Goal: Task Accomplishment & Management: Complete application form

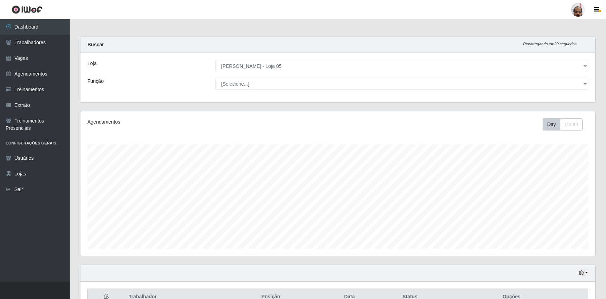
select select "252"
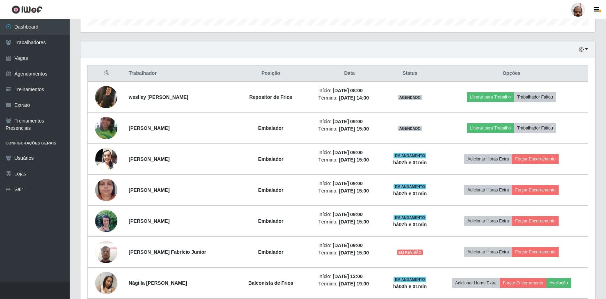
scroll to position [229, 0]
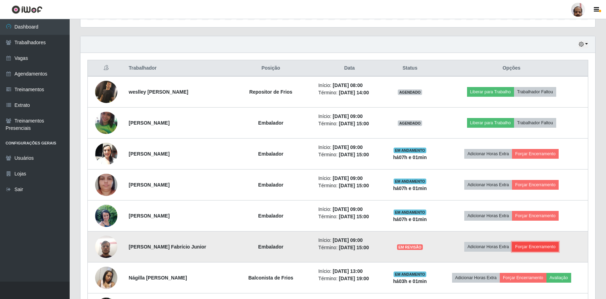
click at [537, 246] on button "Forçar Encerramento" at bounding box center [535, 247] width 47 height 10
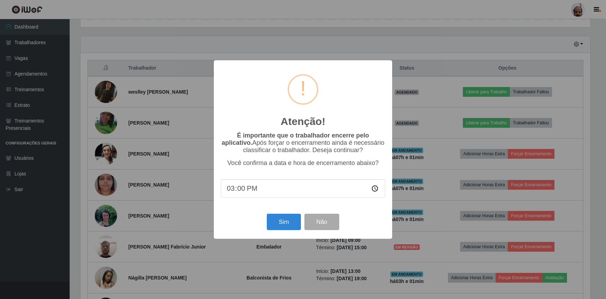
scroll to position [145, 512]
click at [284, 220] on button "Sim" at bounding box center [285, 222] width 34 height 16
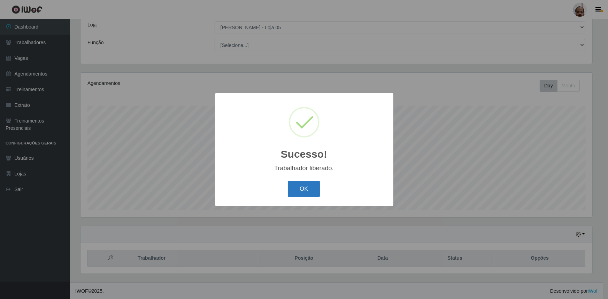
click at [295, 194] on button "OK" at bounding box center [304, 189] width 32 height 16
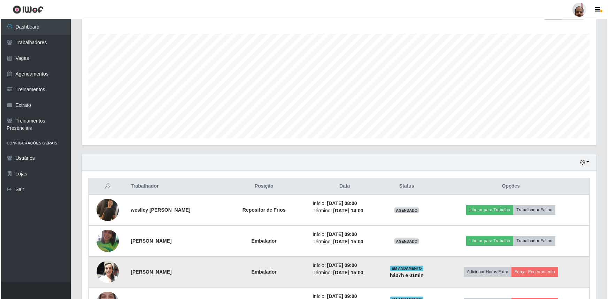
scroll to position [229, 0]
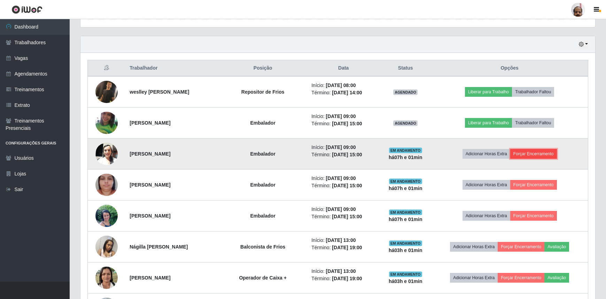
click at [542, 150] on button "Forçar Encerramento" at bounding box center [534, 154] width 47 height 10
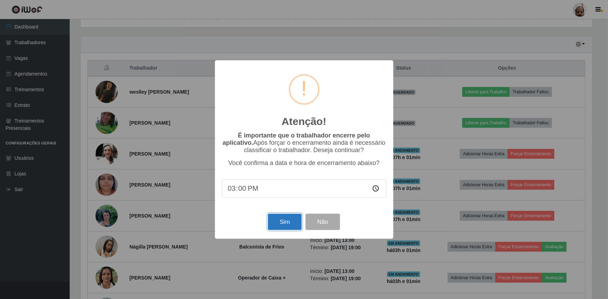
click at [282, 223] on button "Sim" at bounding box center [285, 222] width 34 height 16
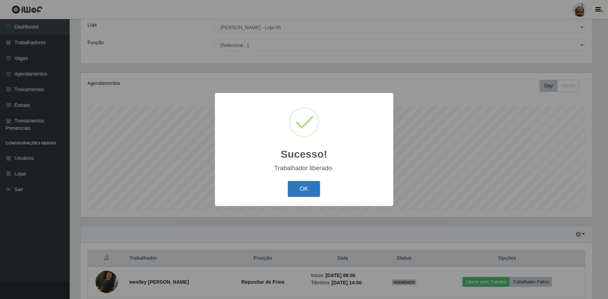
click at [307, 188] on button "OK" at bounding box center [304, 189] width 32 height 16
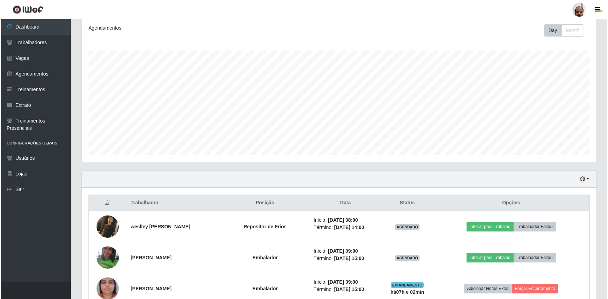
scroll to position [197, 0]
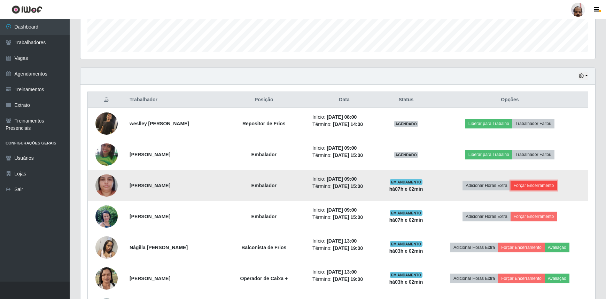
click at [554, 187] on button "Forçar Encerramento" at bounding box center [534, 186] width 47 height 10
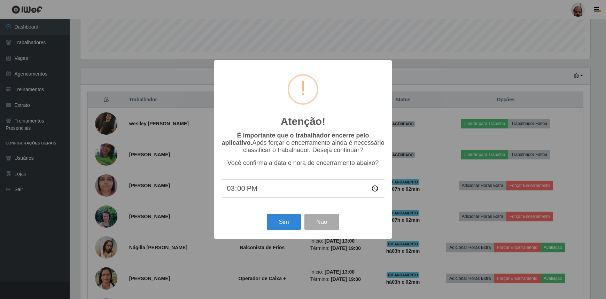
scroll to position [145, 512]
click at [281, 220] on button "Sim" at bounding box center [285, 222] width 34 height 16
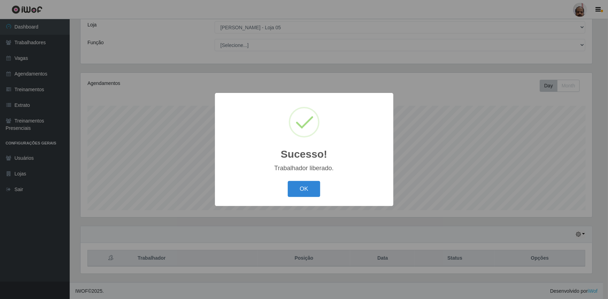
click at [302, 187] on button "OK" at bounding box center [304, 189] width 32 height 16
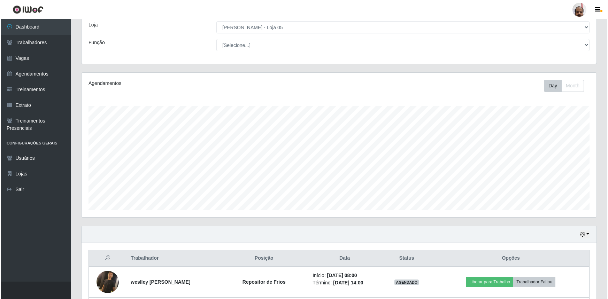
scroll to position [229, 0]
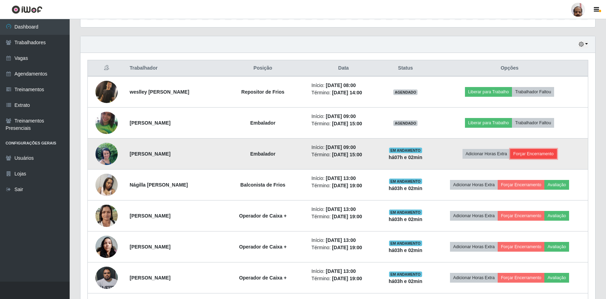
click at [537, 155] on button "Forçar Encerramento" at bounding box center [534, 154] width 47 height 10
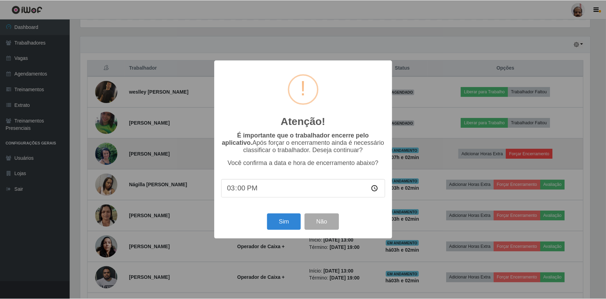
scroll to position [145, 512]
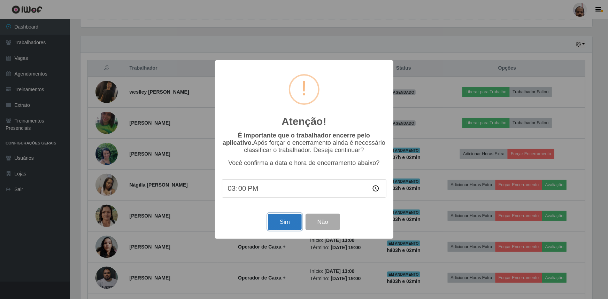
click at [281, 223] on button "Sim" at bounding box center [285, 222] width 34 height 16
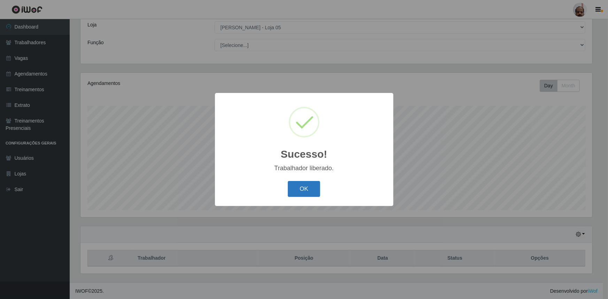
click at [304, 188] on button "OK" at bounding box center [304, 189] width 32 height 16
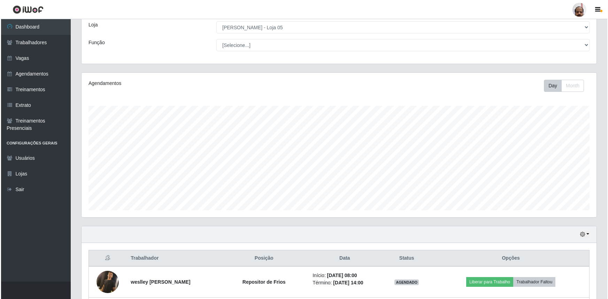
scroll to position [229, 0]
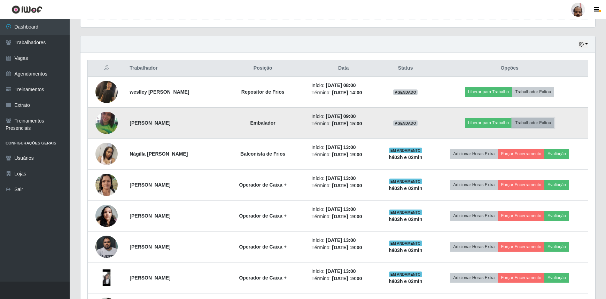
click at [537, 122] on button "Trabalhador Faltou" at bounding box center [533, 123] width 42 height 10
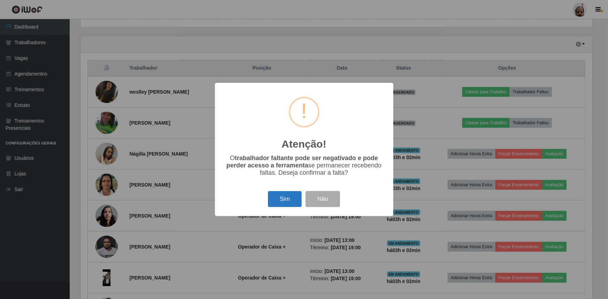
click at [289, 200] on button "Sim" at bounding box center [285, 199] width 34 height 16
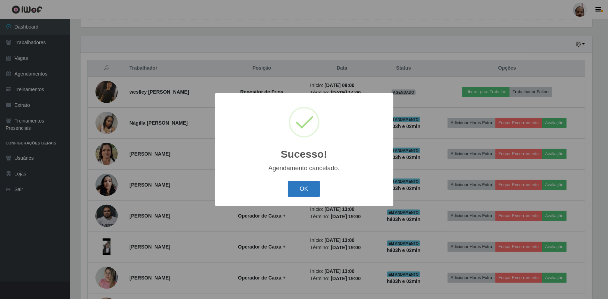
click at [312, 187] on button "OK" at bounding box center [304, 189] width 32 height 16
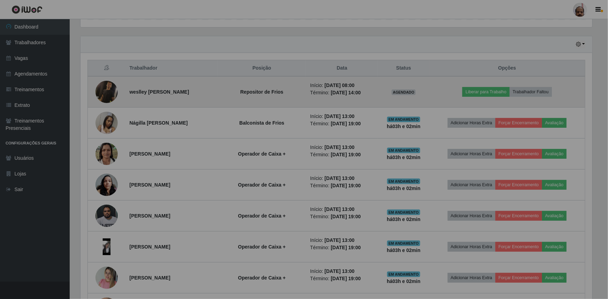
scroll to position [0, 0]
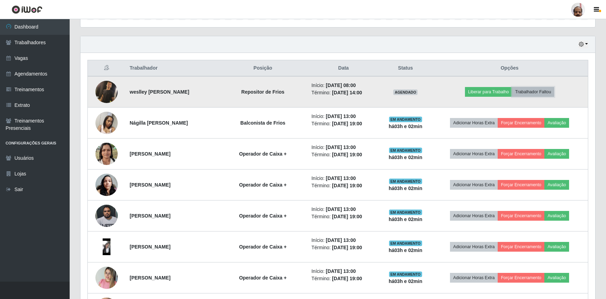
click at [533, 92] on button "Trabalhador Faltou" at bounding box center [533, 92] width 42 height 10
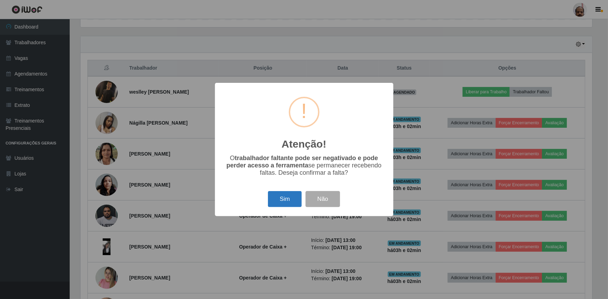
click at [287, 200] on button "Sim" at bounding box center [285, 199] width 34 height 16
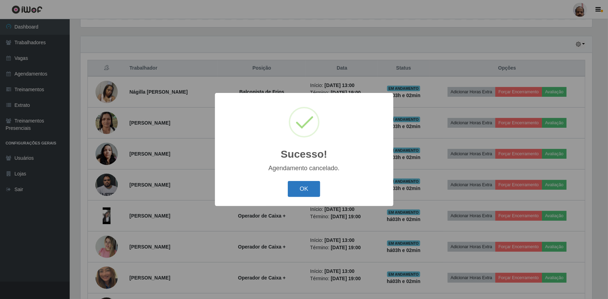
click at [299, 188] on button "OK" at bounding box center [304, 189] width 32 height 16
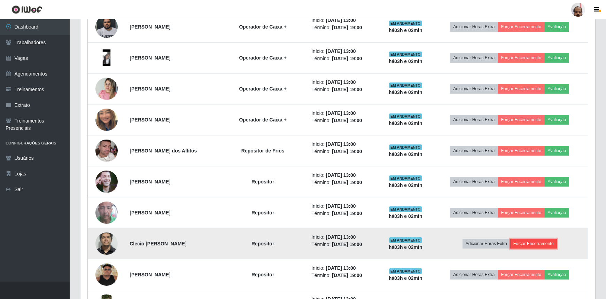
click at [537, 242] on button "Forçar Encerramento" at bounding box center [534, 244] width 47 height 10
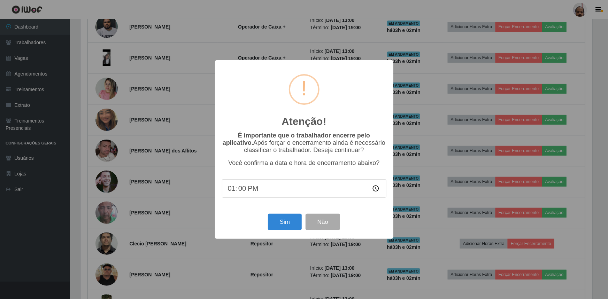
type input "13:01"
click at [286, 223] on button "Sim" at bounding box center [285, 222] width 34 height 16
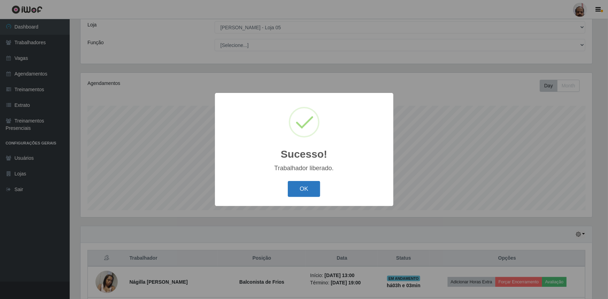
click at [306, 190] on button "OK" at bounding box center [304, 189] width 32 height 16
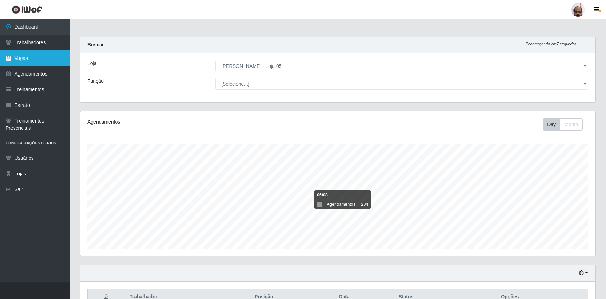
click at [21, 55] on link "Vagas" at bounding box center [35, 59] width 70 height 16
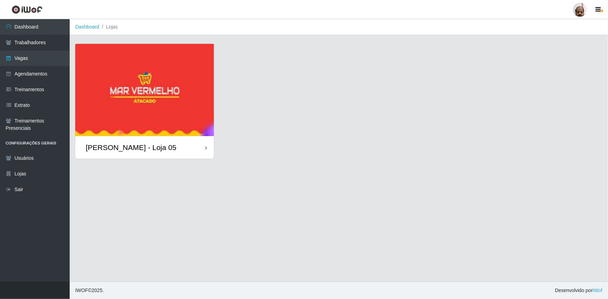
click at [147, 150] on div "[PERSON_NAME] - Loja 05" at bounding box center [131, 147] width 91 height 9
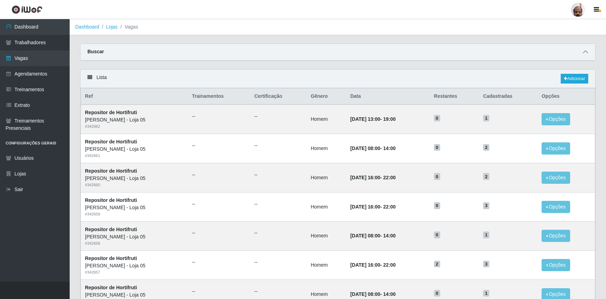
click at [588, 51] on span at bounding box center [586, 52] width 8 height 8
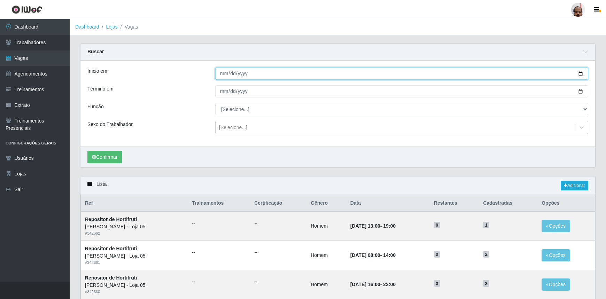
click at [581, 74] on input "Início em" at bounding box center [401, 74] width 373 height 12
type input "[DATE]"
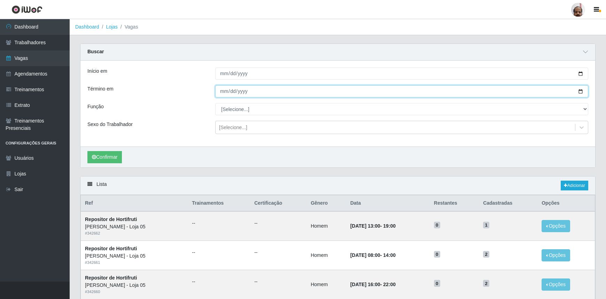
click at [580, 91] on input "Término em" at bounding box center [401, 91] width 373 height 12
type input "[DATE]"
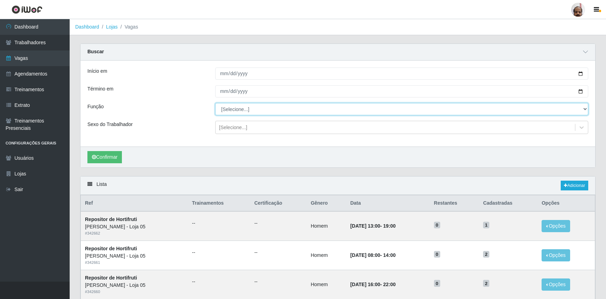
click at [234, 109] on select "[Selecione...] ASG ASG + ASG ++ Auxiliar de Depósito Auxiliar de Depósito + Aux…" at bounding box center [401, 109] width 373 height 12
select select "24"
click at [215, 103] on select "[Selecione...] ASG ASG + ASG ++ Auxiliar de Depósito Auxiliar de Depósito + Aux…" at bounding box center [401, 109] width 373 height 12
click at [237, 125] on div "[Selecione...]" at bounding box center [233, 127] width 28 height 7
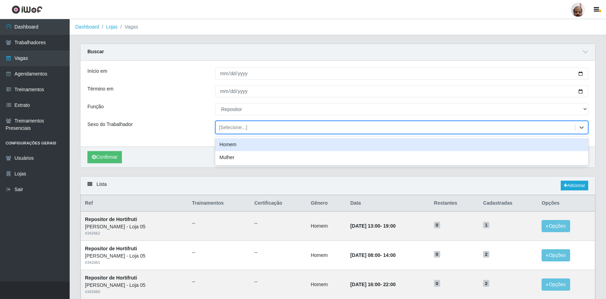
click at [237, 146] on div "Homem" at bounding box center [401, 144] width 373 height 13
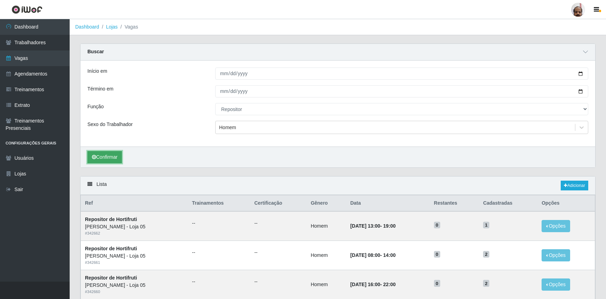
click at [112, 159] on button "Confirmar" at bounding box center [104, 157] width 35 height 12
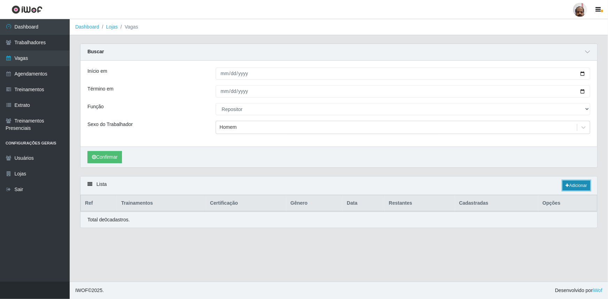
click at [571, 186] on link "Adicionar" at bounding box center [577, 186] width 28 height 10
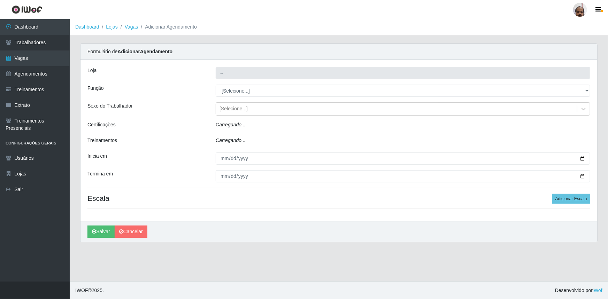
type input "[PERSON_NAME] - Loja 05"
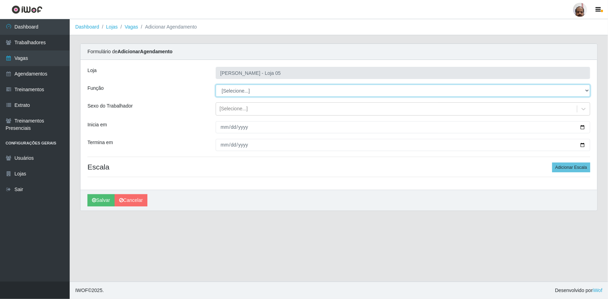
click at [240, 89] on select "[Selecione...] ASG ASG + ASG ++ Auxiliar de Depósito Auxiliar de Depósito + Aux…" at bounding box center [403, 91] width 375 height 12
select select "24"
click at [216, 85] on select "[Selecione...] ASG ASG + ASG ++ Auxiliar de Depósito Auxiliar de Depósito + Aux…" at bounding box center [403, 91] width 375 height 12
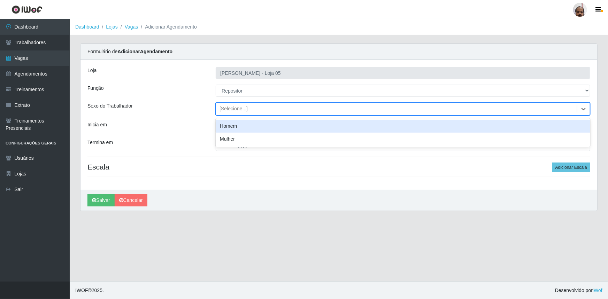
click at [243, 110] on div "[Selecione...]" at bounding box center [234, 109] width 28 height 7
click at [244, 123] on div "Homem" at bounding box center [403, 126] width 375 height 13
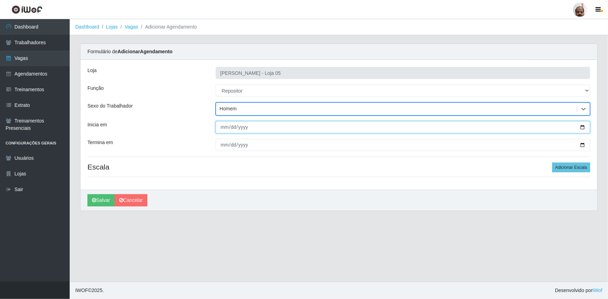
click at [583, 128] on input "Inicia em" at bounding box center [403, 127] width 375 height 12
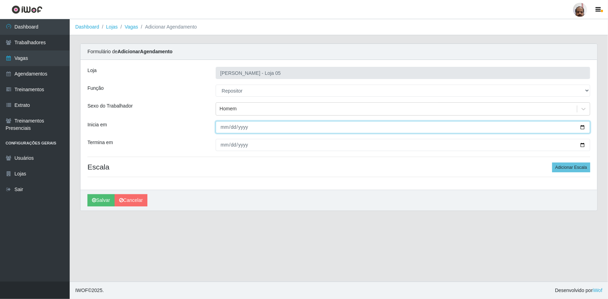
type input "[DATE]"
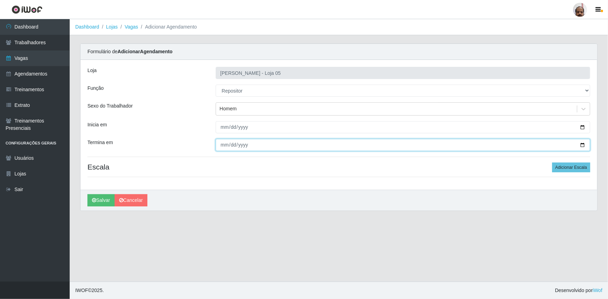
click at [583, 145] on input "Termina em" at bounding box center [403, 145] width 375 height 12
type input "[DATE]"
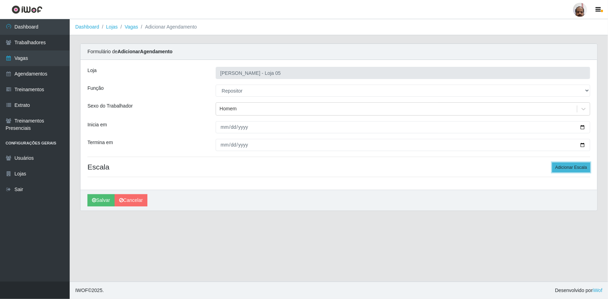
click at [570, 168] on button "Adicionar Escala" at bounding box center [571, 168] width 38 height 10
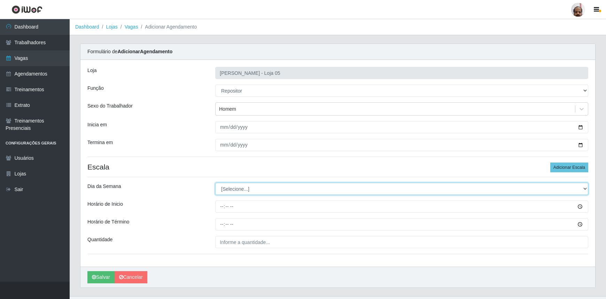
click at [243, 191] on select "[Selecione...] Segunda Terça Quarta Quinta Sexta Sábado Domingo" at bounding box center [401, 189] width 373 height 12
click at [215, 183] on select "[Selecione...] Segunda Terça Quarta Quinta Sexta Sábado Domingo" at bounding box center [401, 189] width 373 height 12
click at [583, 188] on select "[Selecione...] Segunda Terça Quarta Quinta Sexta Sábado Domingo" at bounding box center [401, 189] width 373 height 12
select select "1"
click at [215, 183] on select "[Selecione...] Segunda Terça Quarta Quinta Sexta Sábado Domingo" at bounding box center [401, 189] width 373 height 12
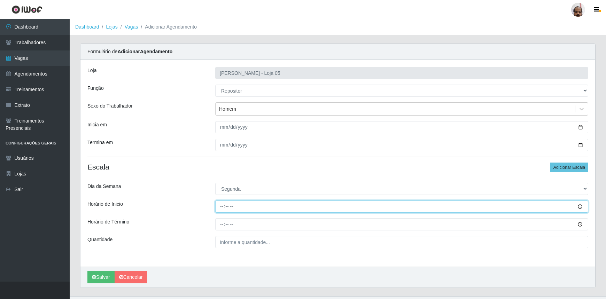
click at [223, 204] on input "Horário de Inicio" at bounding box center [401, 207] width 373 height 12
type input "08:00"
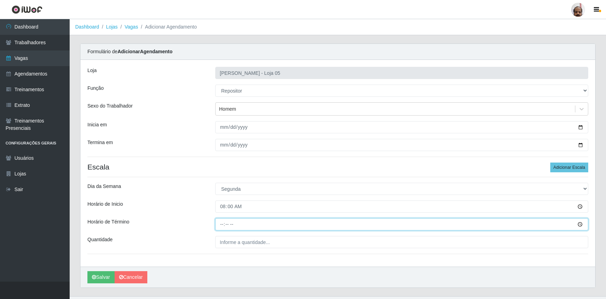
type input "14:00"
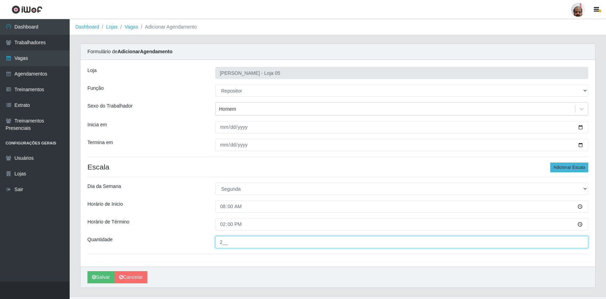
type input "2__"
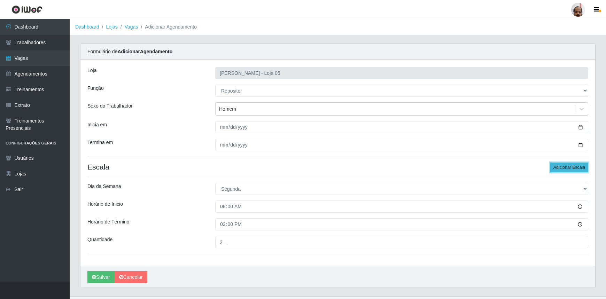
click at [569, 164] on button "Adicionar Escala" at bounding box center [570, 168] width 38 height 10
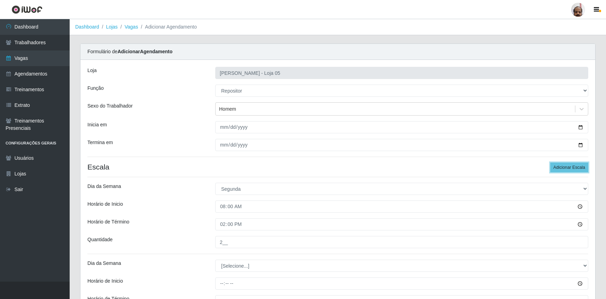
scroll to position [91, 0]
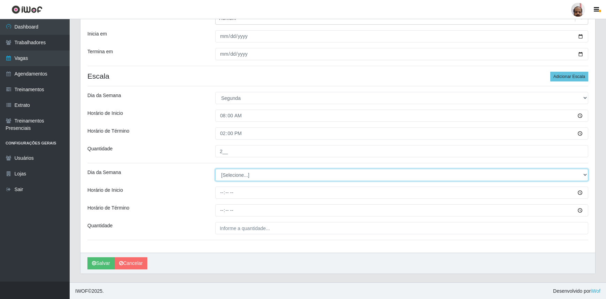
click at [242, 176] on select "[Selecione...] Segunda Terça Quarta Quinta Sexta Sábado Domingo" at bounding box center [401, 175] width 373 height 12
select select "1"
click at [215, 169] on select "[Selecione...] Segunda Terça Quarta Quinta Sexta Sábado Domingo" at bounding box center [401, 175] width 373 height 12
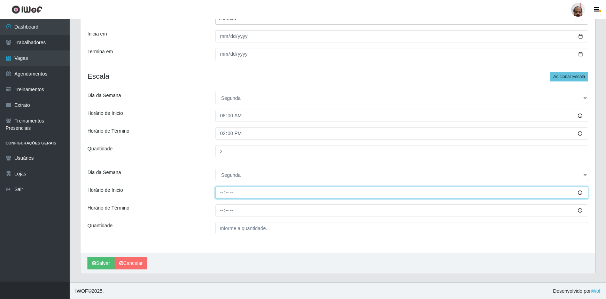
click at [220, 190] on input "Horário de Inicio" at bounding box center [401, 193] width 373 height 12
type input "16:00"
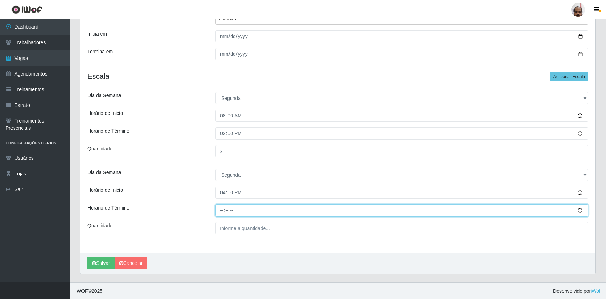
type input "22:00"
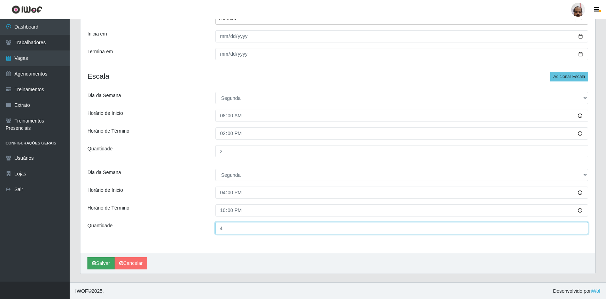
type input "4__"
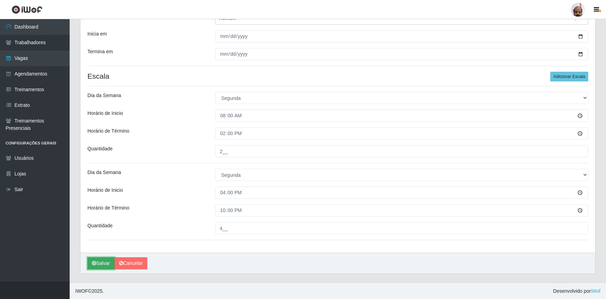
click at [98, 265] on button "Salvar" at bounding box center [100, 264] width 27 height 12
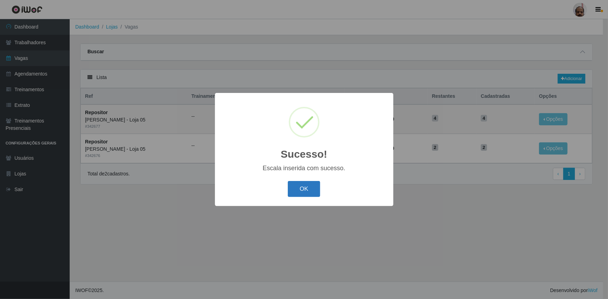
click at [307, 191] on button "OK" at bounding box center [304, 189] width 32 height 16
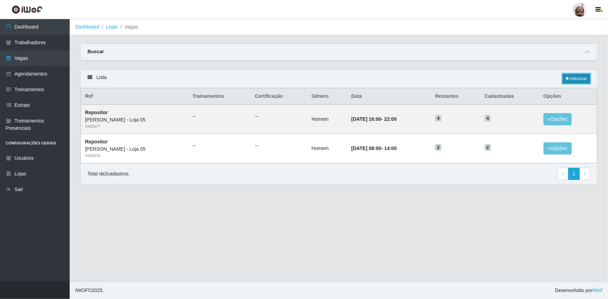
click at [572, 80] on link "Adicionar" at bounding box center [577, 79] width 28 height 10
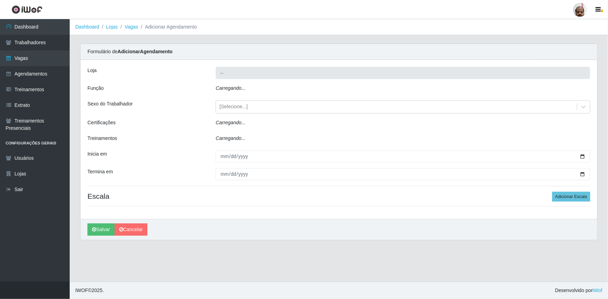
type input "[PERSON_NAME] - Loja 05"
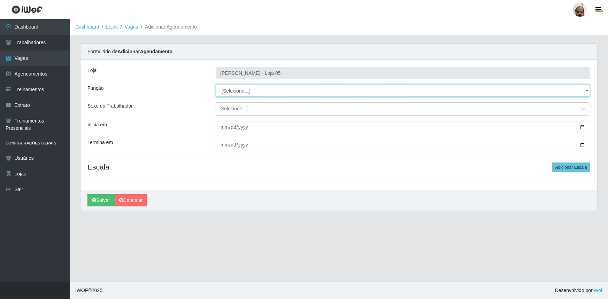
drag, startPoint x: 246, startPoint y: 95, endPoint x: 238, endPoint y: 90, distance: 9.4
click at [238, 90] on select "[Selecione...] ASG ASG + ASG ++ Auxiliar de Depósito Auxiliar de Depósito + Aux…" at bounding box center [403, 91] width 375 height 12
select select "24"
click at [216, 85] on select "[Selecione...] ASG ASG + ASG ++ Auxiliar de Depósito Auxiliar de Depósito + Aux…" at bounding box center [403, 91] width 375 height 12
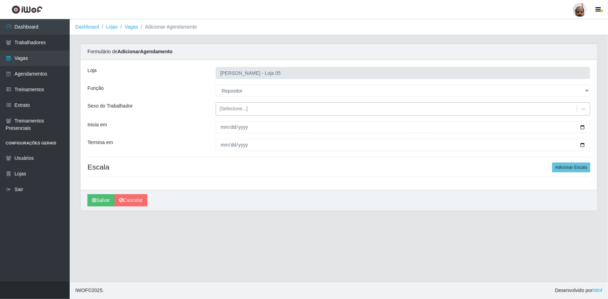
click at [240, 107] on div "[Selecione...]" at bounding box center [234, 109] width 28 height 7
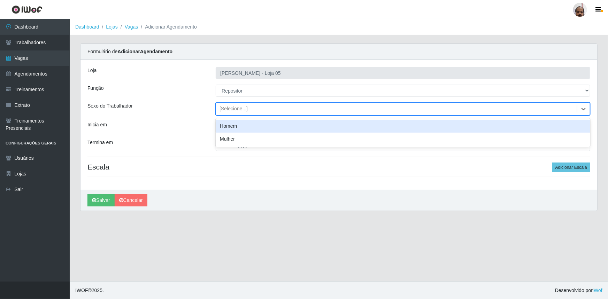
click at [240, 125] on div "Homem" at bounding box center [403, 126] width 375 height 13
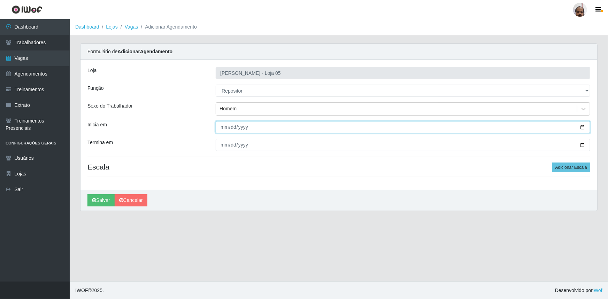
click at [583, 128] on input "Inicia em" at bounding box center [403, 127] width 375 height 12
type input "[DATE]"
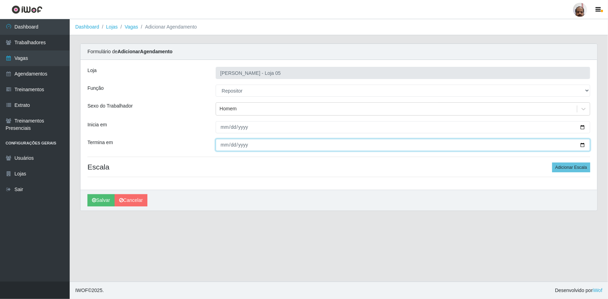
click at [580, 145] on input "Termina em" at bounding box center [403, 145] width 375 height 12
type input "[DATE]"
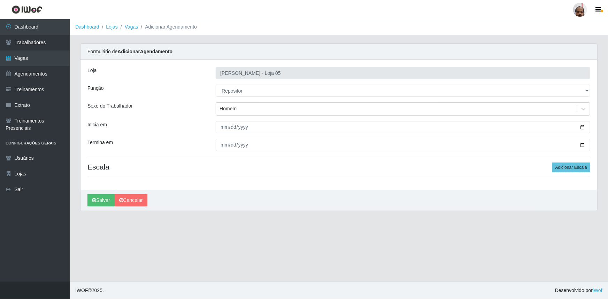
click at [575, 162] on div "Loja Mar Vermelho - Loja 05 Função [Selecione...] ASG ASG + ASG ++ Auxiliar de …" at bounding box center [339, 125] width 517 height 130
click at [574, 164] on button "Adicionar Escala" at bounding box center [571, 168] width 38 height 10
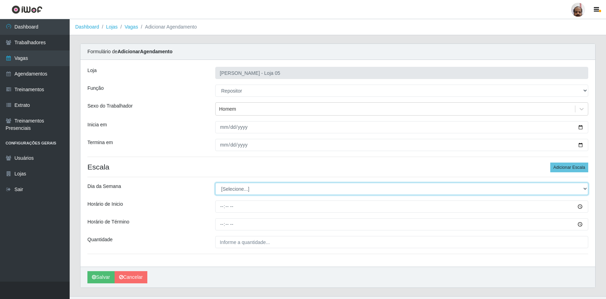
click at [234, 189] on select "[Selecione...] Segunda Terça Quarta Quinta Sexta Sábado Domingo" at bounding box center [401, 189] width 373 height 12
select select "2"
click at [215, 183] on select "[Selecione...] Segunda Terça Quarta Quinta Sexta Sábado Domingo" at bounding box center [401, 189] width 373 height 12
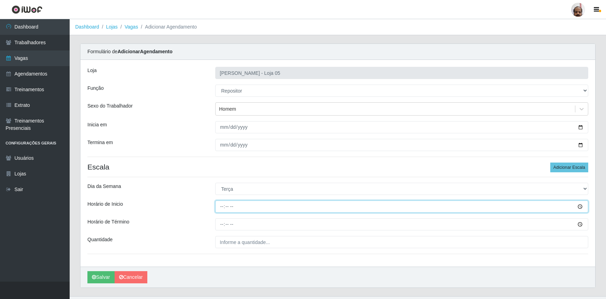
click at [220, 208] on input "Horário de Inicio" at bounding box center [401, 207] width 373 height 12
type input "08:00"
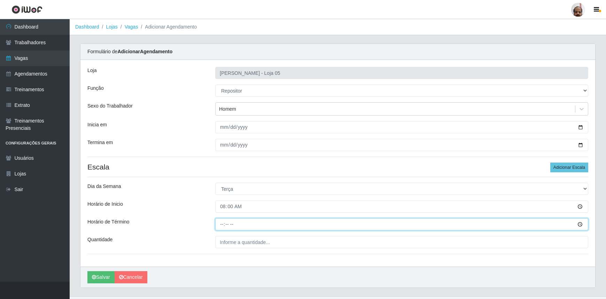
type input "14:00"
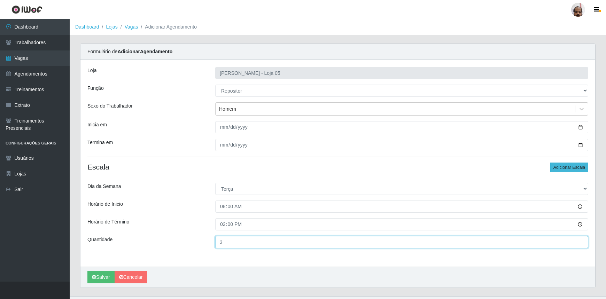
type input "3__"
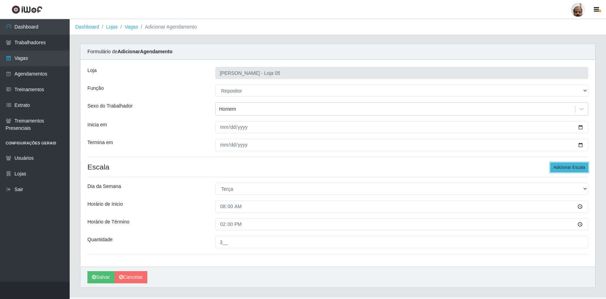
click at [575, 163] on button "Adicionar Escala" at bounding box center [570, 168] width 38 height 10
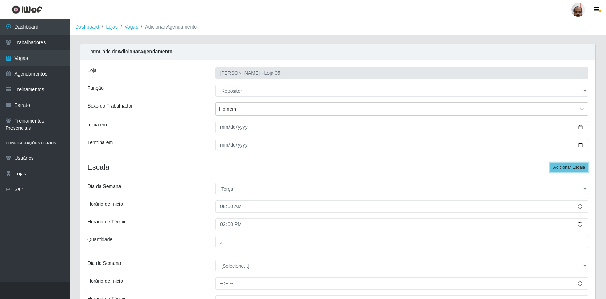
scroll to position [91, 0]
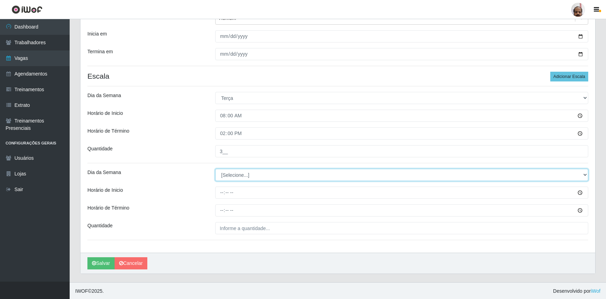
click at [231, 174] on select "[Selecione...] Segunda Terça Quarta Quinta Sexta Sábado Domingo" at bounding box center [401, 175] width 373 height 12
select select "2"
click at [215, 169] on select "[Selecione...] Segunda Terça Quarta Quinta Sexta Sábado Domingo" at bounding box center [401, 175] width 373 height 12
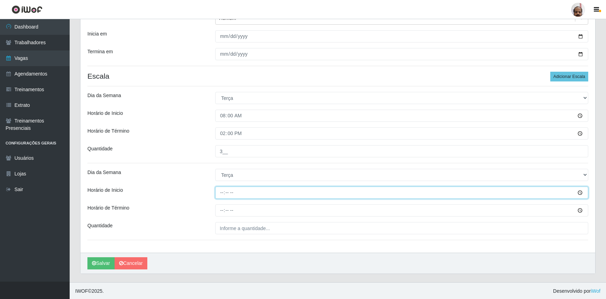
click at [223, 191] on input "Horário de Inicio" at bounding box center [401, 193] width 373 height 12
type input "16:00"
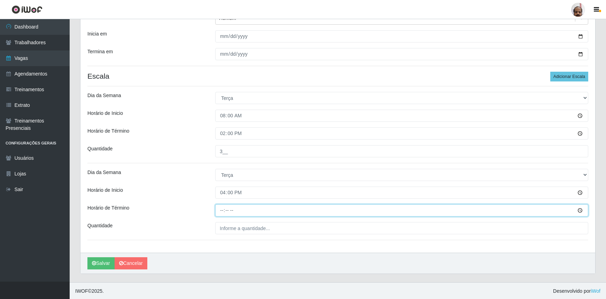
type input "22:00"
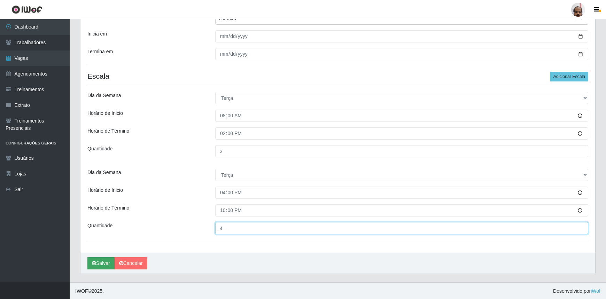
type input "4__"
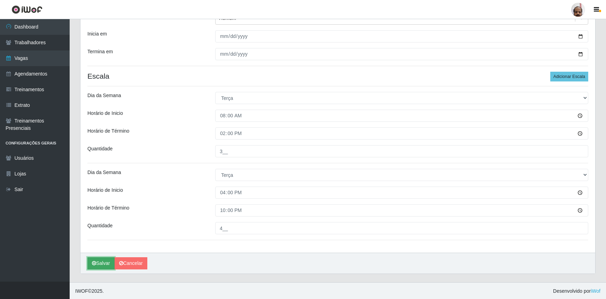
click at [105, 263] on button "Salvar" at bounding box center [100, 264] width 27 height 12
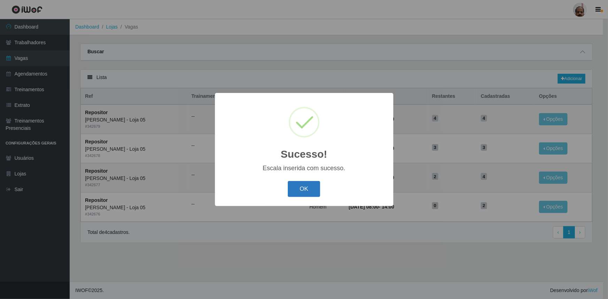
click at [303, 187] on button "OK" at bounding box center [304, 189] width 32 height 16
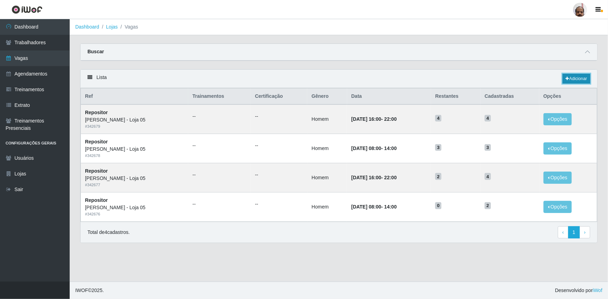
click at [575, 76] on link "Adicionar" at bounding box center [577, 79] width 28 height 10
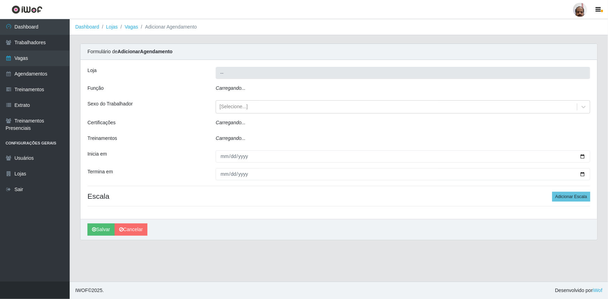
type input "[PERSON_NAME] - Loja 05"
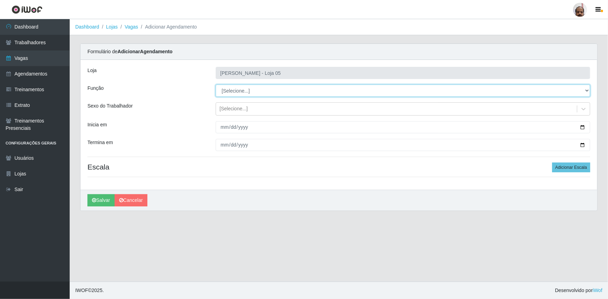
click at [228, 92] on select "[Selecione...] ASG ASG + ASG ++ Auxiliar de Depósito Auxiliar de Depósito + Aux…" at bounding box center [403, 91] width 375 height 12
select select "24"
click at [216, 85] on select "[Selecione...] ASG ASG + ASG ++ Auxiliar de Depósito Auxiliar de Depósito + Aux…" at bounding box center [403, 91] width 375 height 12
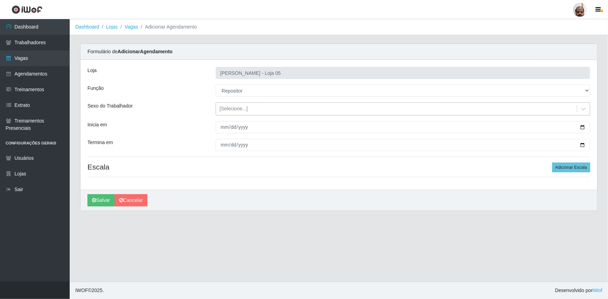
click at [244, 110] on div "[Selecione...]" at bounding box center [234, 109] width 28 height 7
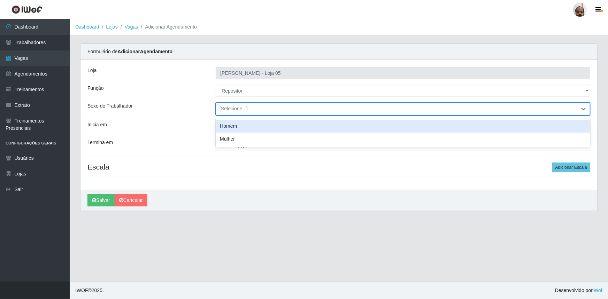
click at [254, 123] on div "Homem" at bounding box center [403, 126] width 375 height 13
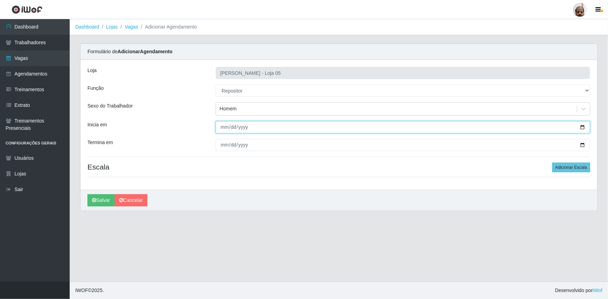
click at [582, 128] on input "Inicia em" at bounding box center [403, 127] width 375 height 12
type input "[DATE]"
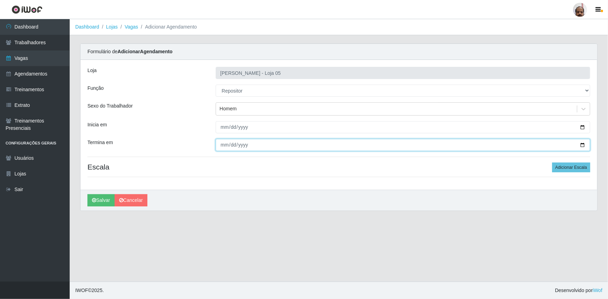
click at [585, 144] on input "Termina em" at bounding box center [403, 145] width 375 height 12
type input "[DATE]"
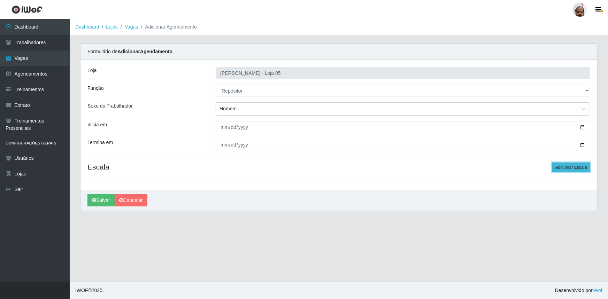
click at [562, 166] on button "Adicionar Escala" at bounding box center [571, 168] width 38 height 10
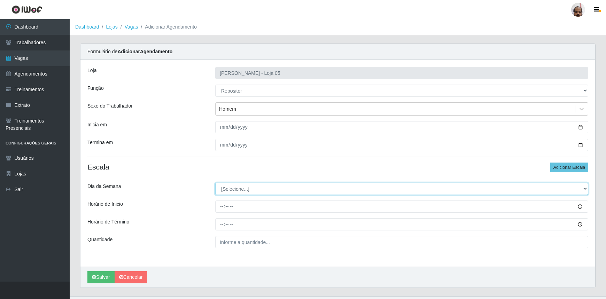
click at [246, 186] on select "[Selecione...] Segunda Terça Quarta Quinta Sexta Sábado Domingo" at bounding box center [401, 189] width 373 height 12
select select "3"
click at [215, 183] on select "[Selecione...] Segunda Terça Quarta Quinta Sexta Sábado Domingo" at bounding box center [401, 189] width 373 height 12
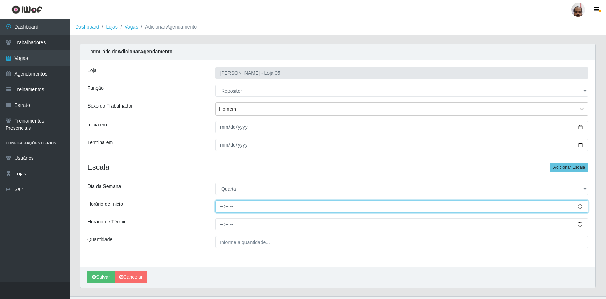
click at [220, 209] on input "Horário de Inicio" at bounding box center [401, 207] width 373 height 12
type input "08:00"
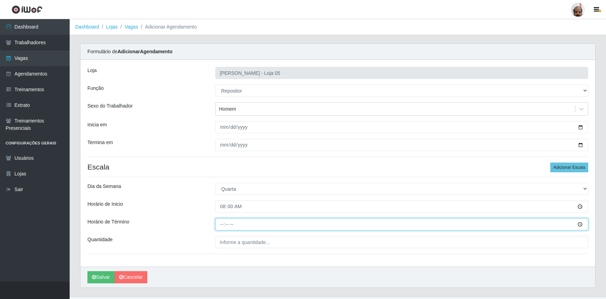
type input "14:00"
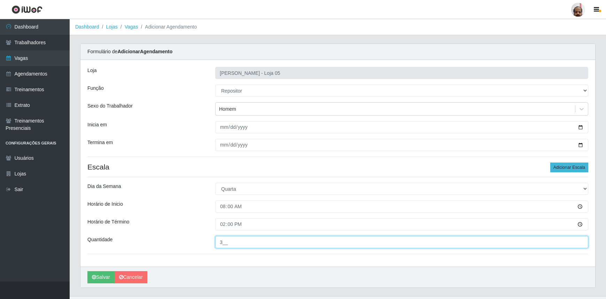
type input "3__"
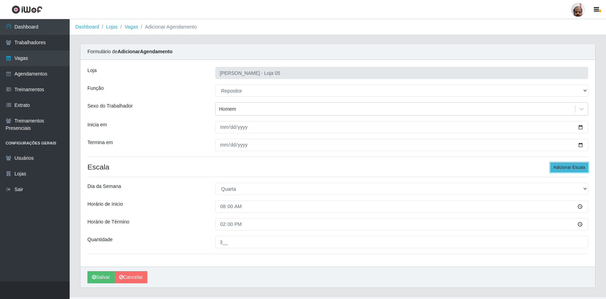
click at [559, 163] on button "Adicionar Escala" at bounding box center [570, 168] width 38 height 10
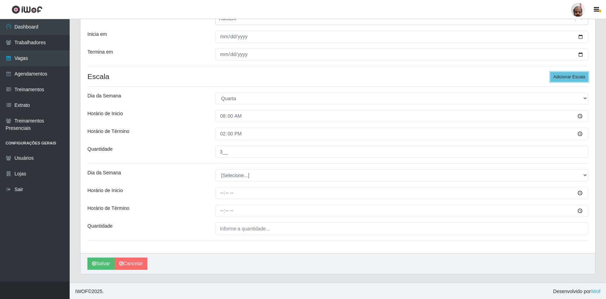
scroll to position [91, 0]
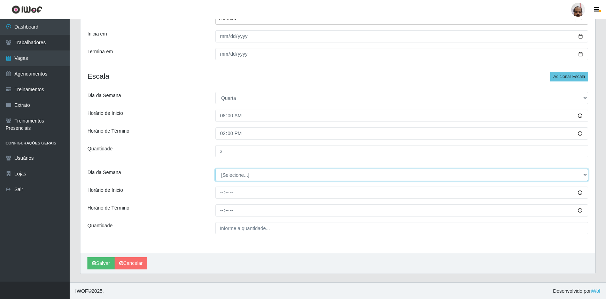
click at [228, 177] on select "[Selecione...] Segunda Terça Quarta Quinta Sexta Sábado Domingo" at bounding box center [401, 175] width 373 height 12
select select "3"
click at [215, 169] on select "[Selecione...] Segunda Terça Quarta Quinta Sexta Sábado Domingo" at bounding box center [401, 175] width 373 height 12
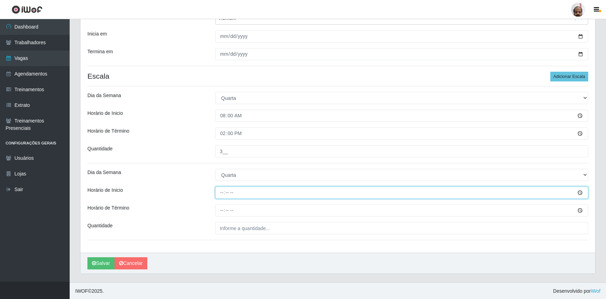
click at [217, 191] on input "Horário de Inicio" at bounding box center [401, 193] width 373 height 12
type input "16:00"
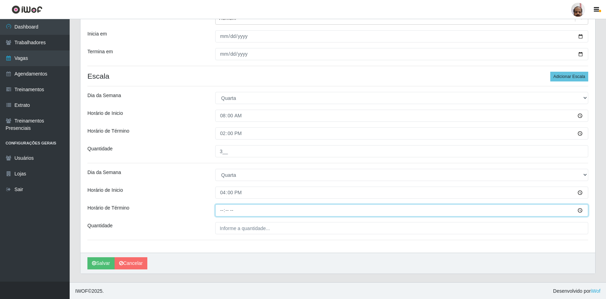
type input "22:00"
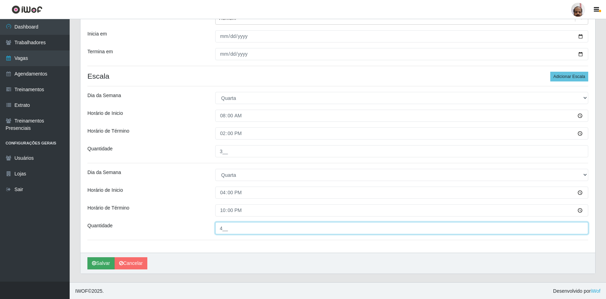
type input "4__"
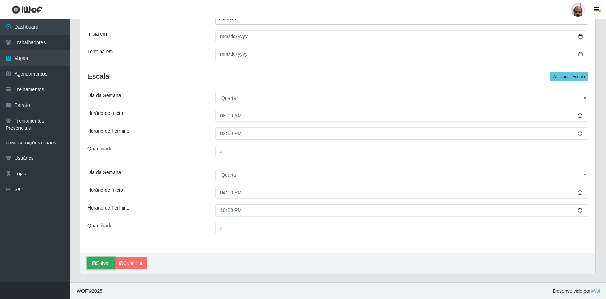
click at [95, 268] on button "Salvar" at bounding box center [100, 264] width 27 height 12
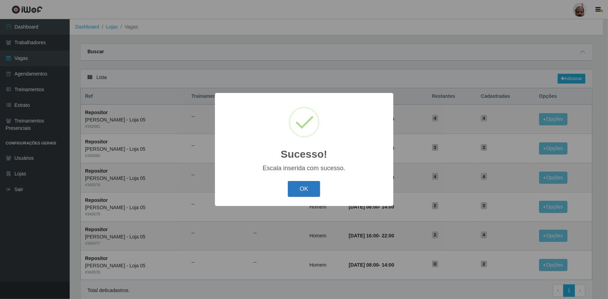
click at [313, 186] on button "OK" at bounding box center [304, 189] width 32 height 16
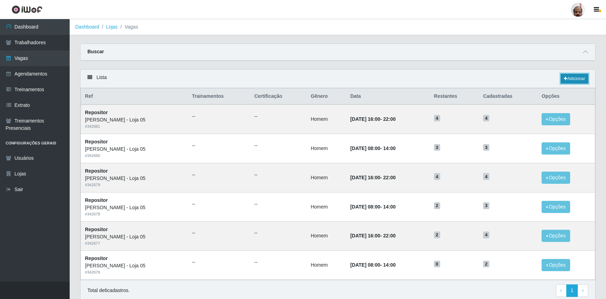
click at [575, 80] on link "Adicionar" at bounding box center [575, 79] width 28 height 10
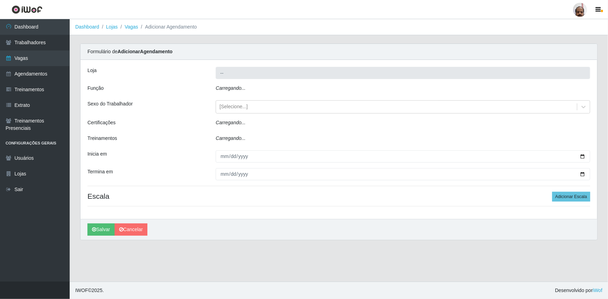
type input "[PERSON_NAME] - Loja 05"
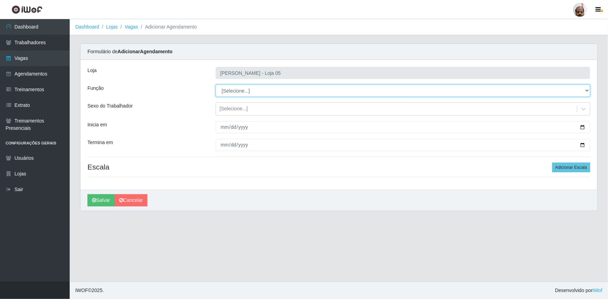
click at [242, 90] on select "[Selecione...] ASG ASG + ASG ++ Auxiliar de Depósito Auxiliar de Depósito + Aux…" at bounding box center [403, 91] width 375 height 12
select select "24"
click at [216, 85] on select "[Selecione...] ASG ASG + ASG ++ Auxiliar de Depósito Auxiliar de Depósito + Aux…" at bounding box center [403, 91] width 375 height 12
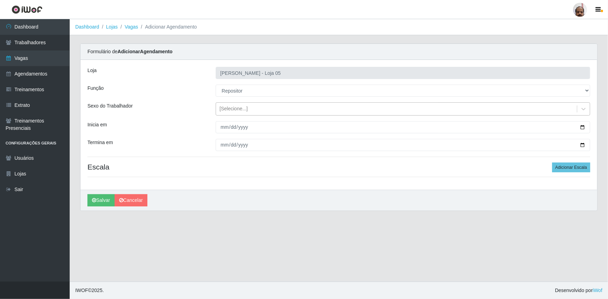
click at [238, 106] on div "[Selecione...]" at bounding box center [234, 109] width 28 height 7
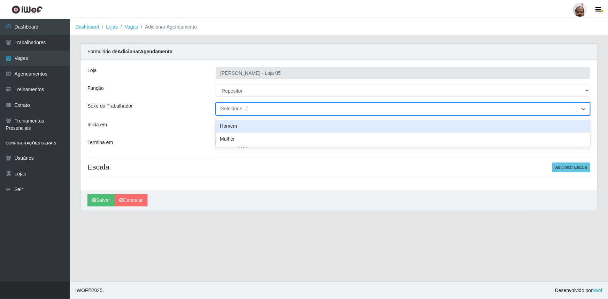
click at [245, 125] on div "Homem" at bounding box center [403, 126] width 375 height 13
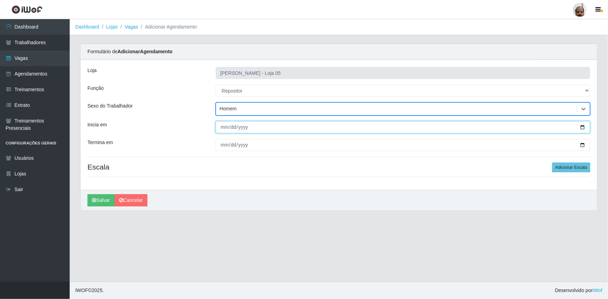
click at [583, 126] on input "Inicia em" at bounding box center [403, 127] width 375 height 12
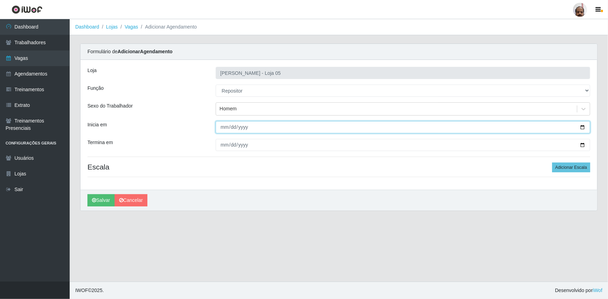
type input "[DATE]"
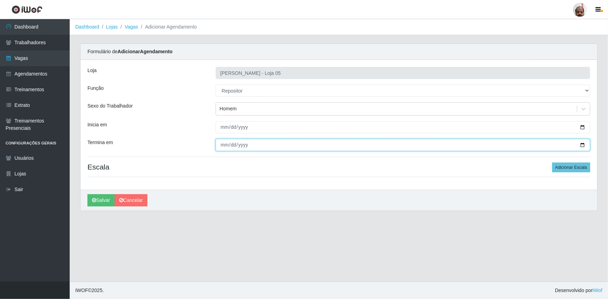
click at [582, 144] on input "Termina em" at bounding box center [403, 145] width 375 height 12
type input "[DATE]"
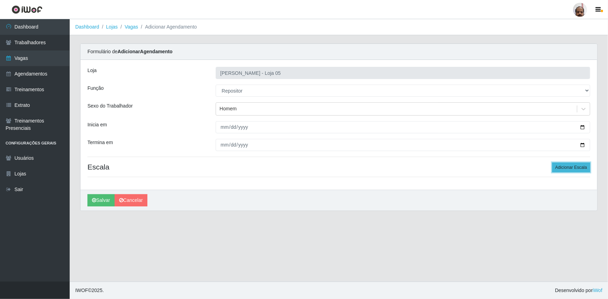
click at [563, 168] on button "Adicionar Escala" at bounding box center [571, 168] width 38 height 10
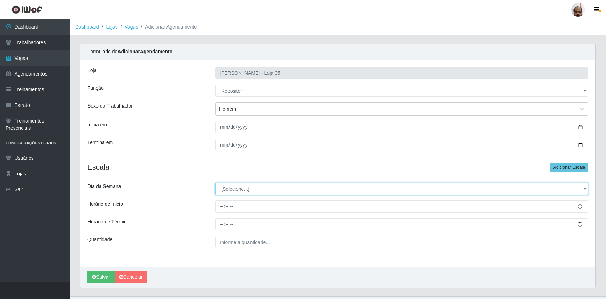
click at [224, 189] on select "[Selecione...] Segunda Terça Quarta Quinta Sexta Sábado Domingo" at bounding box center [401, 189] width 373 height 12
select select "4"
click at [215, 183] on select "[Selecione...] Segunda Terça Quarta Quinta Sexta Sábado Domingo" at bounding box center [401, 189] width 373 height 12
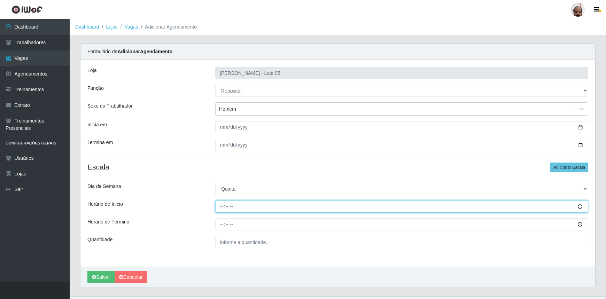
click at [222, 207] on input "Horário de Inicio" at bounding box center [401, 207] width 373 height 12
type input "08:00"
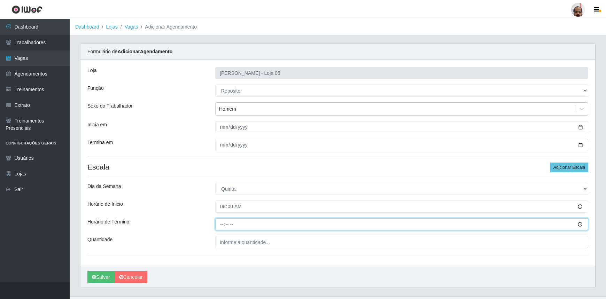
type input "14:00"
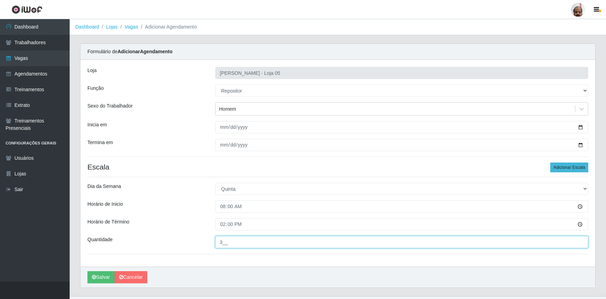
type input "3__"
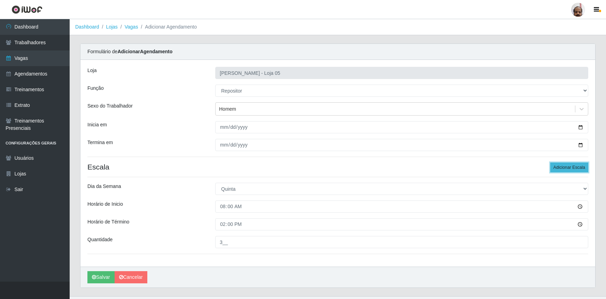
click at [559, 167] on button "Adicionar Escala" at bounding box center [570, 168] width 38 height 10
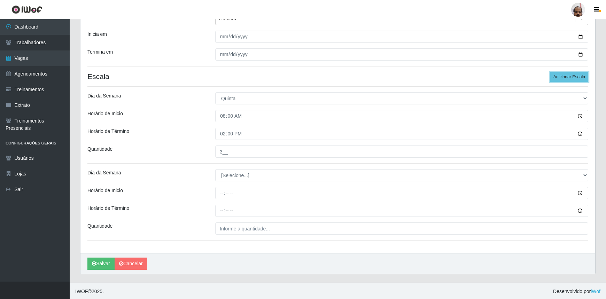
scroll to position [91, 0]
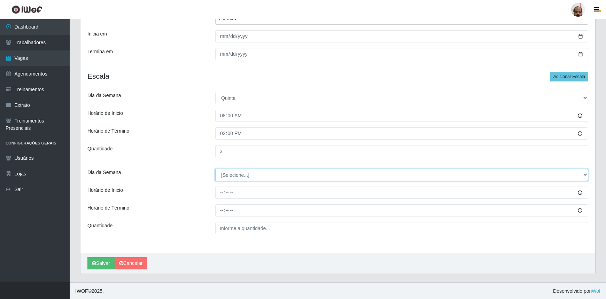
click at [241, 175] on select "[Selecione...] Segunda Terça Quarta Quinta Sexta Sábado Domingo" at bounding box center [401, 175] width 373 height 12
select select "4"
click at [215, 169] on select "[Selecione...] Segunda Terça Quarta Quinta Sexta Sábado Domingo" at bounding box center [401, 175] width 373 height 12
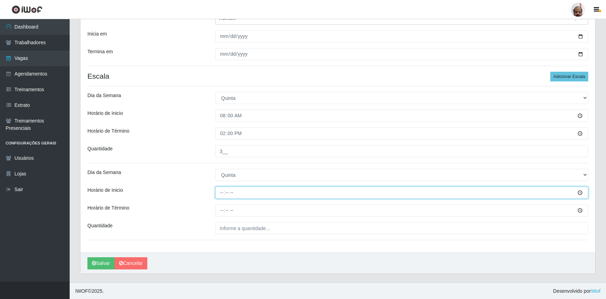
click at [223, 194] on input "Horário de Inicio" at bounding box center [401, 193] width 373 height 12
type input "16:00"
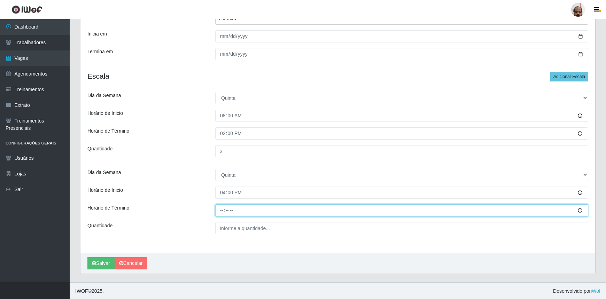
type input "22:00"
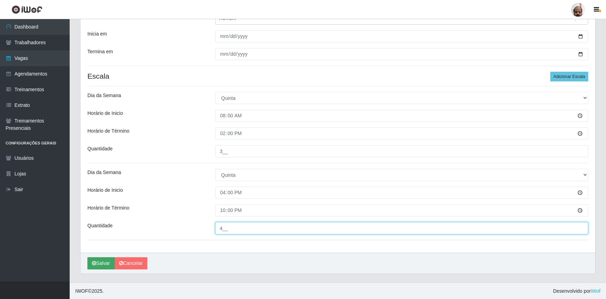
type input "4__"
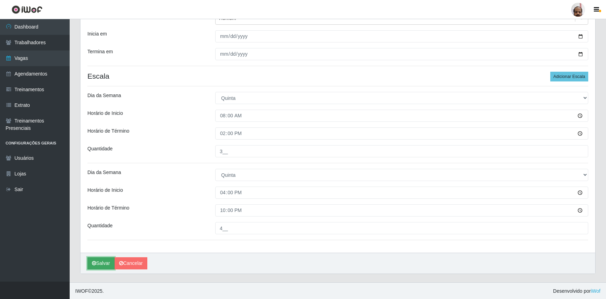
click at [104, 259] on button "Salvar" at bounding box center [100, 264] width 27 height 12
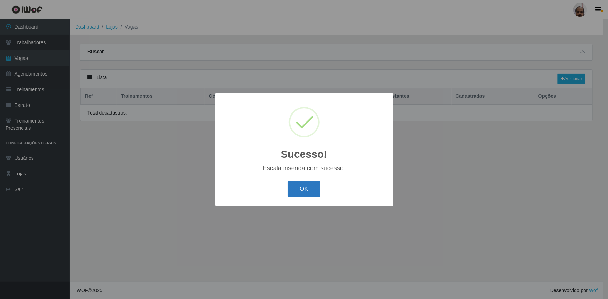
click at [314, 188] on button "OK" at bounding box center [304, 189] width 32 height 16
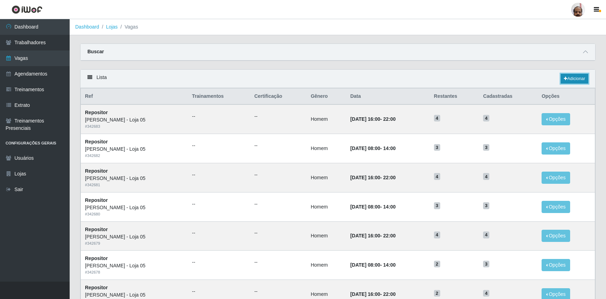
click at [574, 79] on link "Adicionar" at bounding box center [575, 79] width 28 height 10
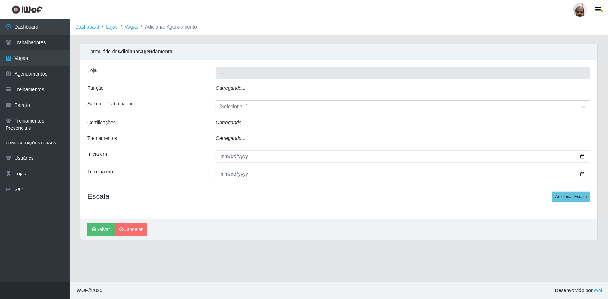
type input "[PERSON_NAME] - Loja 05"
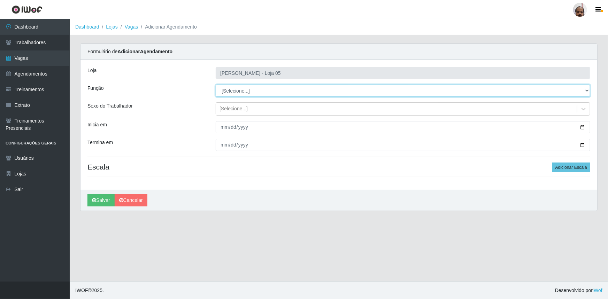
click at [252, 92] on select "[Selecione...] ASG ASG + ASG ++ Auxiliar de Depósito Auxiliar de Depósito + Aux…" at bounding box center [403, 91] width 375 height 12
select select "24"
click at [216, 85] on select "[Selecione...] ASG ASG + ASG ++ Auxiliar de Depósito Auxiliar de Depósito + Aux…" at bounding box center [403, 91] width 375 height 12
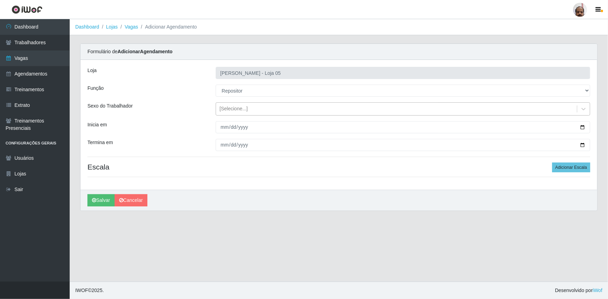
click at [243, 110] on div "[Selecione...]" at bounding box center [234, 109] width 28 height 7
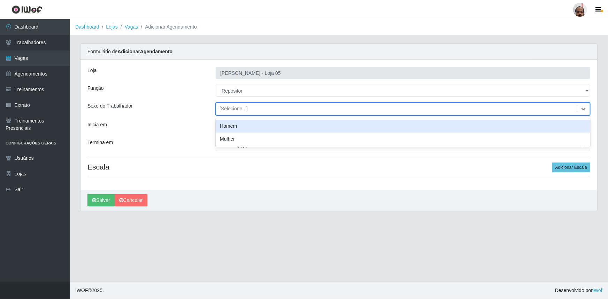
click at [242, 128] on div "Homem" at bounding box center [403, 126] width 375 height 13
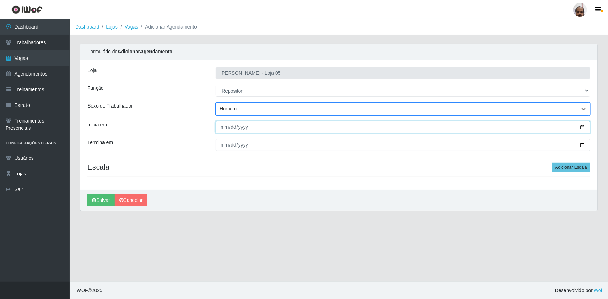
click at [583, 127] on input "Inicia em" at bounding box center [403, 127] width 375 height 12
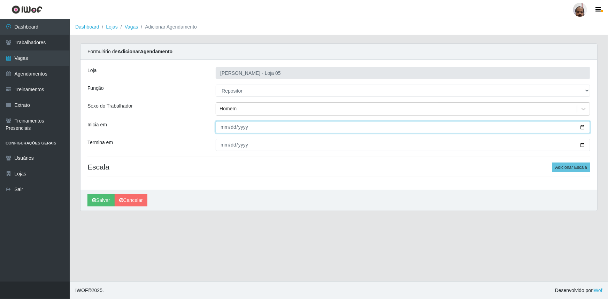
type input "[DATE]"
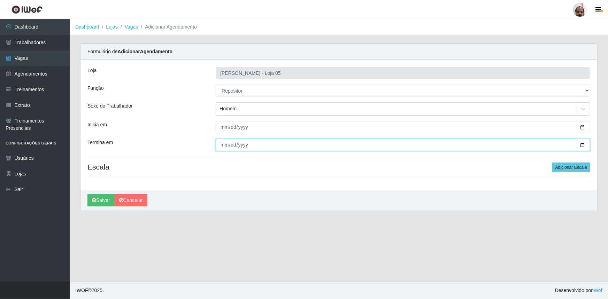
click at [583, 144] on input "Termina em" at bounding box center [403, 145] width 375 height 12
type input "[DATE]"
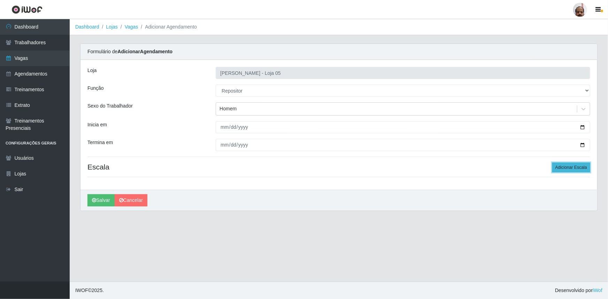
click at [568, 168] on button "Adicionar Escala" at bounding box center [571, 168] width 38 height 10
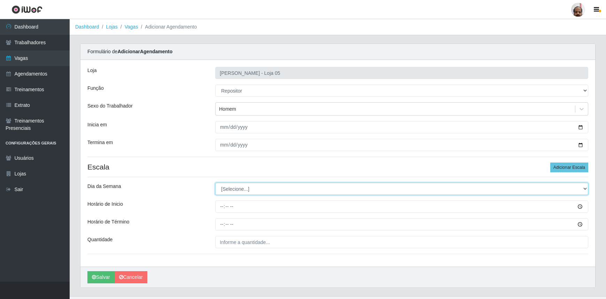
click at [251, 187] on select "[Selecione...] Segunda Terça Quarta Quinta Sexta Sábado Domingo" at bounding box center [401, 189] width 373 height 12
select select "5"
click at [215, 183] on select "[Selecione...] Segunda Terça Quarta Quinta Sexta Sábado Domingo" at bounding box center [401, 189] width 373 height 12
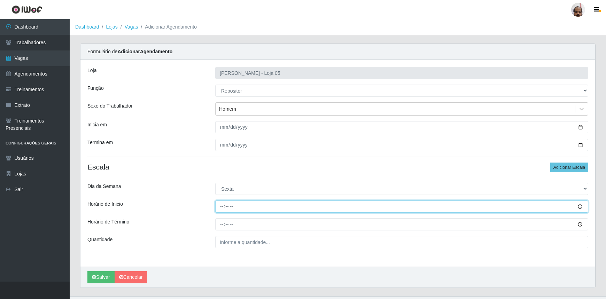
click at [222, 212] on input "Horário de Inicio" at bounding box center [401, 207] width 373 height 12
type input "16:00"
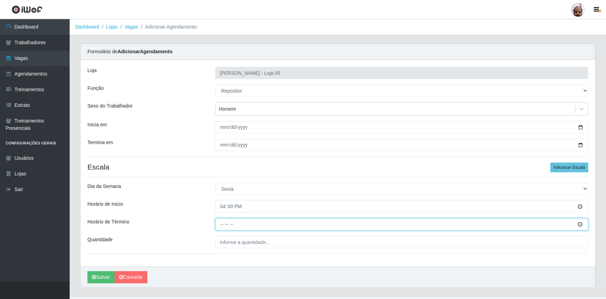
type input "22:00"
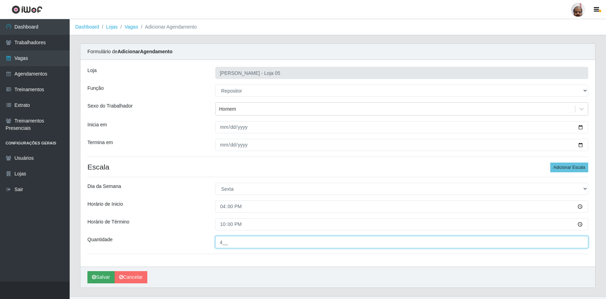
type input "4__"
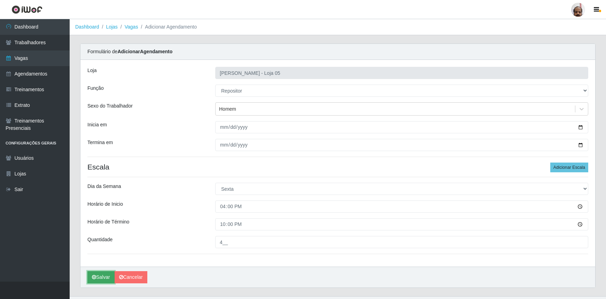
click at [98, 278] on button "Salvar" at bounding box center [100, 277] width 27 height 12
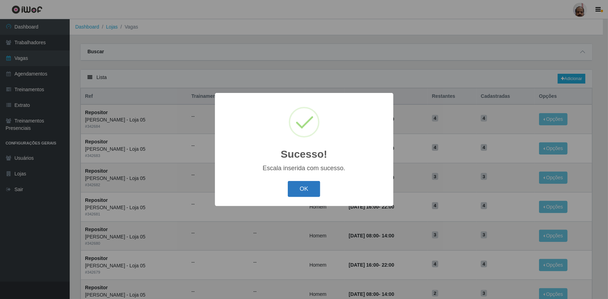
click at [303, 194] on button "OK" at bounding box center [304, 189] width 32 height 16
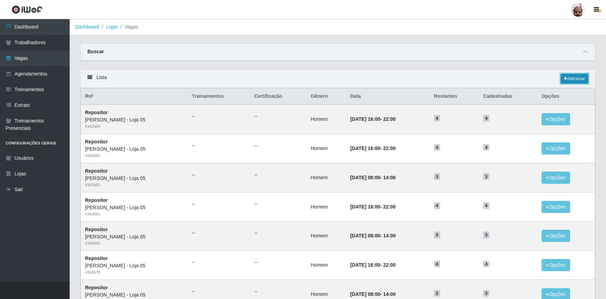
click at [577, 78] on link "Adicionar" at bounding box center [575, 79] width 28 height 10
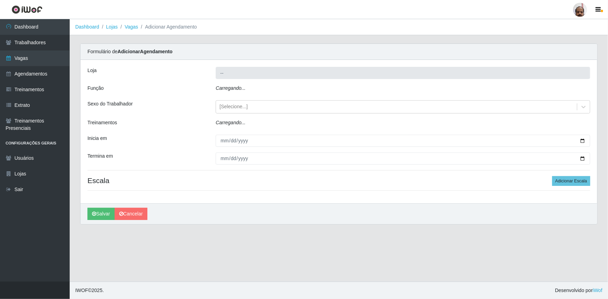
type input "[PERSON_NAME] - Loja 05"
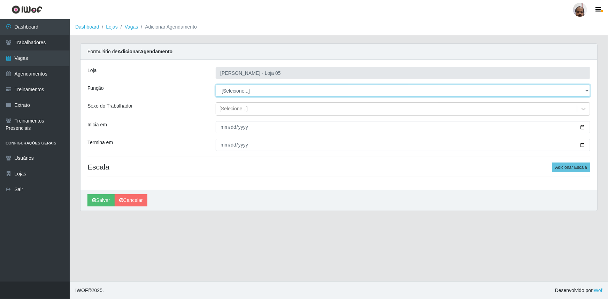
click at [237, 89] on select "[Selecione...] ASG ASG + ASG ++ Auxiliar de Depósito Auxiliar de Depósito + Aux…" at bounding box center [403, 91] width 375 height 12
select select "24"
click at [216, 85] on select "[Selecione...] ASG ASG + ASG ++ Auxiliar de Depósito Auxiliar de Depósito + Aux…" at bounding box center [403, 91] width 375 height 12
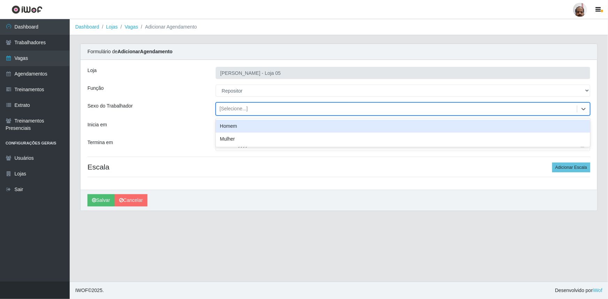
click at [240, 111] on div "[Selecione...]" at bounding box center [234, 109] width 28 height 7
click at [240, 124] on div "Homem" at bounding box center [403, 126] width 375 height 13
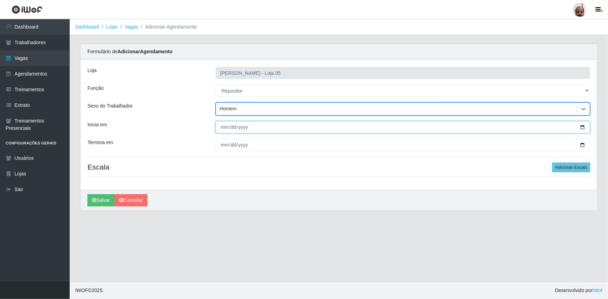
click at [582, 128] on input "Inicia em" at bounding box center [403, 127] width 375 height 12
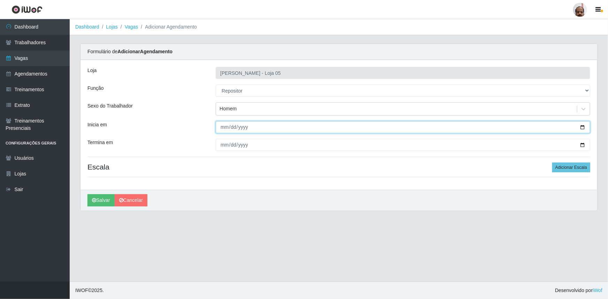
type input "[DATE]"
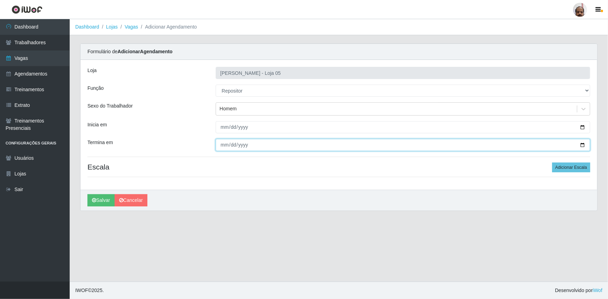
drag, startPoint x: 583, startPoint y: 145, endPoint x: 474, endPoint y: 185, distance: 116.1
click at [582, 145] on input "Termina em" at bounding box center [403, 145] width 375 height 12
type input "[DATE]"
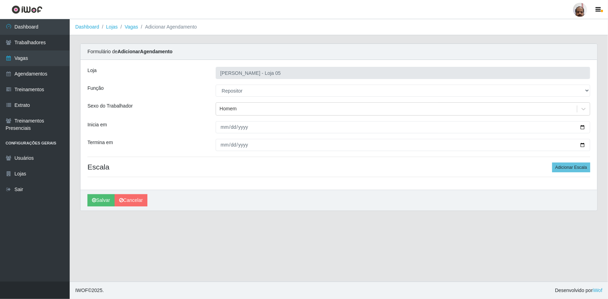
click at [565, 173] on div "Loja Mar Vermelho - Loja 05 Função [Selecione...] ASG ASG + ASG ++ Auxiliar de …" at bounding box center [339, 125] width 517 height 130
click at [564, 169] on button "Adicionar Escala" at bounding box center [571, 168] width 38 height 10
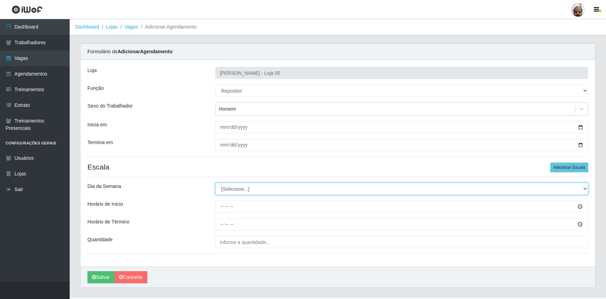
click at [256, 190] on select "[Selecione...] Segunda Terça Quarta Quinta Sexta Sábado Domingo" at bounding box center [401, 189] width 373 height 12
select select "4"
click at [215, 183] on select "[Selecione...] Segunda Terça Quarta Quinta Sexta Sábado Domingo" at bounding box center [401, 189] width 373 height 12
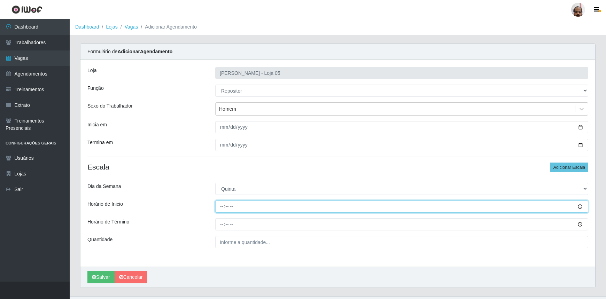
click at [225, 206] on input "Horário de Inicio" at bounding box center [401, 207] width 373 height 12
type input "08:00"
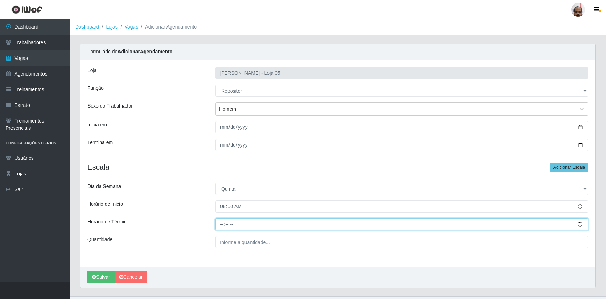
type input "14:00"
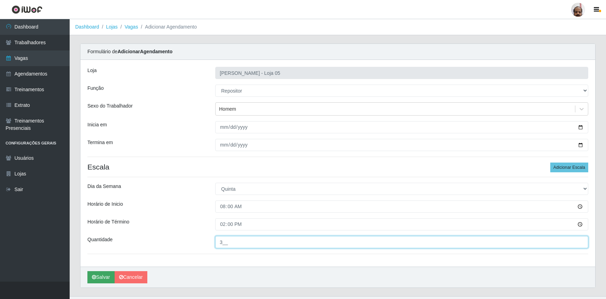
type input "3__"
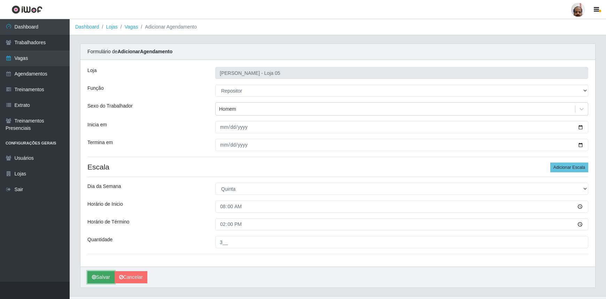
click at [107, 275] on button "Salvar" at bounding box center [100, 277] width 27 height 12
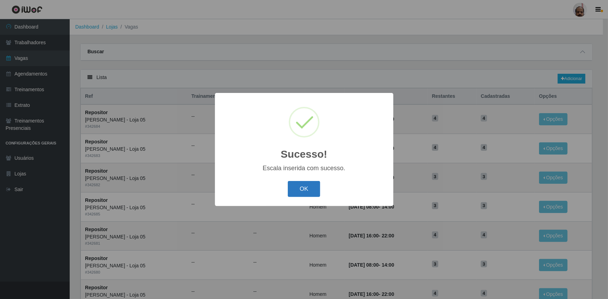
click at [302, 185] on button "OK" at bounding box center [304, 189] width 32 height 16
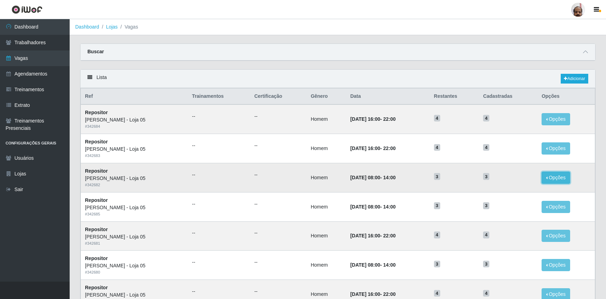
click at [564, 179] on button "Opções" at bounding box center [556, 178] width 29 height 12
click at [514, 193] on div "Deletar" at bounding box center [513, 193] width 41 height 7
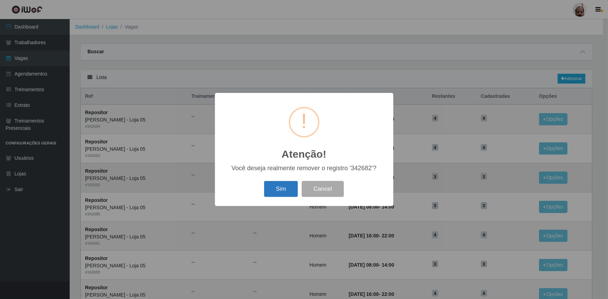
click at [289, 194] on button "Sim" at bounding box center [281, 189] width 34 height 16
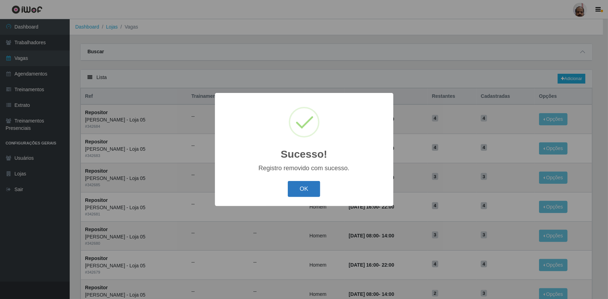
click at [304, 189] on button "OK" at bounding box center [304, 189] width 32 height 16
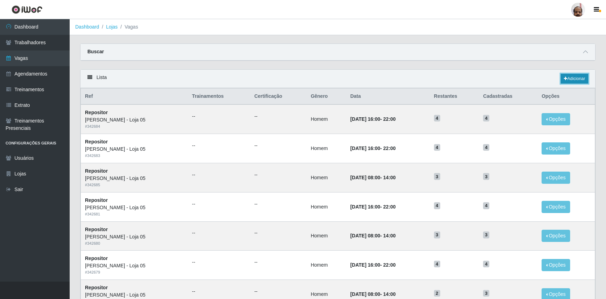
click at [573, 79] on link "Adicionar" at bounding box center [575, 79] width 28 height 10
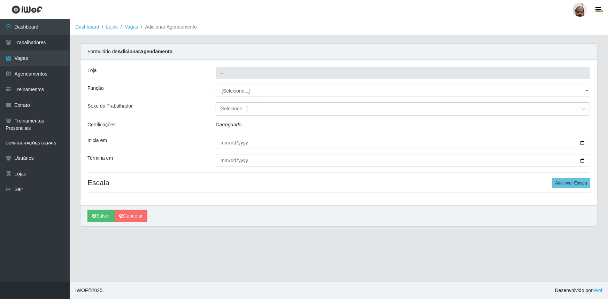
type input "[PERSON_NAME] - Loja 05"
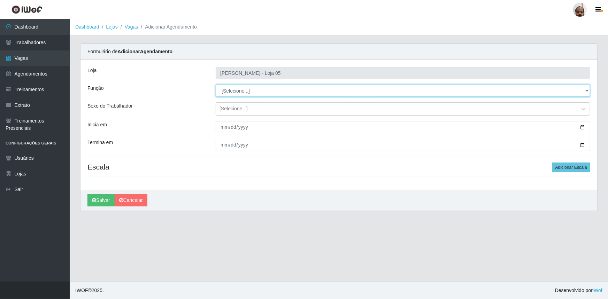
click at [236, 91] on select "[Selecione...] ASG ASG + ASG ++ Auxiliar de Depósito Auxiliar de Depósito + Aux…" at bounding box center [403, 91] width 375 height 12
select select "24"
click at [216, 85] on select "[Selecione...] ASG ASG + ASG ++ Auxiliar de Depósito Auxiliar de Depósito + Aux…" at bounding box center [403, 91] width 375 height 12
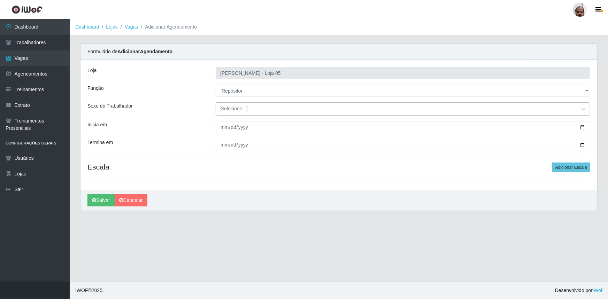
click at [243, 108] on div "[Selecione...]" at bounding box center [234, 109] width 28 height 7
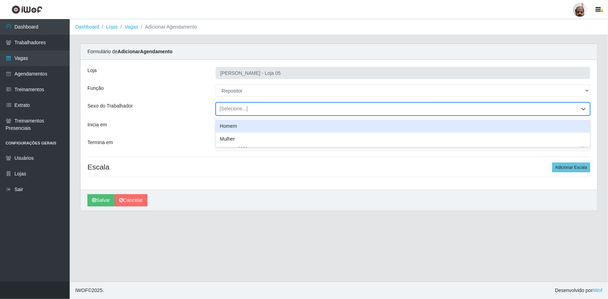
click at [245, 127] on div "Homem" at bounding box center [403, 126] width 375 height 13
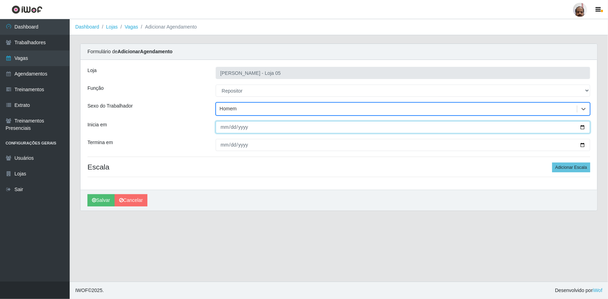
click at [585, 129] on input "Inicia em" at bounding box center [403, 127] width 375 height 12
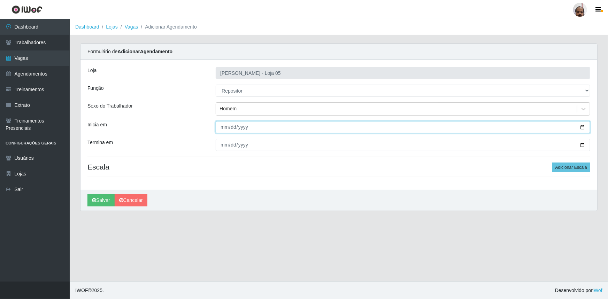
type input "[DATE]"
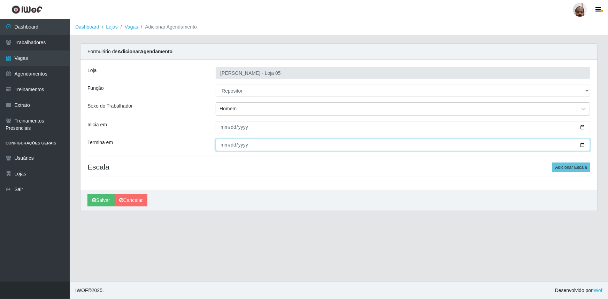
click at [584, 143] on input "Termina em" at bounding box center [403, 145] width 375 height 12
type input "[DATE]"
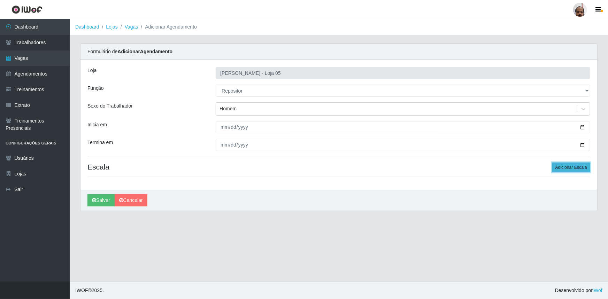
click at [583, 166] on button "Adicionar Escala" at bounding box center [571, 168] width 38 height 10
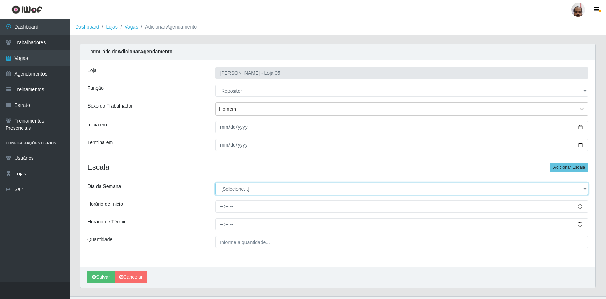
click at [243, 190] on select "[Selecione...] Segunda Terça Quarta Quinta Sexta Sábado Domingo" at bounding box center [401, 189] width 373 height 12
select select "5"
click at [215, 183] on select "[Selecione...] Segunda Terça Quarta Quinta Sexta Sábado Domingo" at bounding box center [401, 189] width 373 height 12
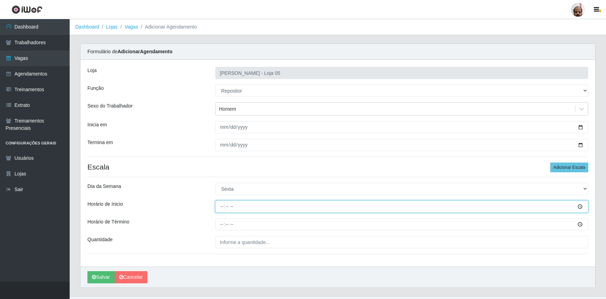
click at [220, 207] on input "Horário de Inicio" at bounding box center [401, 207] width 373 height 12
type input "08:00"
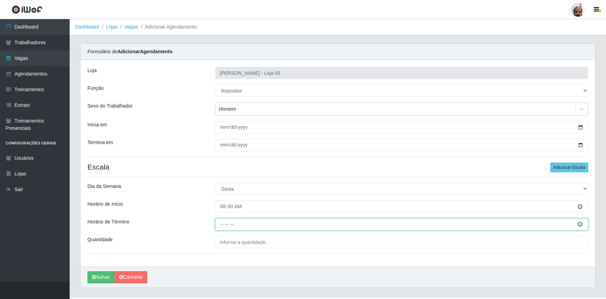
type input "14:00"
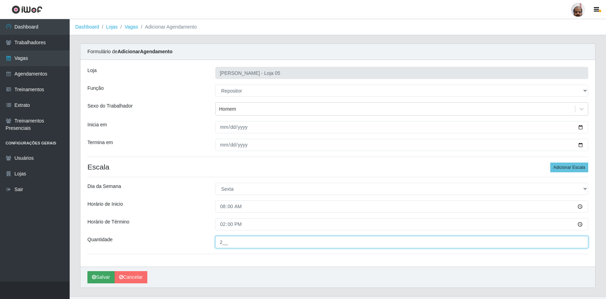
type input "2__"
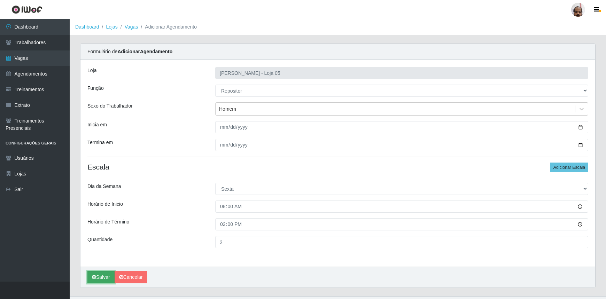
click at [106, 276] on button "Salvar" at bounding box center [100, 277] width 27 height 12
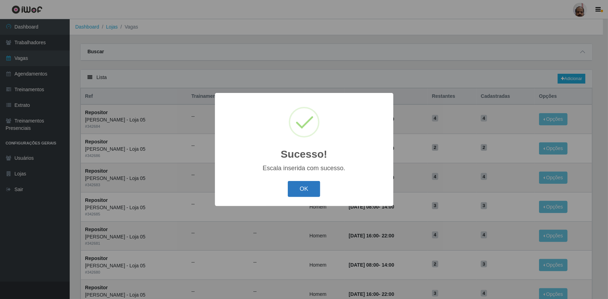
click at [301, 187] on button "OK" at bounding box center [304, 189] width 32 height 16
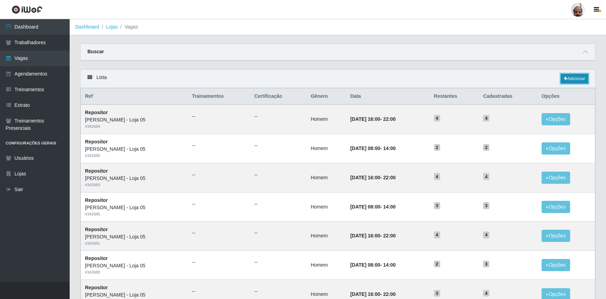
click at [572, 77] on link "Adicionar" at bounding box center [575, 79] width 28 height 10
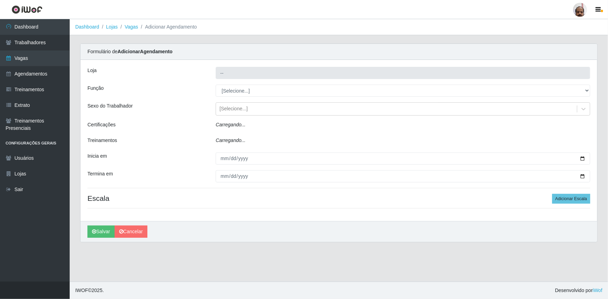
type input "[PERSON_NAME] - Loja 05"
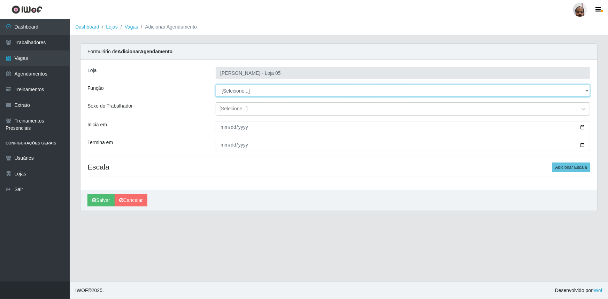
click at [243, 89] on select "[Selecione...] ASG ASG + ASG ++ Auxiliar de Depósito Auxiliar de Depósito + Aux…" at bounding box center [403, 91] width 375 height 12
select select "24"
click at [216, 85] on select "[Selecione...] ASG ASG + ASG ++ Auxiliar de Depósito Auxiliar de Depósito + Aux…" at bounding box center [403, 91] width 375 height 12
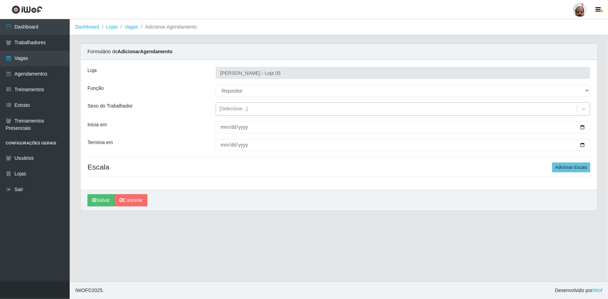
click at [241, 109] on div "[Selecione...]" at bounding box center [234, 109] width 28 height 7
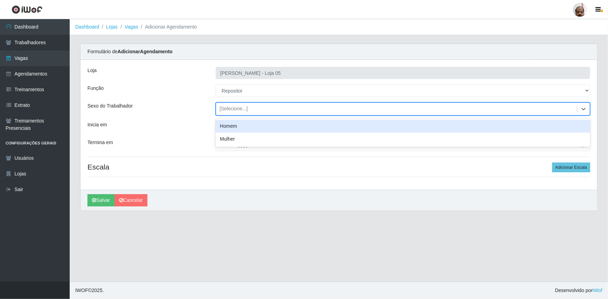
click at [244, 124] on div "Homem" at bounding box center [403, 126] width 375 height 13
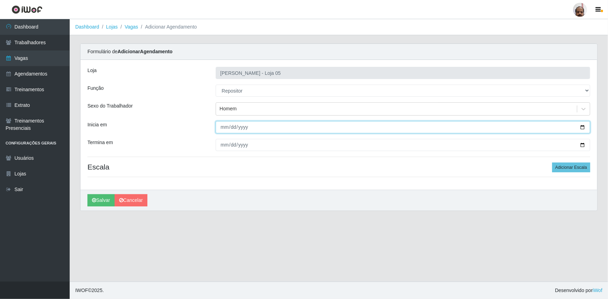
click at [582, 127] on input "Inicia em" at bounding box center [403, 127] width 375 height 12
type input "[DATE]"
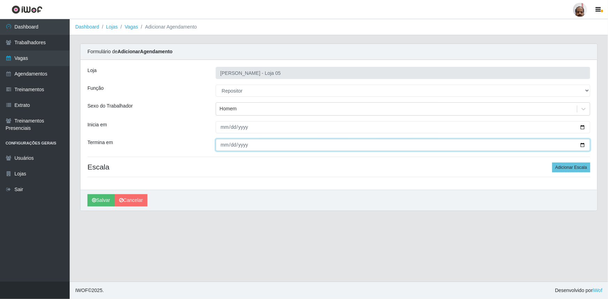
click at [584, 143] on input "Termina em" at bounding box center [403, 145] width 375 height 12
type input "[DATE]"
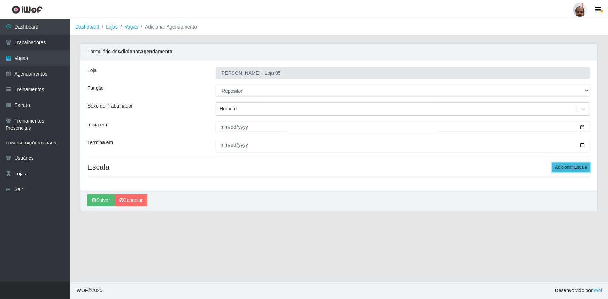
click at [573, 168] on button "Adicionar Escala" at bounding box center [571, 168] width 38 height 10
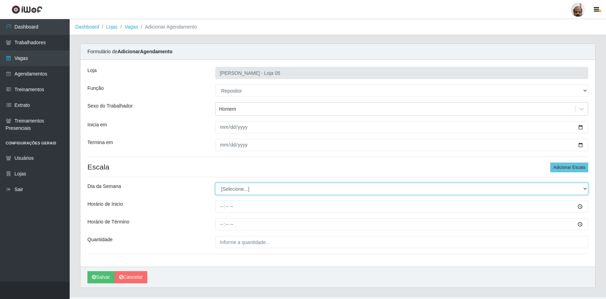
click at [246, 187] on select "[Selecione...] Segunda Terça Quarta Quinta Sexta Sábado Domingo" at bounding box center [401, 189] width 373 height 12
select select "5"
click at [215, 183] on select "[Selecione...] Segunda Terça Quarta Quinta Sexta Sábado Domingo" at bounding box center [401, 189] width 373 height 12
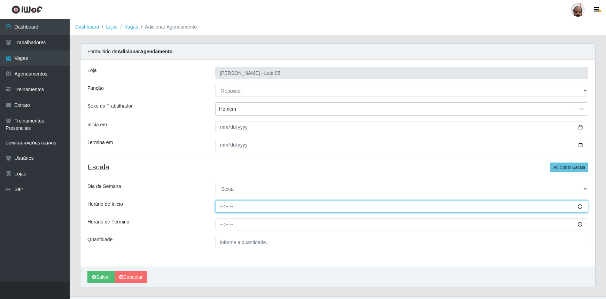
click at [220, 209] on input "Horário de Inicio" at bounding box center [401, 207] width 373 height 12
type input "08:00"
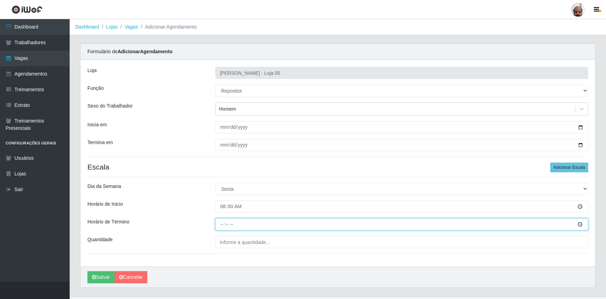
type input "14:00"
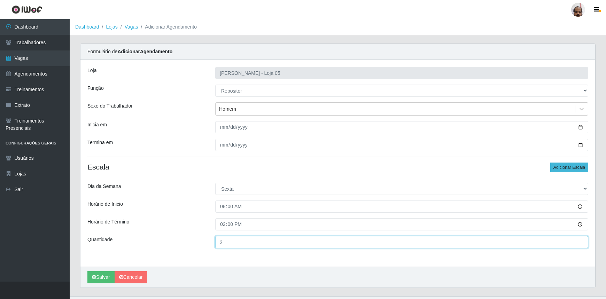
type input "2__"
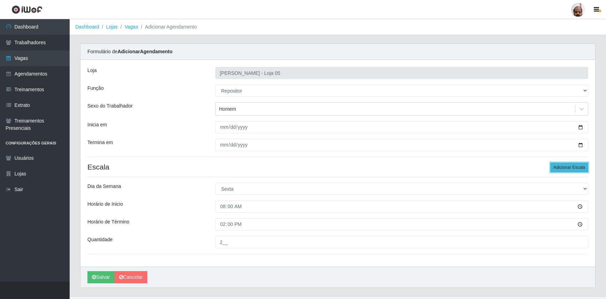
click at [565, 166] on button "Adicionar Escala" at bounding box center [570, 168] width 38 height 10
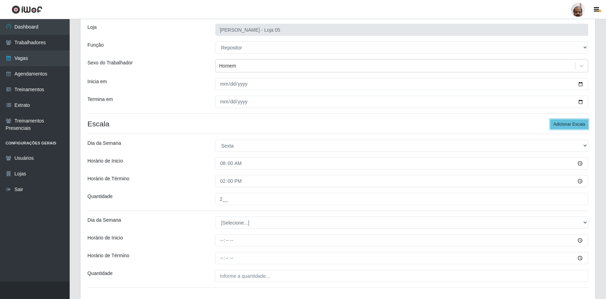
scroll to position [91, 0]
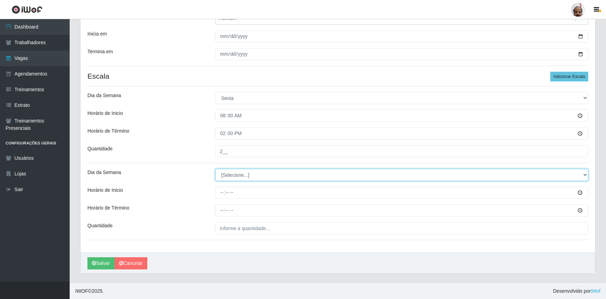
click at [230, 175] on select "[Selecione...] Segunda Terça Quarta Quinta Sexta Sábado Domingo" at bounding box center [401, 175] width 373 height 12
select select "5"
click at [215, 169] on select "[Selecione...] Segunda Terça Quarta Quinta Sexta Sábado Domingo" at bounding box center [401, 175] width 373 height 12
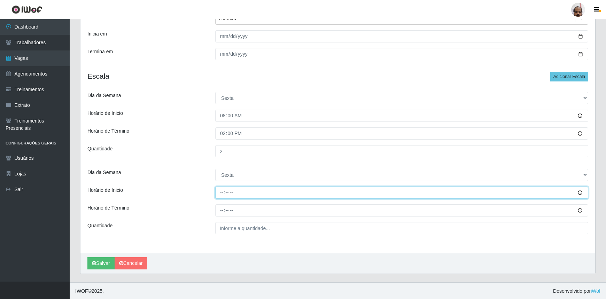
click at [221, 195] on input "Horário de Inicio" at bounding box center [401, 193] width 373 height 12
type input "16:00"
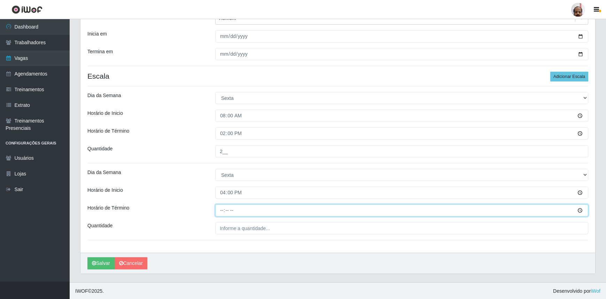
type input "22:00"
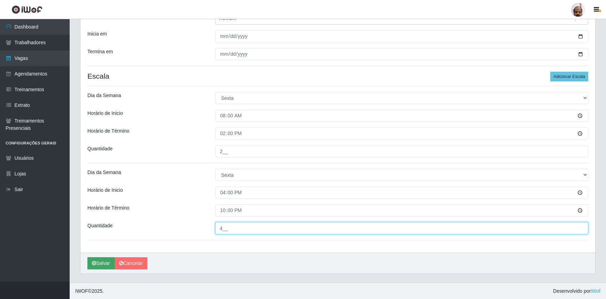
type input "4__"
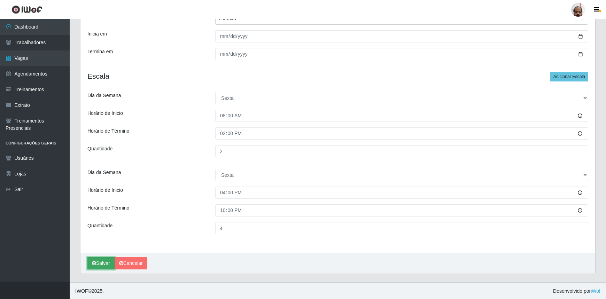
click at [108, 265] on button "Salvar" at bounding box center [100, 264] width 27 height 12
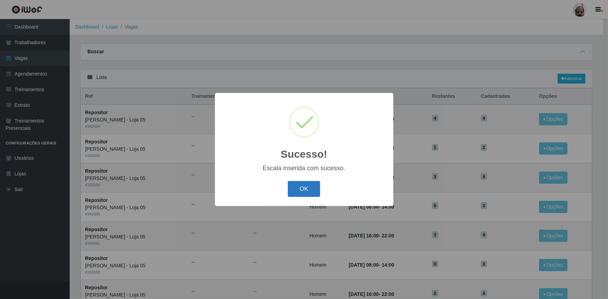
click at [302, 191] on button "OK" at bounding box center [304, 189] width 32 height 16
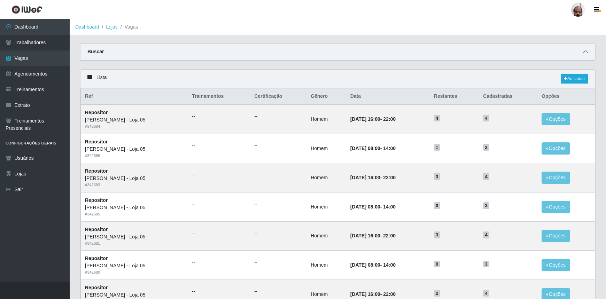
click at [586, 51] on icon at bounding box center [585, 51] width 5 height 5
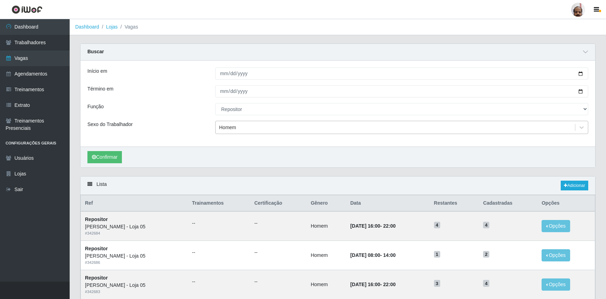
click at [224, 125] on div "Homem" at bounding box center [227, 127] width 17 height 7
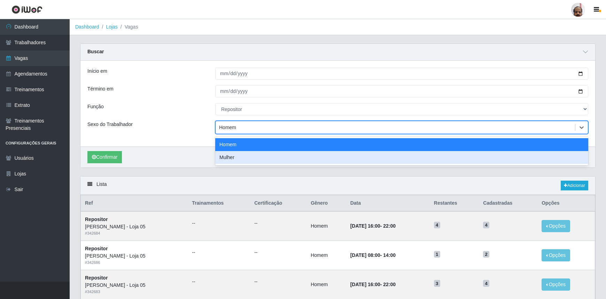
click at [235, 158] on div "Mulher" at bounding box center [401, 157] width 373 height 13
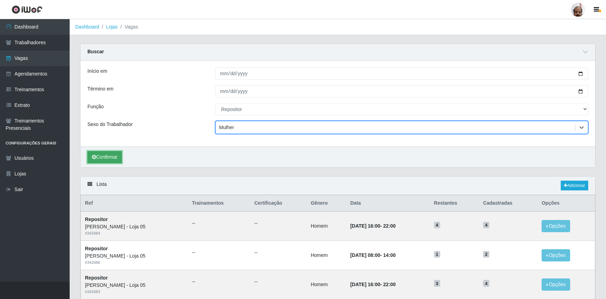
click at [109, 156] on button "Confirmar" at bounding box center [104, 157] width 35 height 12
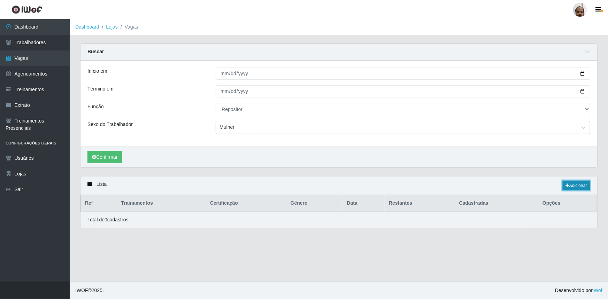
click at [582, 182] on link "Adicionar" at bounding box center [577, 186] width 28 height 10
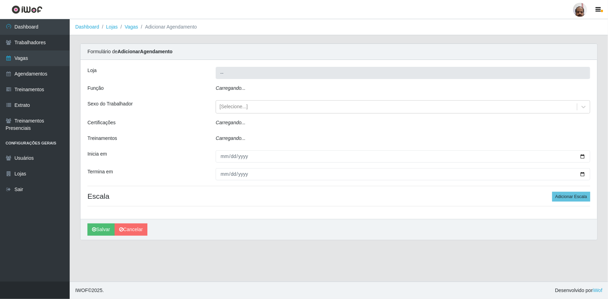
type input "[PERSON_NAME] - Loja 05"
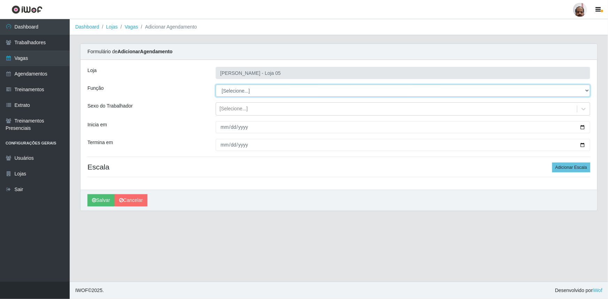
click at [239, 90] on select "[Selecione...] ASG ASG + ASG ++ Auxiliar de Depósito Auxiliar de Depósito + Aux…" at bounding box center [403, 91] width 375 height 12
select select "24"
click at [216, 85] on select "[Selecione...] ASG ASG + ASG ++ Auxiliar de Depósito Auxiliar de Depósito + Aux…" at bounding box center [403, 91] width 375 height 12
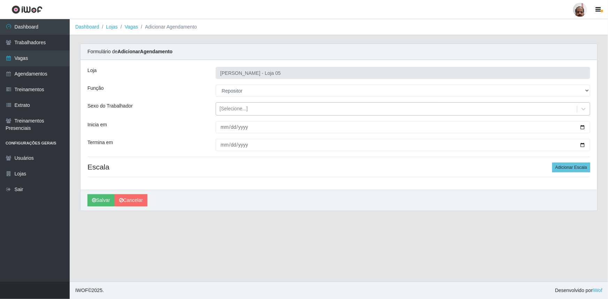
click at [234, 112] on div "[Selecione...]" at bounding box center [234, 109] width 28 height 7
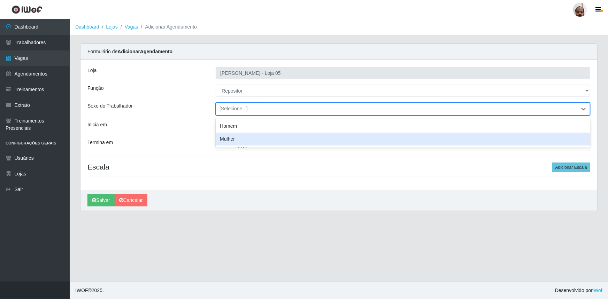
click at [234, 140] on div "Mulher" at bounding box center [403, 139] width 375 height 13
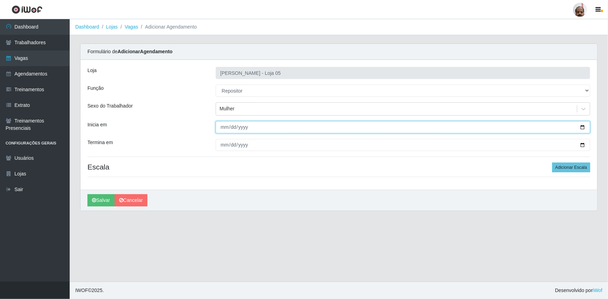
click at [583, 126] on input "Inicia em" at bounding box center [403, 127] width 375 height 12
type input "[DATE]"
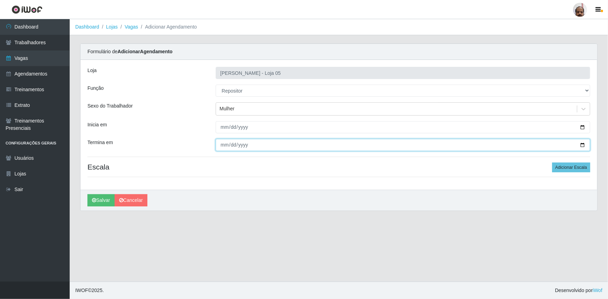
click at [583, 144] on input "Termina em" at bounding box center [403, 145] width 375 height 12
type input "[DATE]"
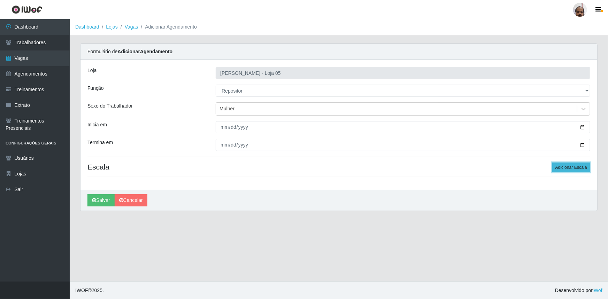
click at [572, 170] on button "Adicionar Escala" at bounding box center [571, 168] width 38 height 10
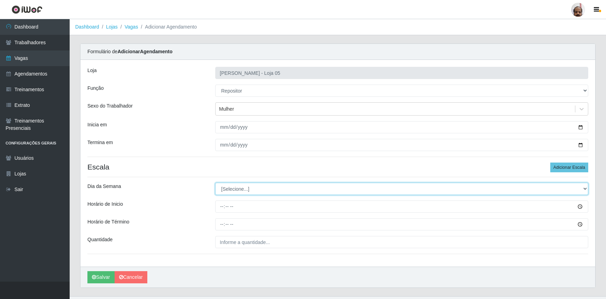
click at [277, 193] on select "[Selecione...] Segunda Terça Quarta Quinta Sexta Sábado Domingo" at bounding box center [401, 189] width 373 height 12
select select "1"
click at [215, 183] on select "[Selecione...] Segunda Terça Quarta Quinta Sexta Sábado Domingo" at bounding box center [401, 189] width 373 height 12
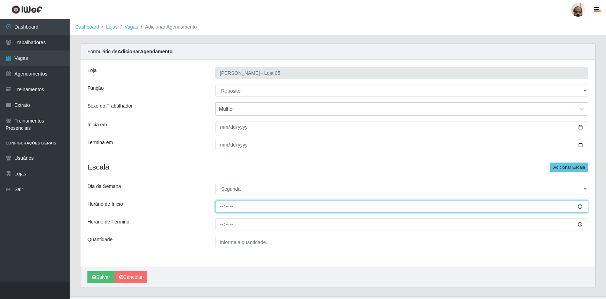
click at [218, 204] on input "Horário de Inicio" at bounding box center [401, 207] width 373 height 12
type input "16:00"
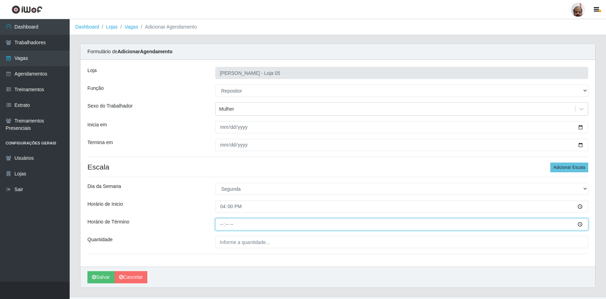
type input "22:00"
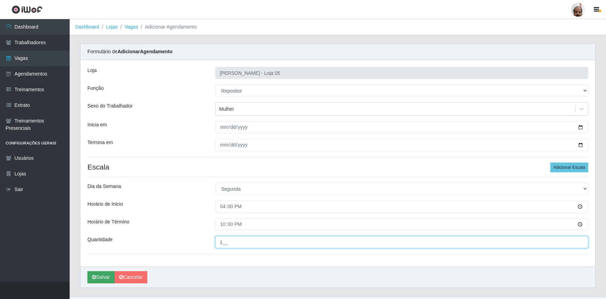
type input "1__"
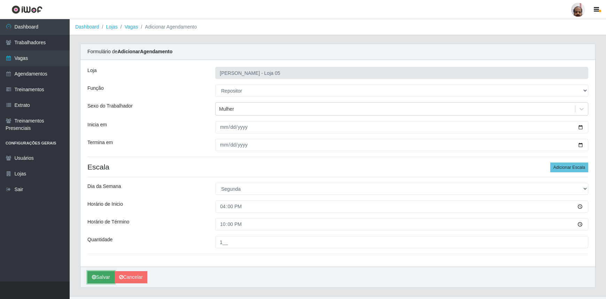
click at [101, 278] on button "Salvar" at bounding box center [100, 277] width 27 height 12
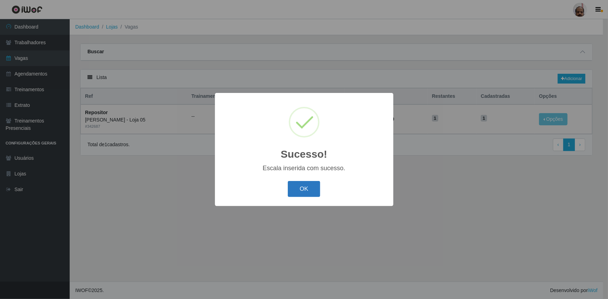
click at [306, 186] on button "OK" at bounding box center [304, 189] width 32 height 16
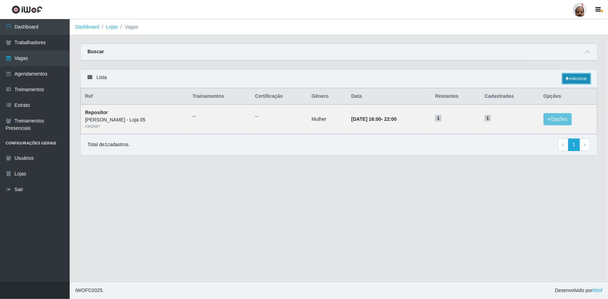
click at [571, 77] on link "Adicionar" at bounding box center [577, 79] width 28 height 10
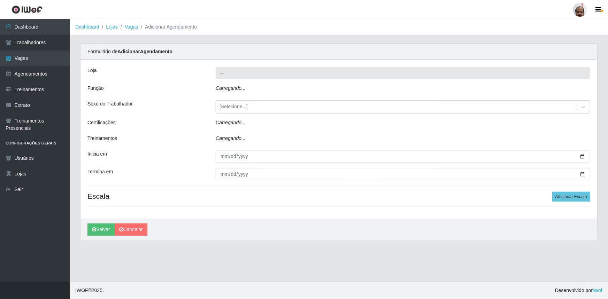
type input "[PERSON_NAME] - Loja 05"
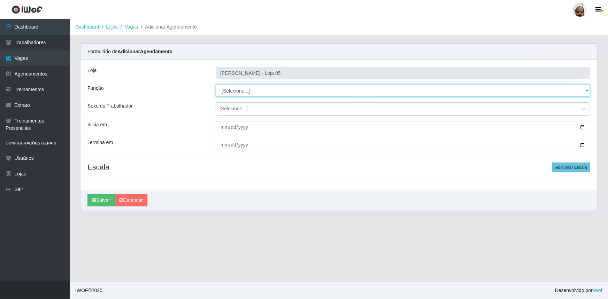
click at [244, 89] on select "[Selecione...] ASG ASG + ASG ++ Auxiliar de Depósito Auxiliar de Depósito + Aux…" at bounding box center [403, 91] width 375 height 12
select select "24"
click at [216, 85] on select "[Selecione...] ASG ASG + ASG ++ Auxiliar de Depósito Auxiliar de Depósito + Aux…" at bounding box center [403, 91] width 375 height 12
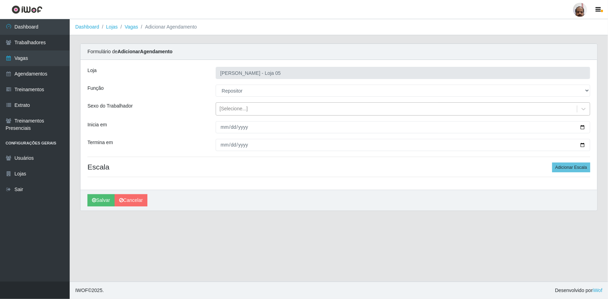
click at [235, 112] on div "[Selecione...]" at bounding box center [234, 109] width 28 height 7
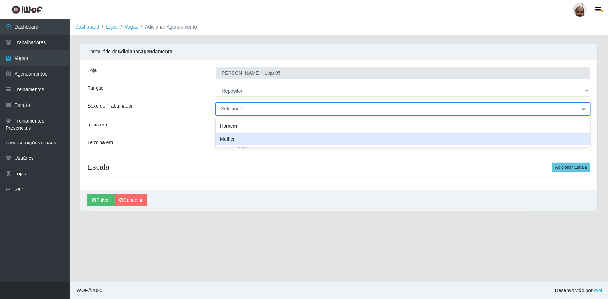
click at [245, 138] on div "Mulher" at bounding box center [403, 139] width 375 height 13
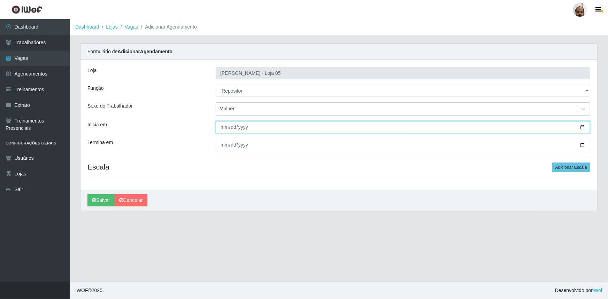
click at [583, 125] on input "Inicia em" at bounding box center [403, 127] width 375 height 12
type input "[DATE]"
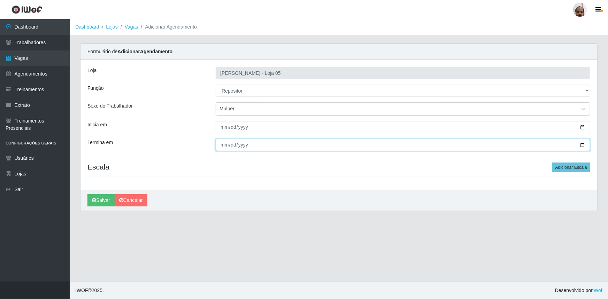
click at [582, 145] on input "Termina em" at bounding box center [403, 145] width 375 height 12
type input "[DATE]"
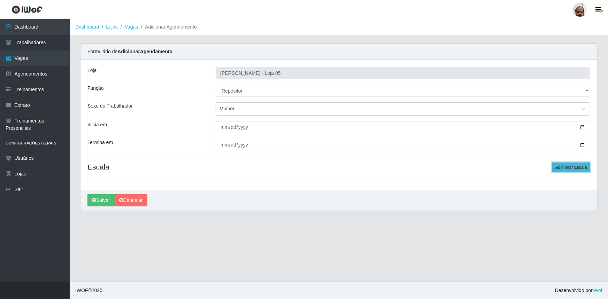
click at [588, 166] on button "Adicionar Escala" at bounding box center [571, 168] width 38 height 10
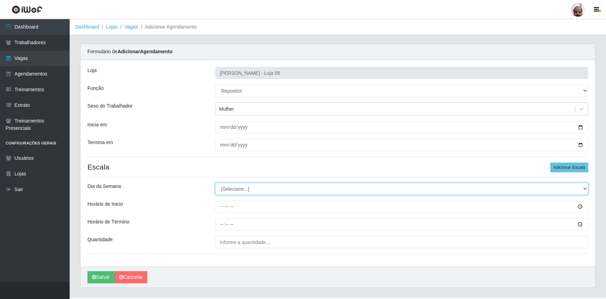
click at [255, 186] on select "[Selecione...] Segunda Terça Quarta Quinta Sexta Sábado Domingo" at bounding box center [401, 189] width 373 height 12
select select "2"
click at [215, 183] on select "[Selecione...] Segunda Terça Quarta Quinta Sexta Sábado Domingo" at bounding box center [401, 189] width 373 height 12
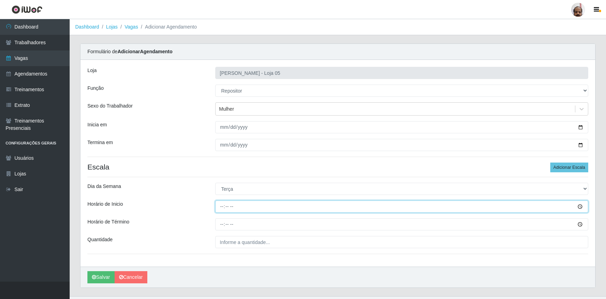
click at [217, 208] on input "Horário de Inicio" at bounding box center [401, 207] width 373 height 12
type input "16:00"
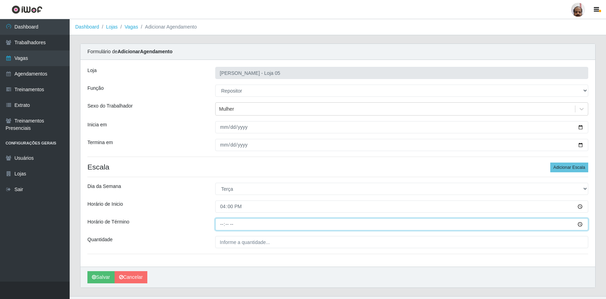
type input "22:00"
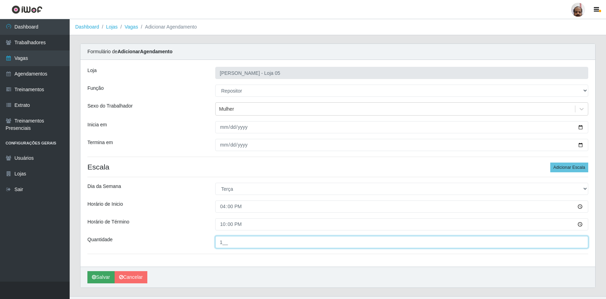
type input "1__"
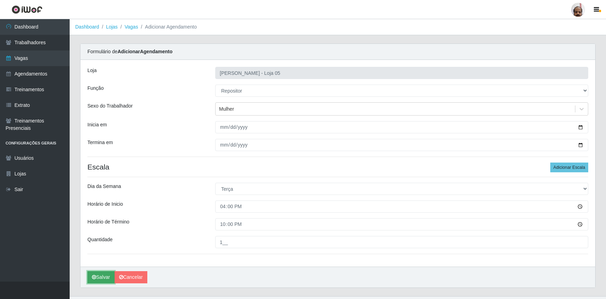
click at [105, 278] on button "Salvar" at bounding box center [100, 277] width 27 height 12
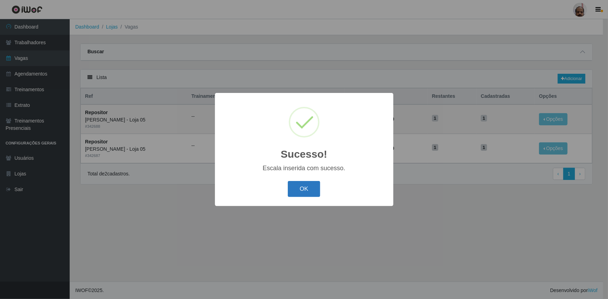
click at [302, 185] on button "OK" at bounding box center [304, 189] width 32 height 16
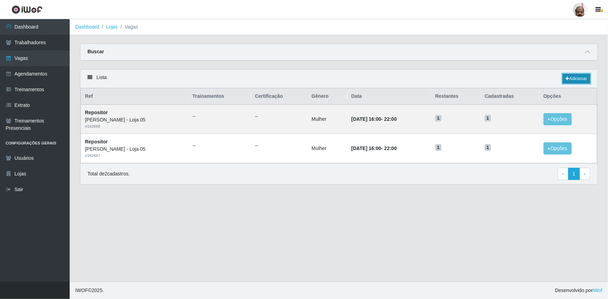
click at [581, 80] on link "Adicionar" at bounding box center [577, 79] width 28 height 10
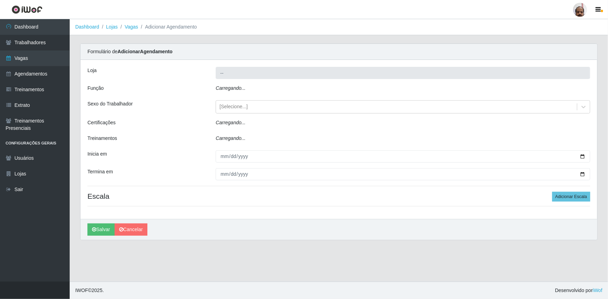
type input "[PERSON_NAME] - Loja 05"
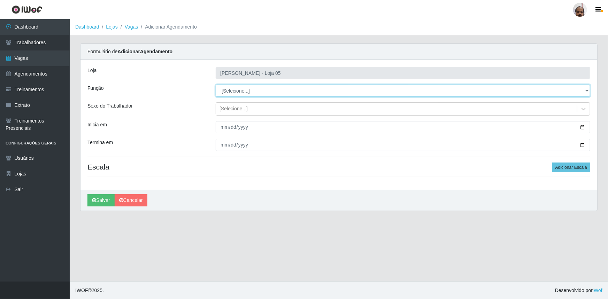
click at [245, 89] on select "[Selecione...] ASG ASG + ASG ++ Auxiliar de Depósito Auxiliar de Depósito + Aux…" at bounding box center [403, 91] width 375 height 12
select select "24"
click at [216, 85] on select "[Selecione...] ASG ASG + ASG ++ Auxiliar de Depósito Auxiliar de Depósito + Aux…" at bounding box center [403, 91] width 375 height 12
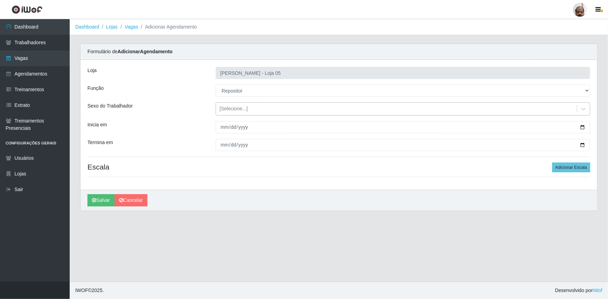
click at [245, 107] on div "[Selecione...]" at bounding box center [234, 109] width 28 height 7
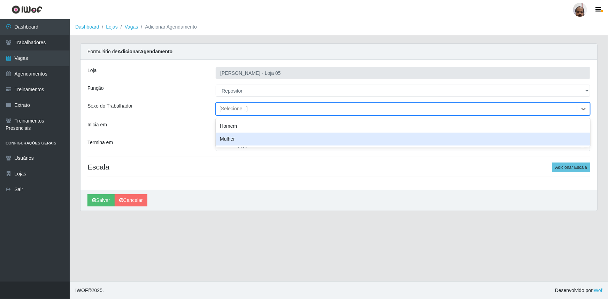
click at [261, 138] on div "Mulher" at bounding box center [403, 139] width 375 height 13
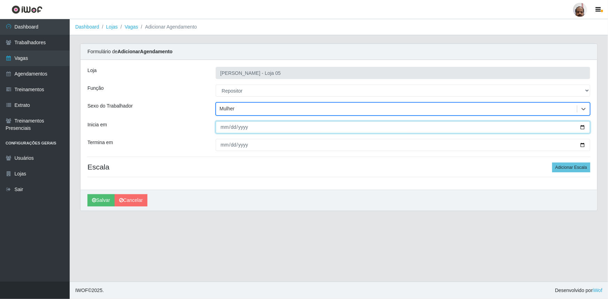
click at [582, 126] on input "Inicia em" at bounding box center [403, 127] width 375 height 12
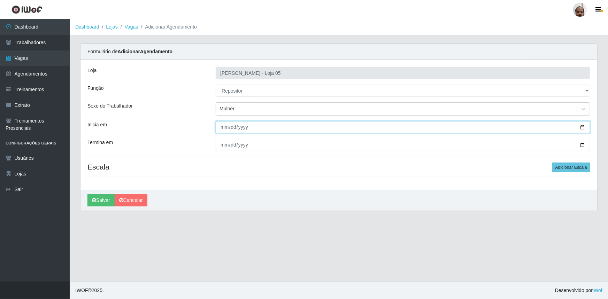
type input "[DATE]"
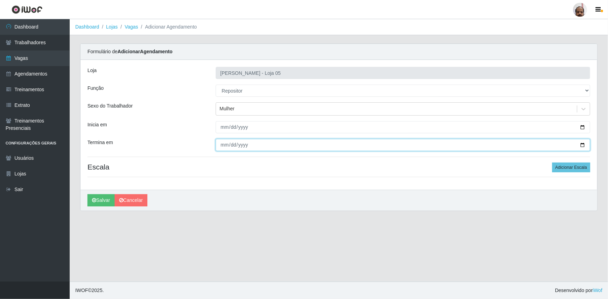
click at [584, 144] on input "Termina em" at bounding box center [403, 145] width 375 height 12
type input "[DATE]"
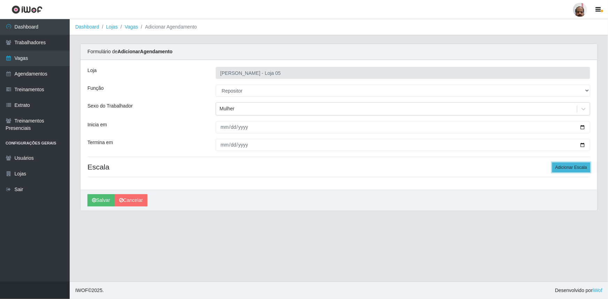
click at [561, 166] on button "Adicionar Escala" at bounding box center [571, 168] width 38 height 10
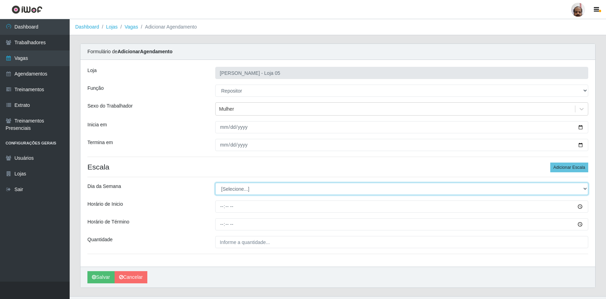
click at [232, 188] on select "[Selecione...] Segunda Terça Quarta Quinta Sexta Sábado Domingo" at bounding box center [401, 189] width 373 height 12
select select "3"
click at [215, 183] on select "[Selecione...] Segunda Terça Quarta Quinta Sexta Sábado Domingo" at bounding box center [401, 189] width 373 height 12
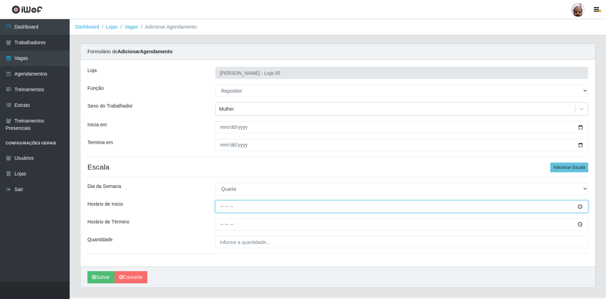
click at [222, 207] on input "Horário de Inicio" at bounding box center [401, 207] width 373 height 12
type input "16:00"
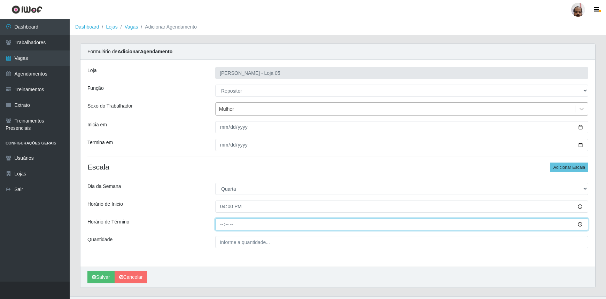
type input "22:00"
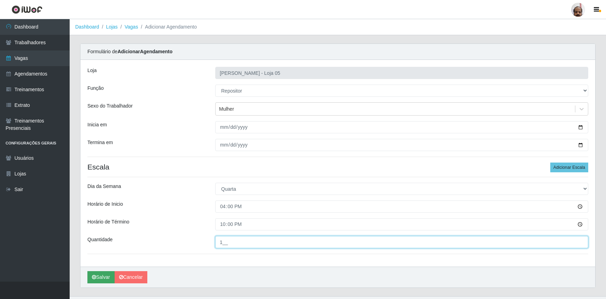
type input "1__"
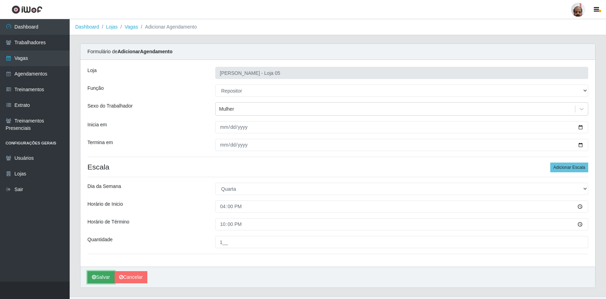
click at [103, 277] on button "Salvar" at bounding box center [100, 277] width 27 height 12
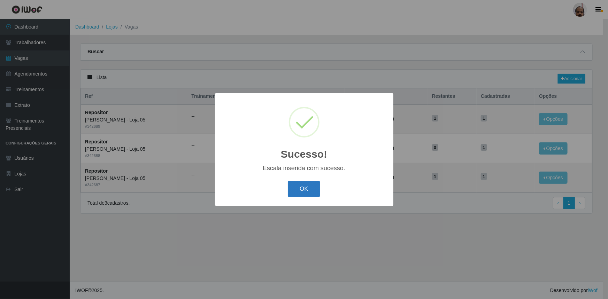
click at [293, 187] on button "OK" at bounding box center [304, 189] width 32 height 16
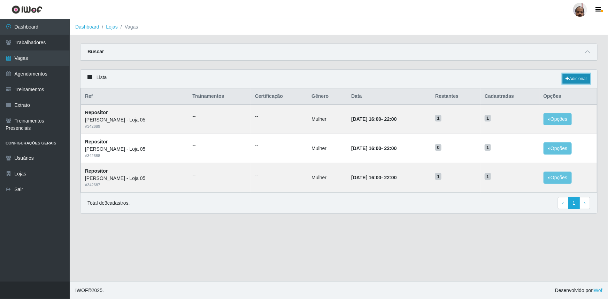
click at [575, 77] on link "Adicionar" at bounding box center [577, 79] width 28 height 10
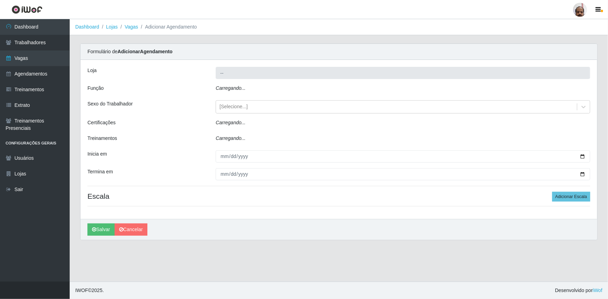
type input "[PERSON_NAME] - Loja 05"
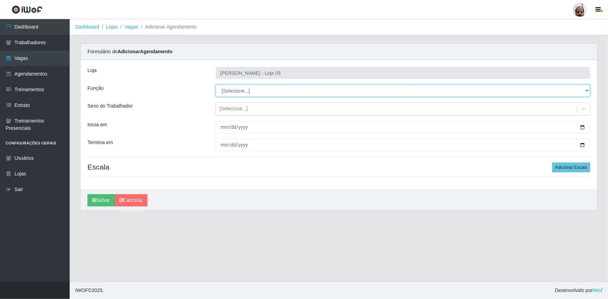
click at [222, 89] on select "[Selecione...] ASG ASG + ASG ++ Auxiliar de Depósito Auxiliar de Depósito + Aux…" at bounding box center [403, 91] width 375 height 12
select select "24"
click at [216, 85] on select "[Selecione...] ASG ASG + ASG ++ Auxiliar de Depósito Auxiliar de Depósito + Aux…" at bounding box center [403, 91] width 375 height 12
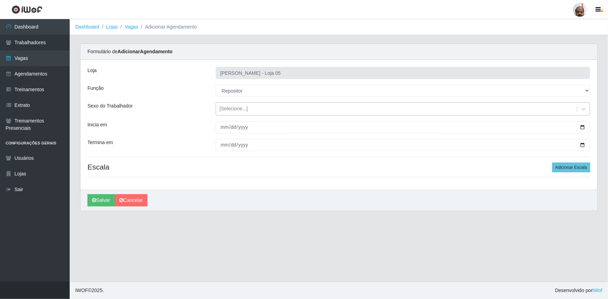
click at [262, 106] on div "[Selecione...]" at bounding box center [396, 110] width 361 height 12
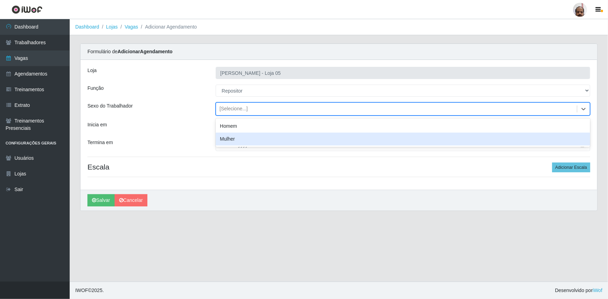
click at [263, 137] on div "Mulher" at bounding box center [403, 139] width 375 height 13
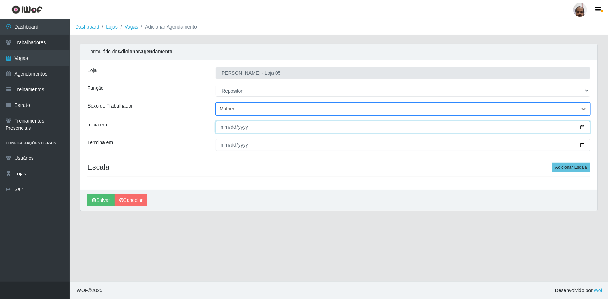
click at [583, 127] on input "Inicia em" at bounding box center [403, 127] width 375 height 12
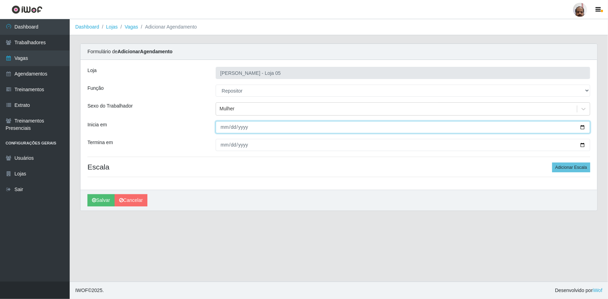
type input "[DATE]"
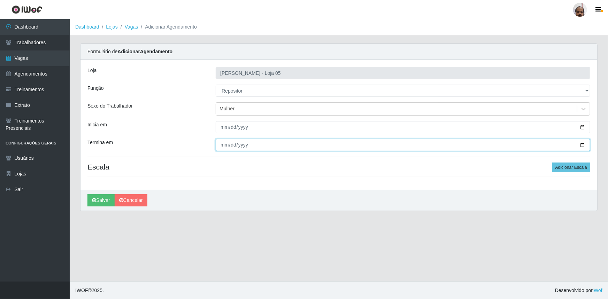
click at [584, 145] on input "Termina em" at bounding box center [403, 145] width 375 height 12
type input "[DATE]"
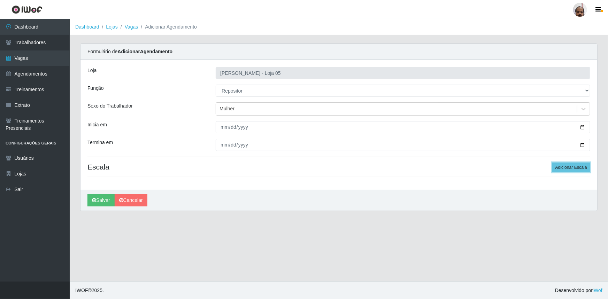
drag, startPoint x: 569, startPoint y: 168, endPoint x: 457, endPoint y: 198, distance: 116.2
click at [569, 167] on button "Adicionar Escala" at bounding box center [571, 168] width 38 height 10
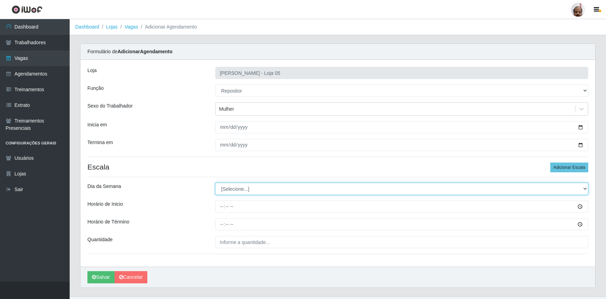
click at [263, 184] on select "[Selecione...] Segunda Terça Quarta Quinta Sexta Sábado Domingo" at bounding box center [401, 189] width 373 height 12
select select "4"
click at [215, 183] on select "[Selecione...] Segunda Terça Quarta Quinta Sexta Sábado Domingo" at bounding box center [401, 189] width 373 height 12
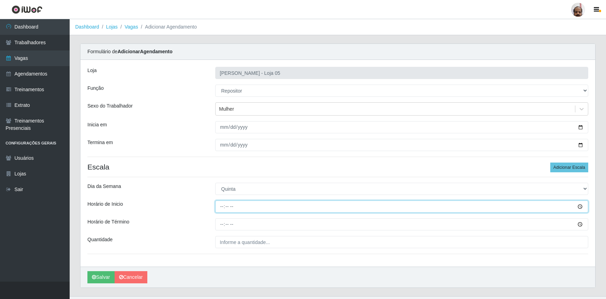
click at [219, 210] on input "Horário de Inicio" at bounding box center [401, 207] width 373 height 12
type input "16:00"
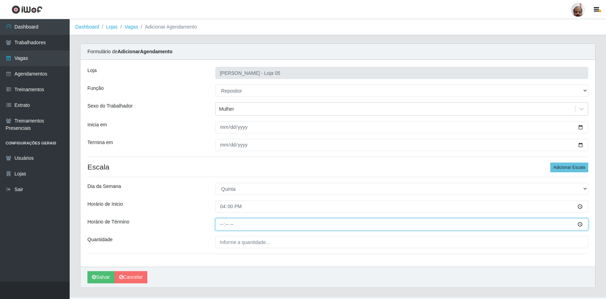
type input "22:00"
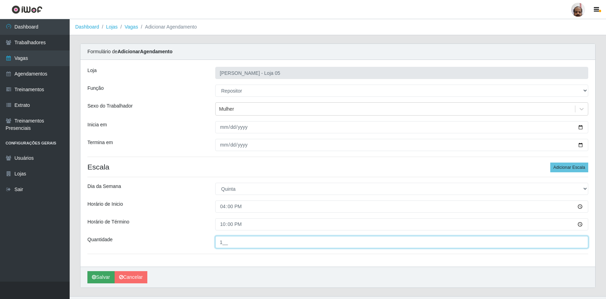
type input "1__"
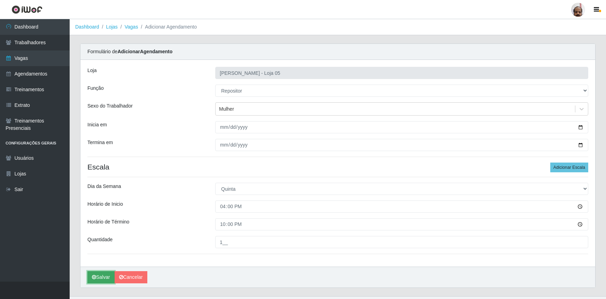
click at [106, 277] on button "Salvar" at bounding box center [100, 277] width 27 height 12
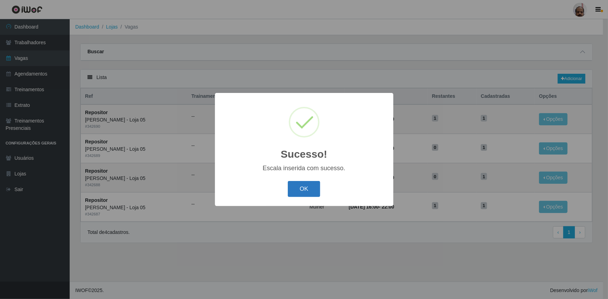
click at [300, 190] on button "OK" at bounding box center [304, 189] width 32 height 16
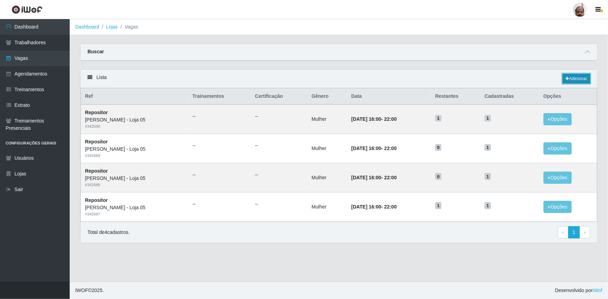
click at [575, 77] on link "Adicionar" at bounding box center [577, 79] width 28 height 10
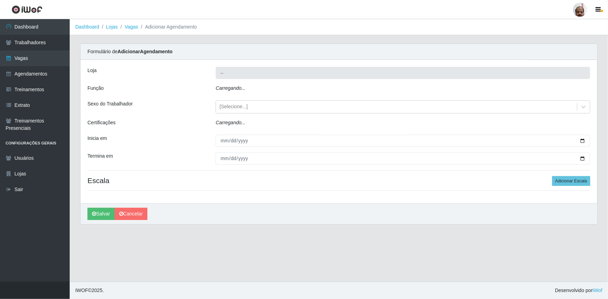
type input "[PERSON_NAME] - Loja 05"
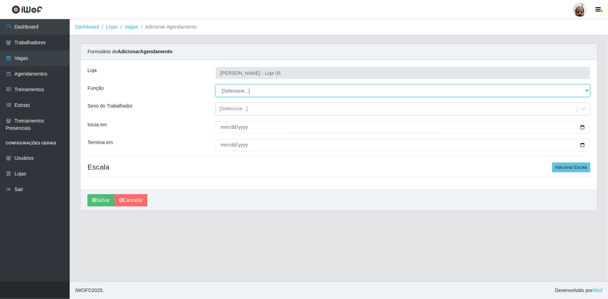
click at [237, 89] on select "[Selecione...] ASG ASG + ASG ++ Auxiliar de Depósito Auxiliar de Depósito + Aux…" at bounding box center [403, 91] width 375 height 12
select select "24"
click at [216, 85] on select "[Selecione...] ASG ASG + ASG ++ Auxiliar de Depósito Auxiliar de Depósito + Aux…" at bounding box center [403, 91] width 375 height 12
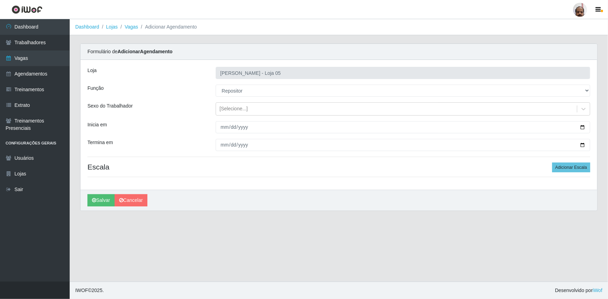
click at [234, 102] on div "Loja Mar Vermelho - Loja 05 Função [Selecione...] ASG ASG + ASG ++ Auxiliar de …" at bounding box center [339, 125] width 517 height 130
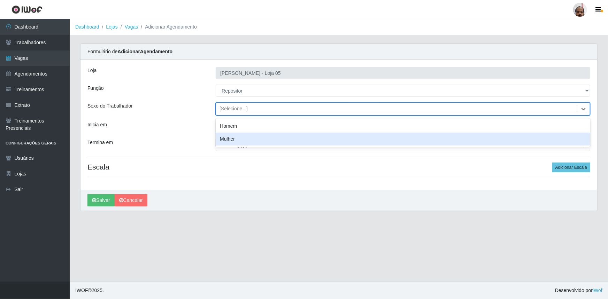
click at [243, 139] on div "Mulher" at bounding box center [403, 139] width 375 height 13
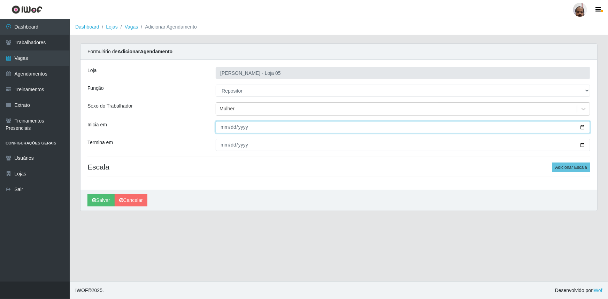
click at [583, 127] on input "Inicia em" at bounding box center [403, 127] width 375 height 12
type input "[DATE]"
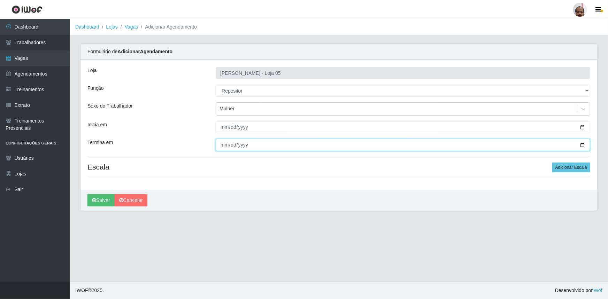
click at [583, 146] on input "Termina em" at bounding box center [403, 145] width 375 height 12
type input "[DATE]"
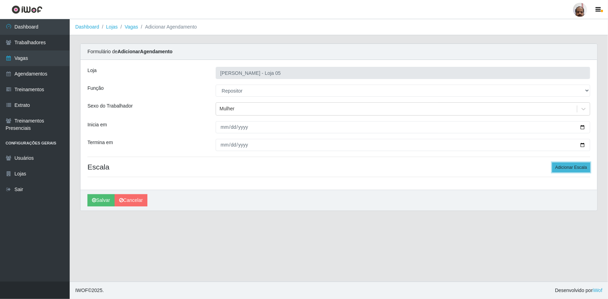
click at [567, 168] on button "Adicionar Escala" at bounding box center [571, 168] width 38 height 10
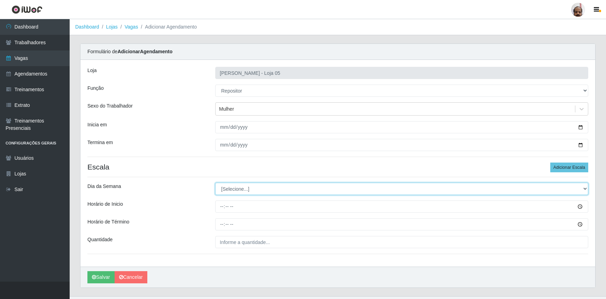
click at [236, 186] on select "[Selecione...] Segunda Terça Quarta Quinta Sexta Sábado Domingo" at bounding box center [401, 189] width 373 height 12
select select "5"
click at [215, 183] on select "[Selecione...] Segunda Terça Quarta Quinta Sexta Sábado Domingo" at bounding box center [401, 189] width 373 height 12
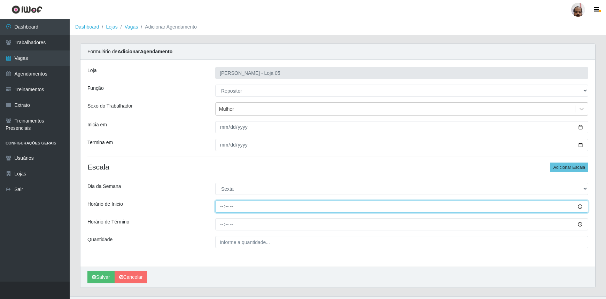
drag, startPoint x: 221, startPoint y: 204, endPoint x: 229, endPoint y: 205, distance: 8.4
click at [221, 204] on input "Horário de Inicio" at bounding box center [401, 207] width 373 height 12
type input "16:00"
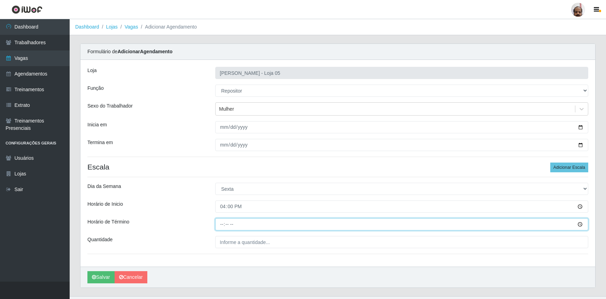
type input "22:00"
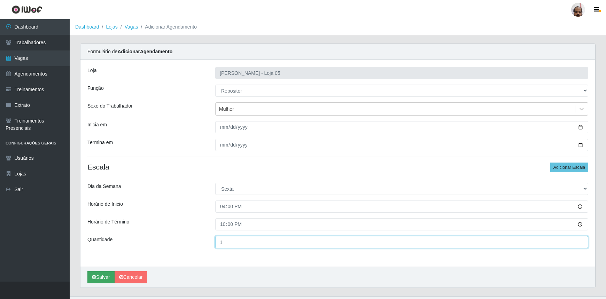
type input "1__"
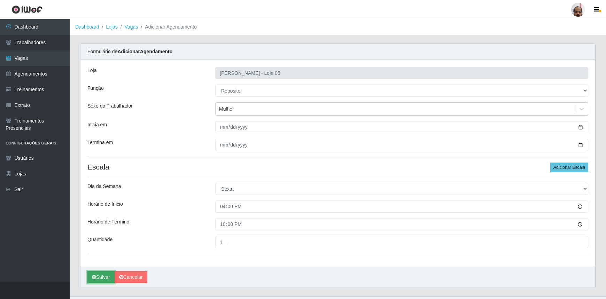
click at [102, 275] on button "Salvar" at bounding box center [100, 277] width 27 height 12
click at [100, 277] on button "Salvar" at bounding box center [100, 277] width 27 height 12
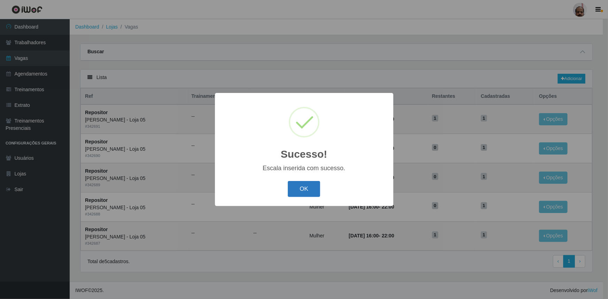
click at [293, 191] on button "OK" at bounding box center [304, 189] width 32 height 16
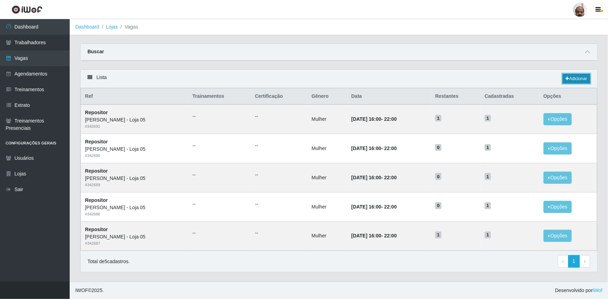
click at [574, 78] on link "Adicionar" at bounding box center [577, 79] width 28 height 10
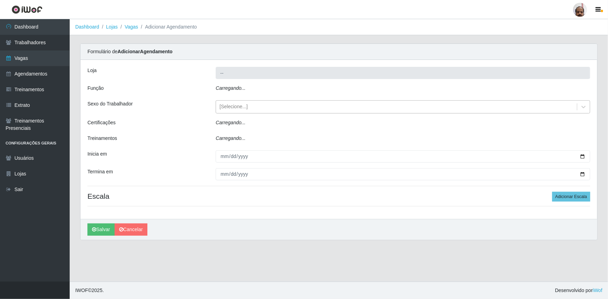
type input "[PERSON_NAME] - Loja 05"
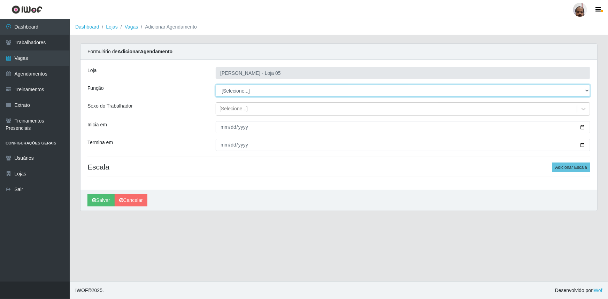
click at [258, 91] on select "[Selecione...] ASG ASG + ASG ++ Auxiliar de Depósito Auxiliar de Depósito + Aux…" at bounding box center [403, 91] width 375 height 12
select select "24"
click at [216, 85] on select "[Selecione...] ASG ASG + ASG ++ Auxiliar de Depósito Auxiliar de Depósito + Aux…" at bounding box center [403, 91] width 375 height 12
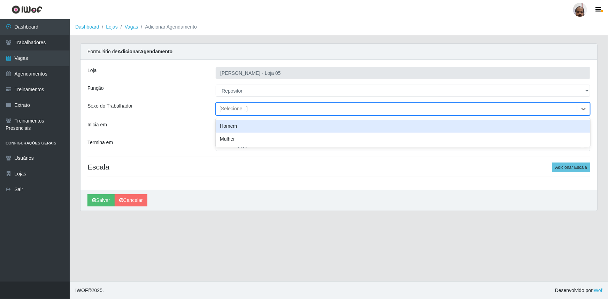
click at [242, 110] on div "[Selecione...]" at bounding box center [234, 109] width 28 height 7
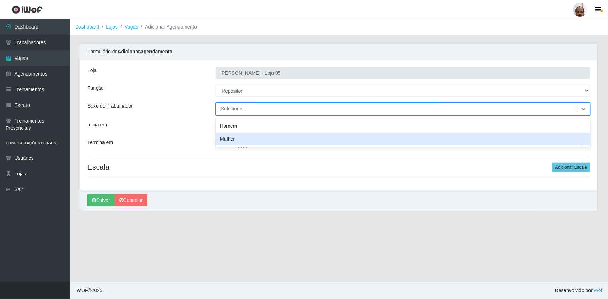
click at [247, 139] on div "Mulher" at bounding box center [403, 139] width 375 height 13
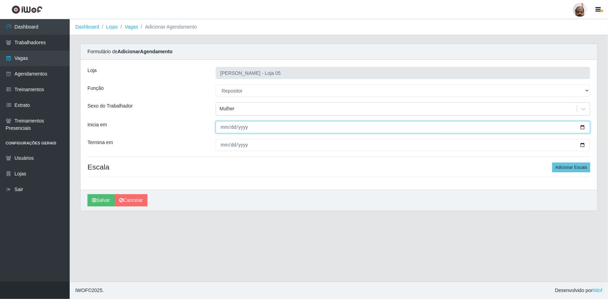
drag, startPoint x: 583, startPoint y: 127, endPoint x: 496, endPoint y: 150, distance: 89.9
click at [582, 127] on input "Inicia em" at bounding box center [403, 127] width 375 height 12
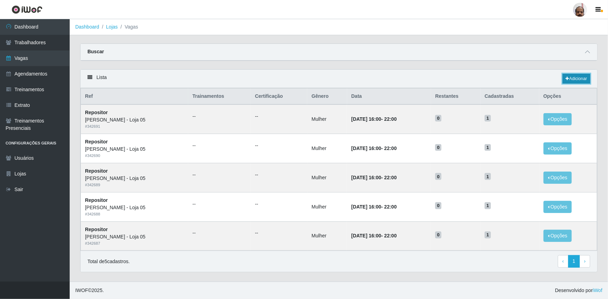
click at [575, 76] on link "Adicionar" at bounding box center [577, 79] width 28 height 10
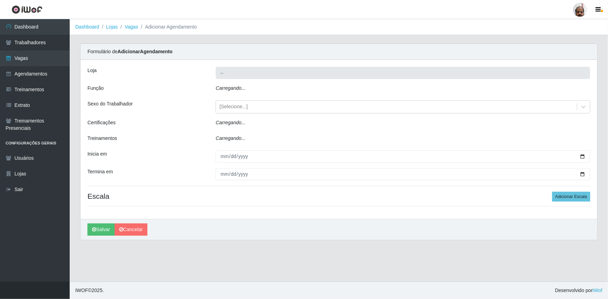
type input "[PERSON_NAME] - Loja 05"
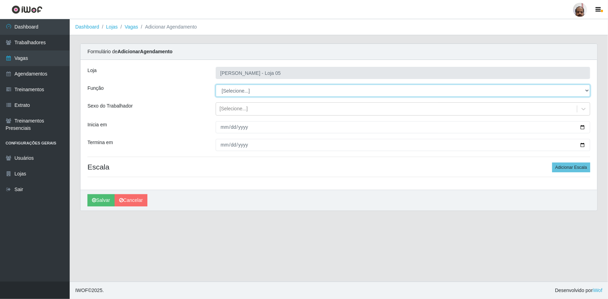
click at [245, 93] on select "[Selecione...] ASG ASG + ASG ++ Auxiliar de Depósito Auxiliar de Depósito + Aux…" at bounding box center [403, 91] width 375 height 12
select select "24"
click at [216, 85] on select "[Selecione...] ASG ASG + ASG ++ Auxiliar de Depósito Auxiliar de Depósito + Aux…" at bounding box center [403, 91] width 375 height 12
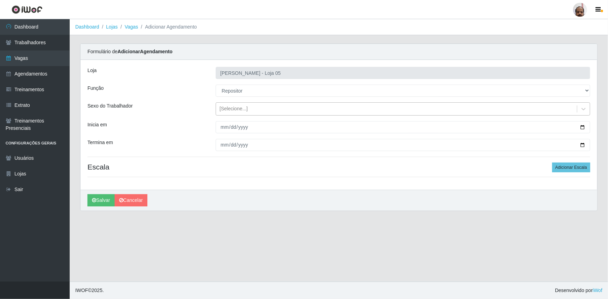
click at [236, 108] on div "[Selecione...]" at bounding box center [234, 109] width 28 height 7
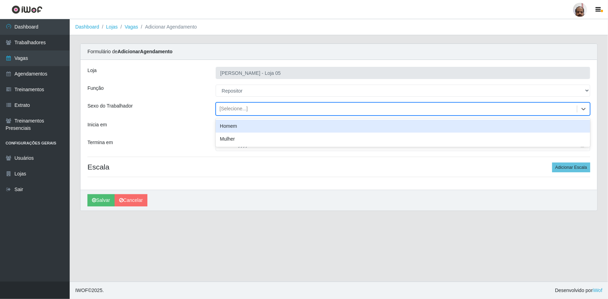
click at [236, 137] on div "Mulher" at bounding box center [403, 139] width 375 height 13
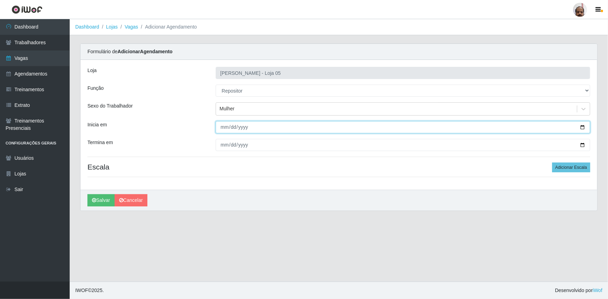
click at [583, 127] on input "Inicia em" at bounding box center [403, 127] width 375 height 12
type input "[DATE]"
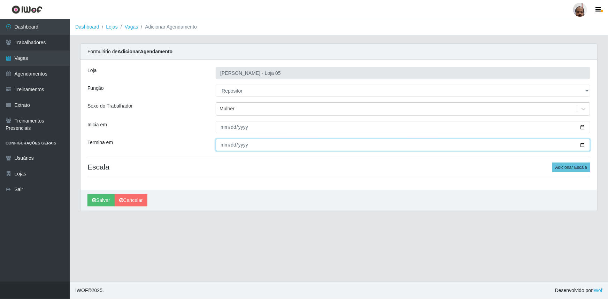
click at [584, 145] on input "Termina em" at bounding box center [403, 145] width 375 height 12
type input "[DATE]"
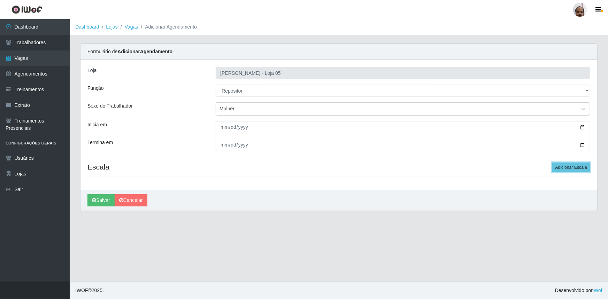
drag, startPoint x: 560, startPoint y: 169, endPoint x: 407, endPoint y: 195, distance: 155.2
click at [560, 169] on button "Adicionar Escala" at bounding box center [571, 168] width 38 height 10
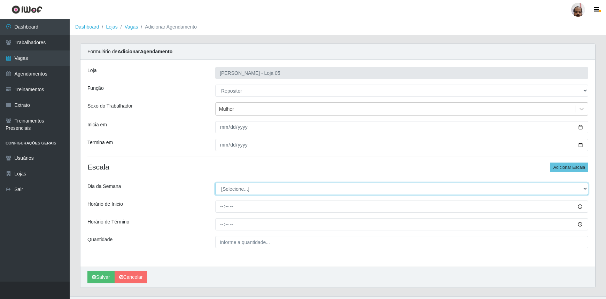
click at [231, 188] on select "[Selecione...] Segunda Terça Quarta Quinta Sexta Sábado Domingo" at bounding box center [401, 189] width 373 height 12
select select "6"
click at [215, 183] on select "[Selecione...] Segunda Terça Quarta Quinta Sexta Sábado Domingo" at bounding box center [401, 189] width 373 height 12
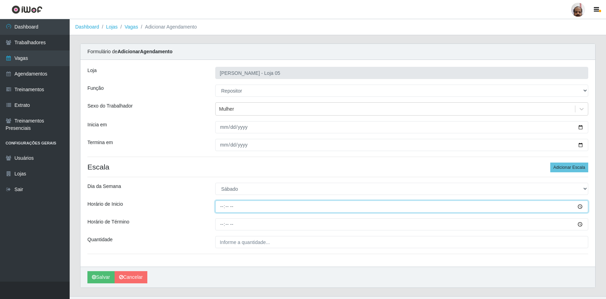
drag, startPoint x: 223, startPoint y: 209, endPoint x: 226, endPoint y: 207, distance: 3.6
click at [223, 208] on input "Horário de Inicio" at bounding box center [401, 207] width 373 height 12
type input "16:00"
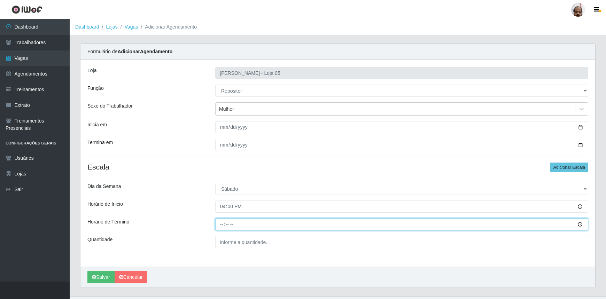
type input "22:00"
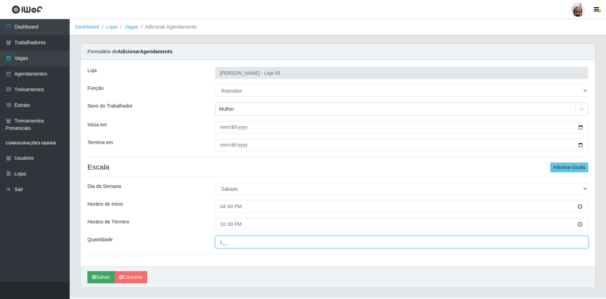
type input "1__"
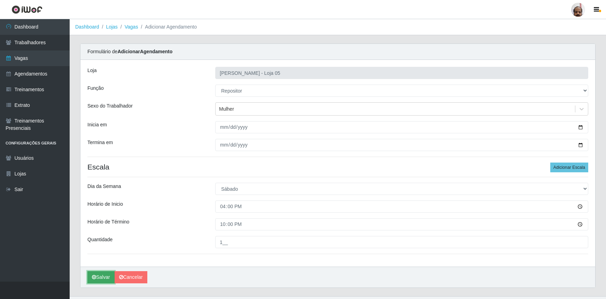
click at [101, 280] on button "Salvar" at bounding box center [100, 277] width 27 height 12
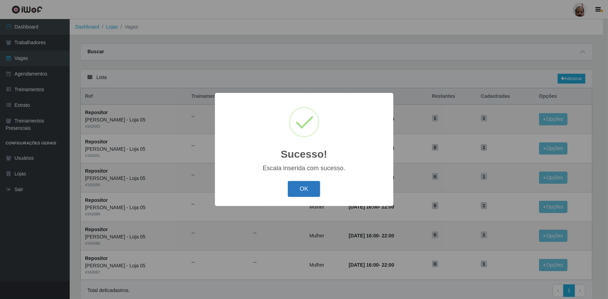
click at [299, 188] on button "OK" at bounding box center [304, 189] width 32 height 16
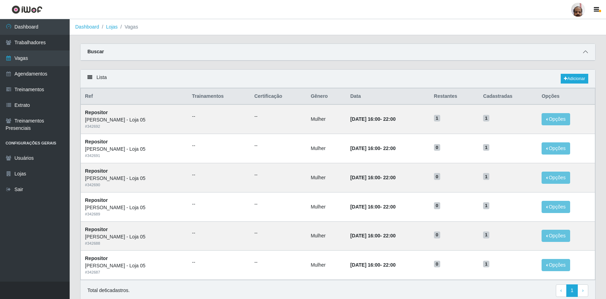
click at [586, 50] on icon at bounding box center [585, 51] width 5 height 5
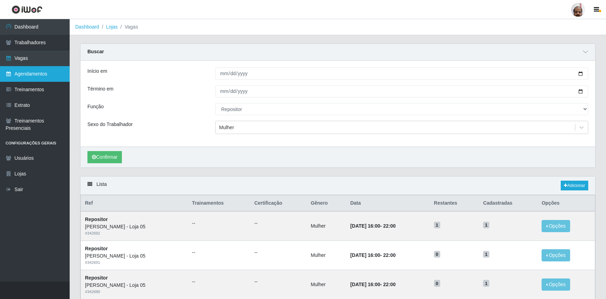
click at [37, 74] on link "Agendamentos" at bounding box center [35, 74] width 70 height 16
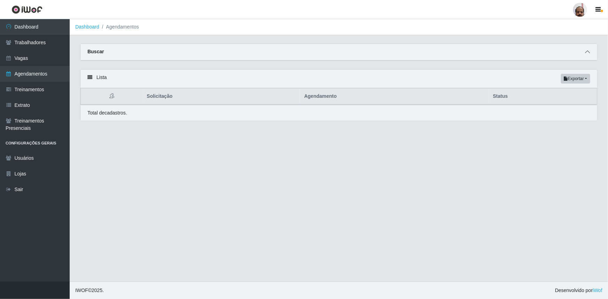
click at [587, 52] on icon at bounding box center [587, 51] width 5 height 5
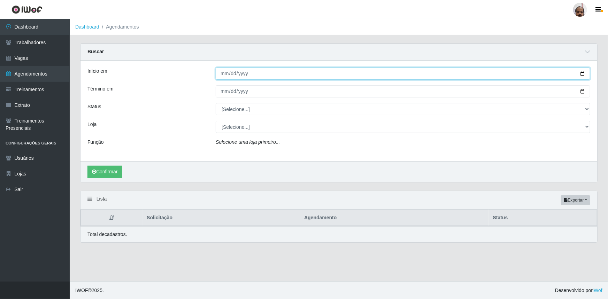
click at [584, 74] on input "Início em" at bounding box center [403, 74] width 375 height 12
type input "[DATE]"
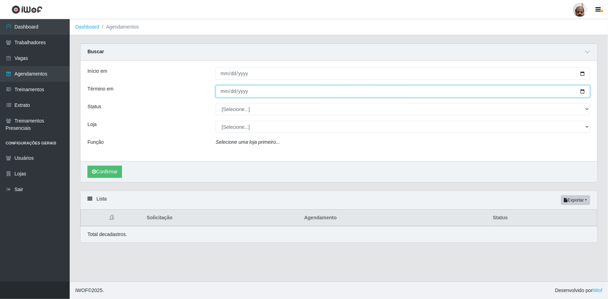
click at [584, 92] on input "Término em" at bounding box center [403, 91] width 375 height 12
type input "[DATE]"
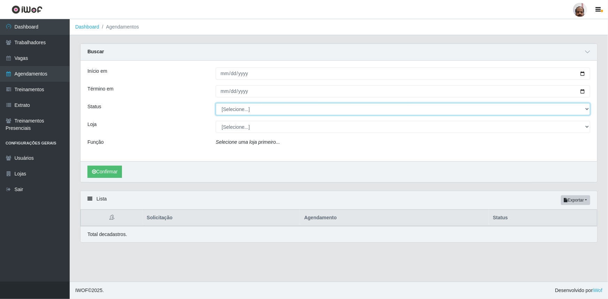
click at [250, 110] on select "[Selecione...] AGENDADO AGUARDANDO LIBERAR EM ANDAMENTO EM REVISÃO FINALIZADO C…" at bounding box center [403, 109] width 375 height 12
select select "AGENDADO"
click at [216, 103] on select "[Selecione...] AGENDADO AGUARDANDO LIBERAR EM ANDAMENTO EM REVISÃO FINALIZADO C…" at bounding box center [403, 109] width 375 height 12
click at [240, 127] on select "[Selecione...] Mar Vermelho - Loja 05" at bounding box center [403, 127] width 375 height 12
select select "252"
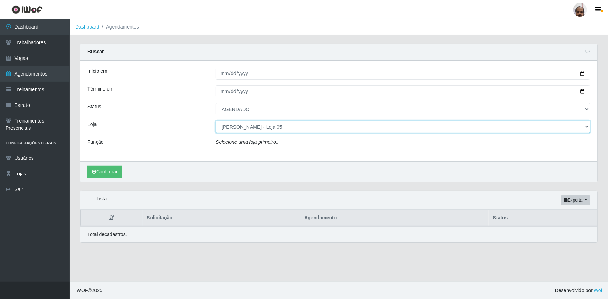
click at [216, 121] on select "[Selecione...] Mar Vermelho - Loja 05" at bounding box center [403, 127] width 375 height 12
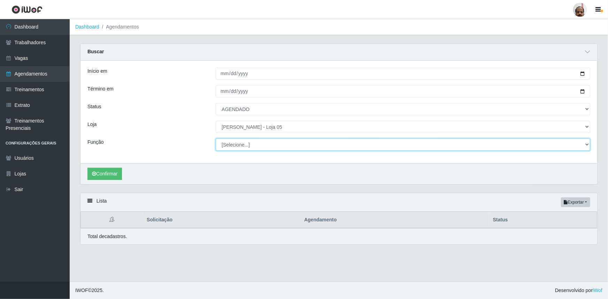
click at [240, 145] on select "[Selecione...] ASG ASG + ASG ++ Auxiliar de Depósito Auxiliar de Depósito + Aux…" at bounding box center [403, 145] width 375 height 12
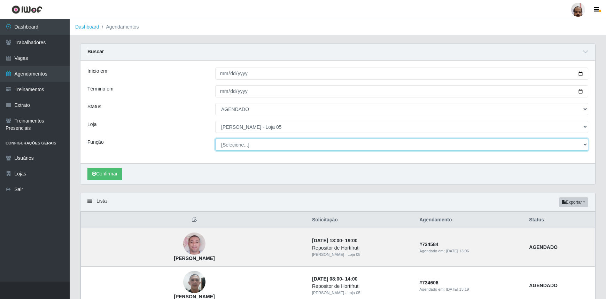
select select "24"
click at [215, 139] on select "[Selecione...] ASG ASG + ASG ++ Auxiliar de Depósito Auxiliar de Depósito + Aux…" at bounding box center [401, 145] width 373 height 12
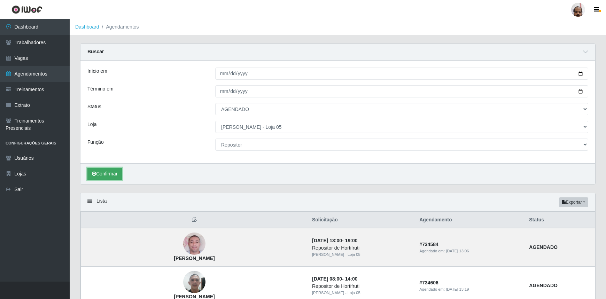
click at [109, 175] on button "Confirmar" at bounding box center [104, 174] width 35 height 12
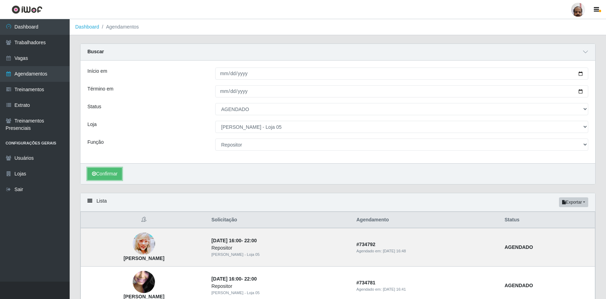
scroll to position [127, 0]
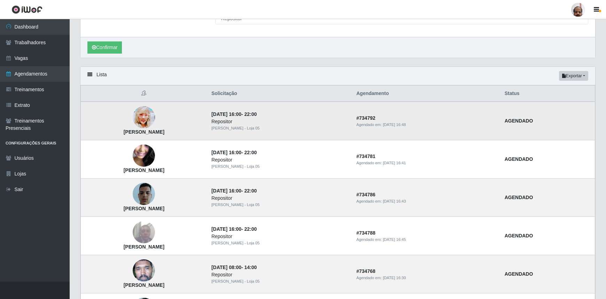
click at [155, 109] on img at bounding box center [144, 117] width 22 height 31
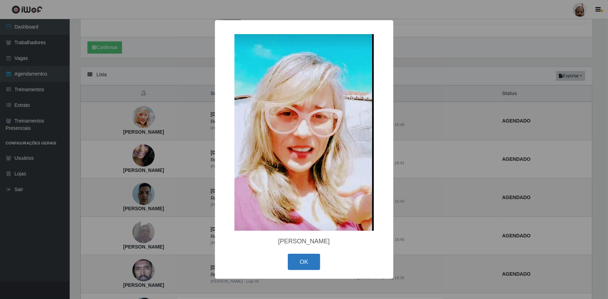
click at [303, 266] on button "OK" at bounding box center [304, 262] width 32 height 16
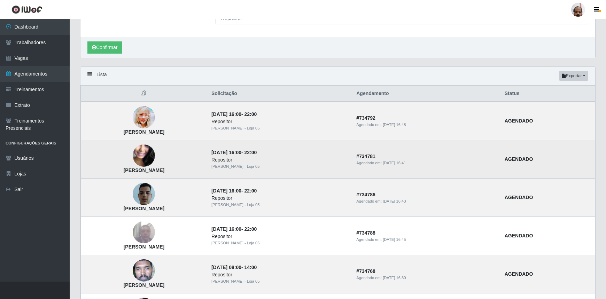
click at [155, 153] on img at bounding box center [144, 156] width 22 height 50
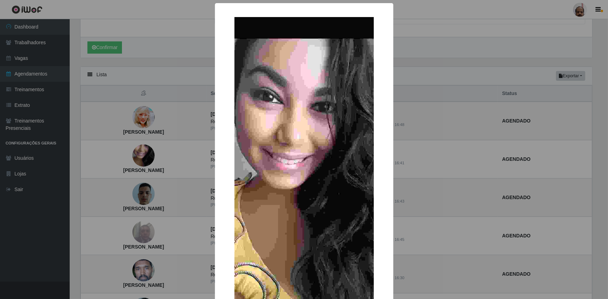
click at [303, 162] on img at bounding box center [304, 172] width 139 height 311
click at [177, 153] on div "× [PERSON_NAME] OK Cancel" at bounding box center [304, 149] width 608 height 299
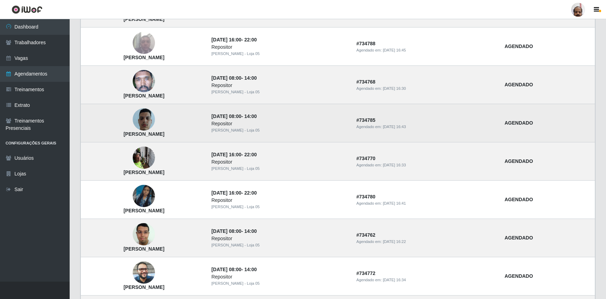
scroll to position [317, 0]
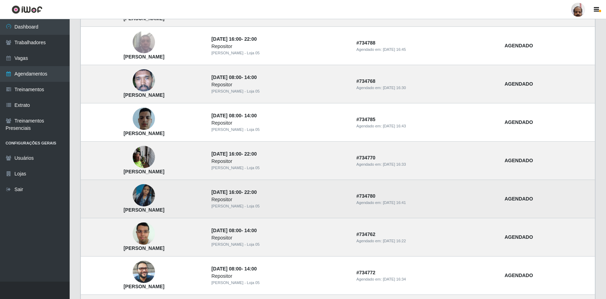
click at [155, 197] on img at bounding box center [144, 196] width 22 height 40
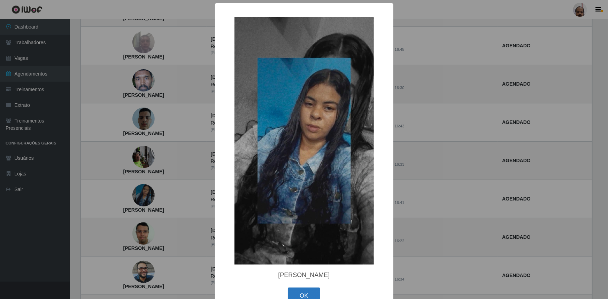
click at [311, 291] on button "OK" at bounding box center [304, 296] width 32 height 16
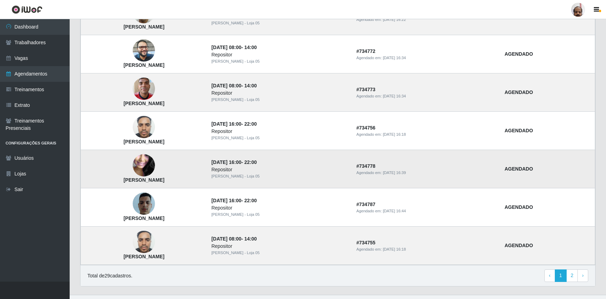
scroll to position [551, 0]
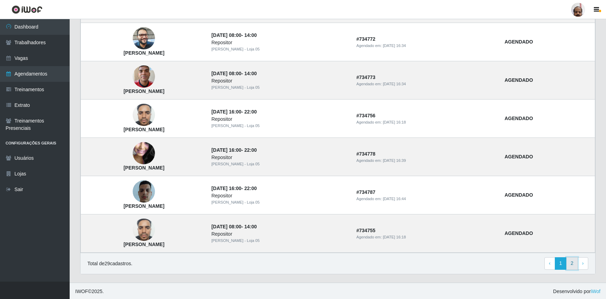
click at [573, 264] on link "2" at bounding box center [573, 264] width 12 height 13
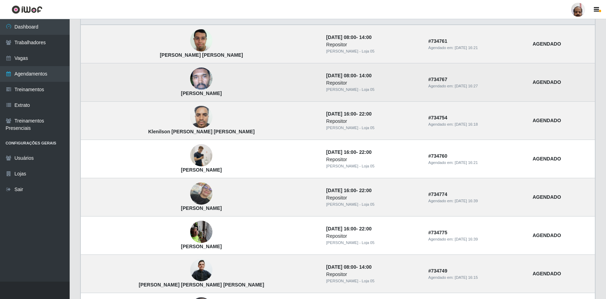
scroll to position [95, 0]
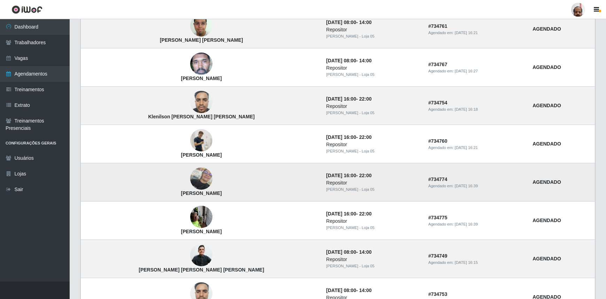
click at [190, 182] on img at bounding box center [201, 179] width 22 height 22
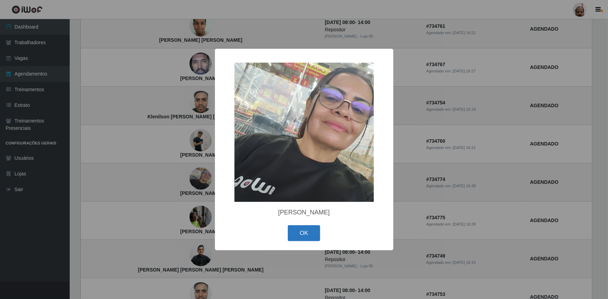
click at [298, 230] on button "OK" at bounding box center [304, 233] width 32 height 16
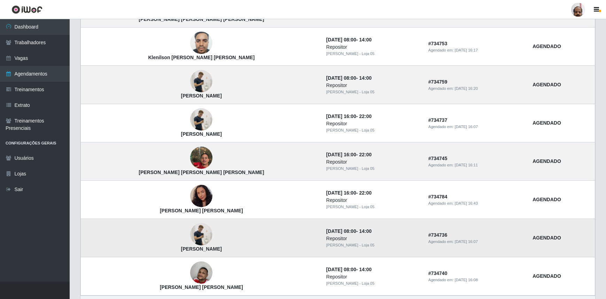
scroll to position [349, 0]
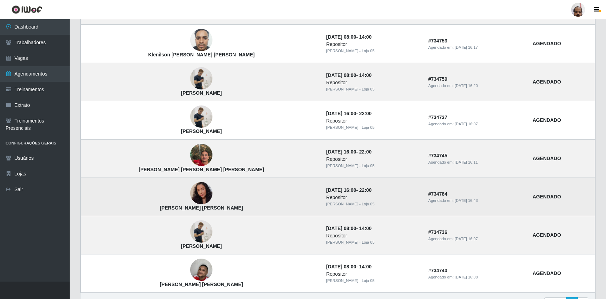
click at [190, 194] on img at bounding box center [201, 193] width 22 height 29
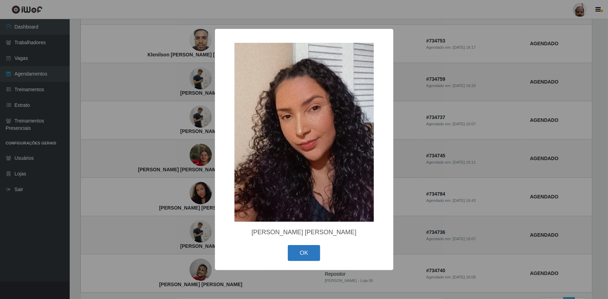
click at [307, 253] on button "OK" at bounding box center [304, 253] width 32 height 16
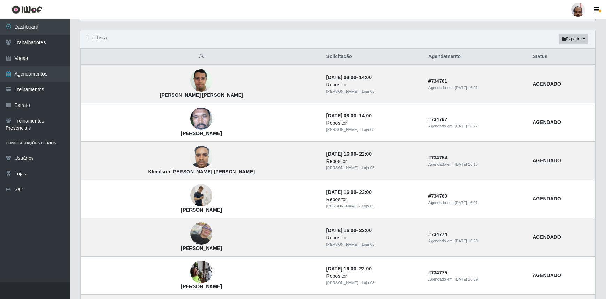
scroll to position [0, 0]
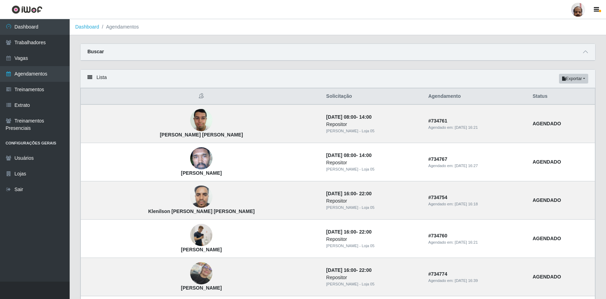
click at [581, 52] on div "Buscar" at bounding box center [338, 52] width 515 height 17
click at [37, 57] on link "Vagas" at bounding box center [35, 59] width 70 height 16
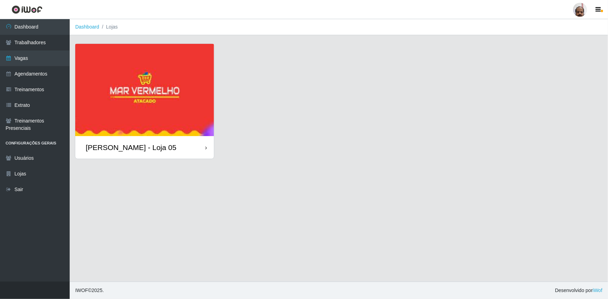
click at [153, 146] on div "[PERSON_NAME] - Loja 05" at bounding box center [131, 147] width 91 height 9
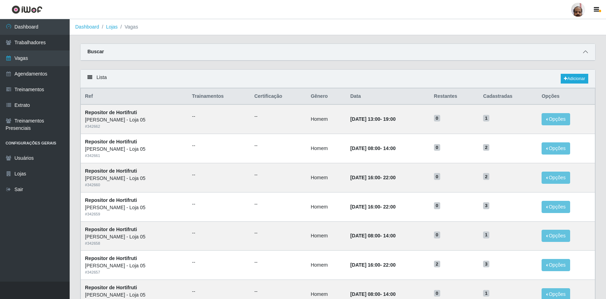
click at [586, 53] on icon at bounding box center [585, 51] width 5 height 5
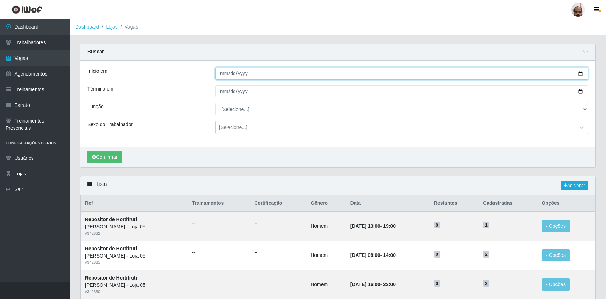
click at [582, 73] on input "Início em" at bounding box center [401, 74] width 373 height 12
type input "[DATE]"
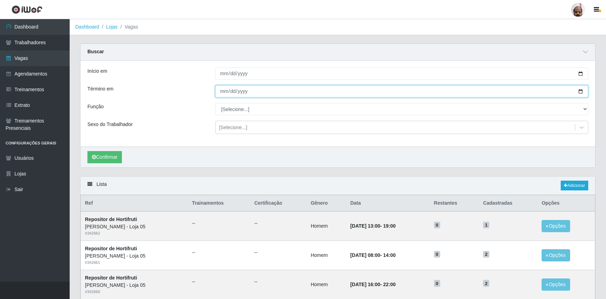
click at [581, 91] on input "Término em" at bounding box center [401, 91] width 373 height 12
type input "[DATE]"
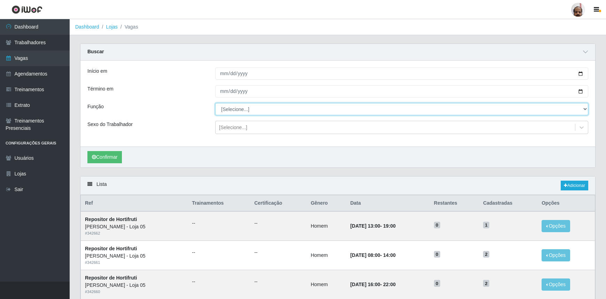
click at [228, 110] on select "[Selecione...] ASG ASG + ASG ++ Auxiliar de Depósito Auxiliar de Depósito + Aux…" at bounding box center [401, 109] width 373 height 12
select select "24"
click at [215, 103] on select "[Selecione...] ASG ASG + ASG ++ Auxiliar de Depósito Auxiliar de Depósito + Aux…" at bounding box center [401, 109] width 373 height 12
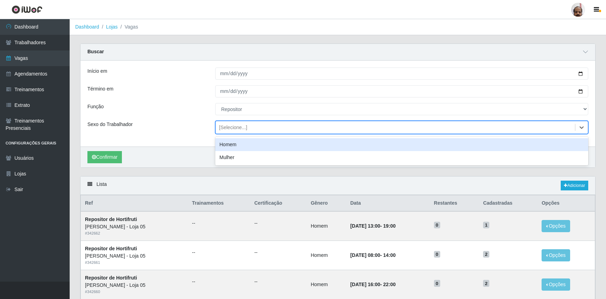
click at [245, 128] on div "[Selecione...]" at bounding box center [233, 127] width 28 height 7
click at [236, 146] on div "Homem" at bounding box center [401, 144] width 373 height 13
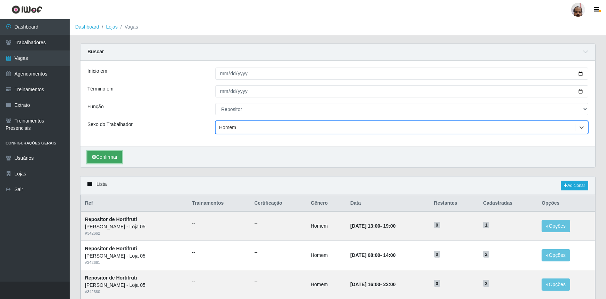
click at [101, 156] on button "Confirmar" at bounding box center [104, 157] width 35 height 12
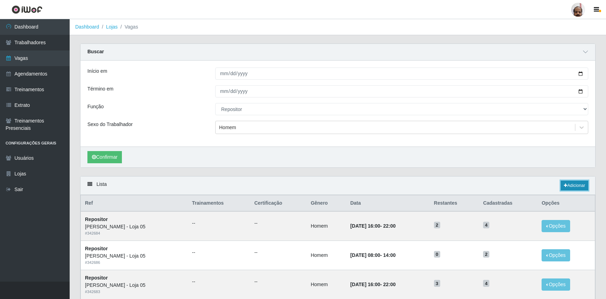
click at [574, 187] on link "Adicionar" at bounding box center [575, 186] width 28 height 10
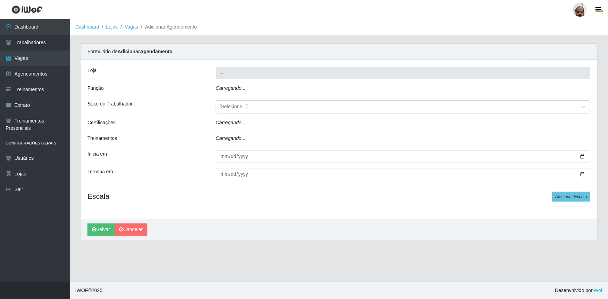
type input "[PERSON_NAME] - Loja 05"
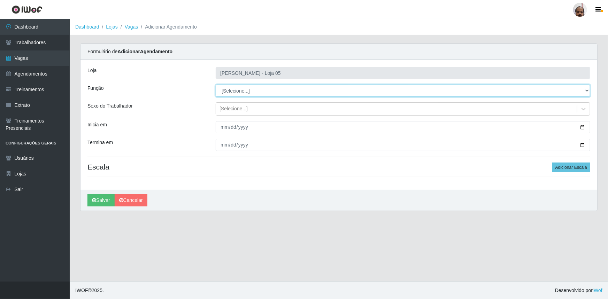
click at [255, 89] on select "[Selecione...] ASG ASG + ASG ++ Auxiliar de Depósito Auxiliar de Depósito + Aux…" at bounding box center [403, 91] width 375 height 12
select select "24"
click at [216, 85] on select "[Selecione...] ASG ASG + ASG ++ Auxiliar de Depósito Auxiliar de Depósito + Aux…" at bounding box center [403, 91] width 375 height 12
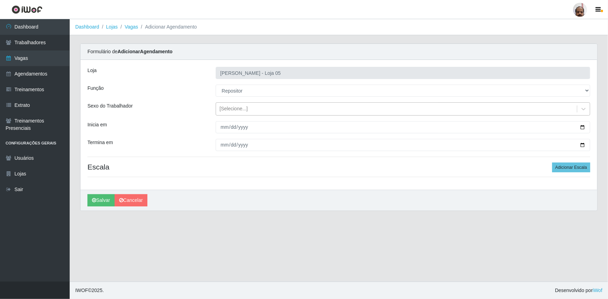
click at [239, 109] on div "[Selecione...]" at bounding box center [234, 109] width 28 height 7
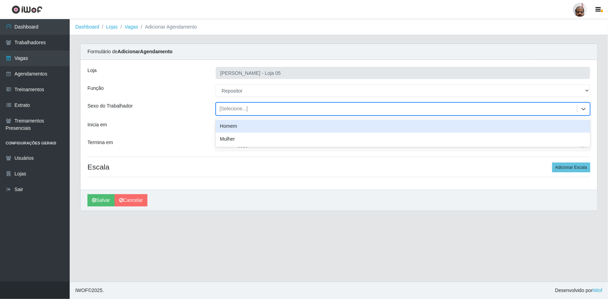
click at [240, 129] on div "Homem" at bounding box center [403, 126] width 375 height 13
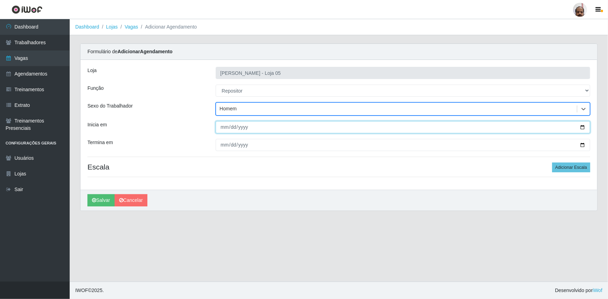
click at [583, 127] on input "Inicia em" at bounding box center [403, 127] width 375 height 12
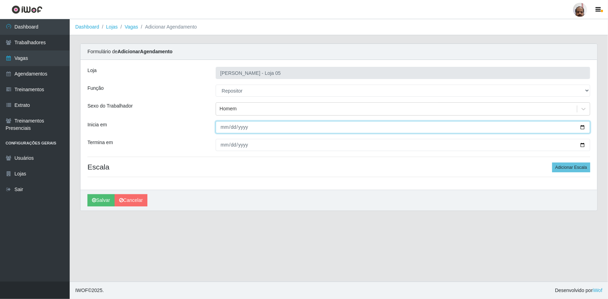
type input "[DATE]"
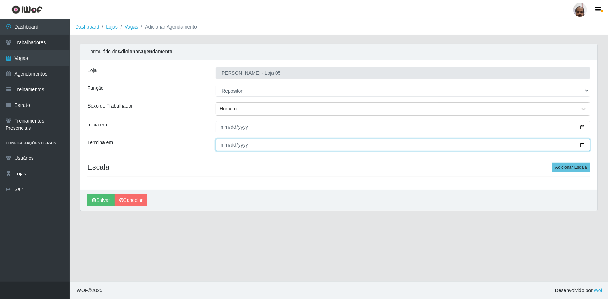
click at [583, 145] on input "Termina em" at bounding box center [403, 145] width 375 height 12
type input "[DATE]"
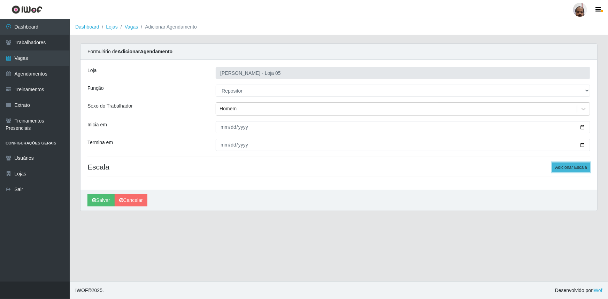
click at [582, 163] on button "Adicionar Escala" at bounding box center [571, 168] width 38 height 10
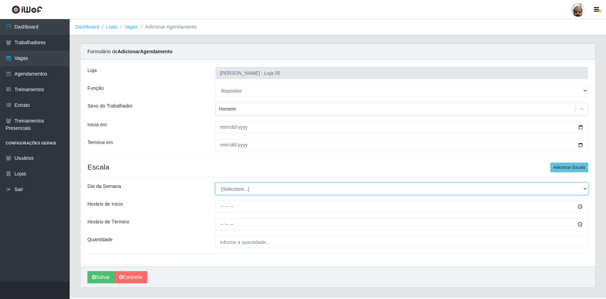
click at [280, 191] on select "[Selecione...] Segunda Terça Quarta Quinta Sexta Sábado Domingo" at bounding box center [401, 189] width 373 height 12
select select "6"
click at [215, 183] on select "[Selecione...] Segunda Terça Quarta Quinta Sexta Sábado Domingo" at bounding box center [401, 189] width 373 height 12
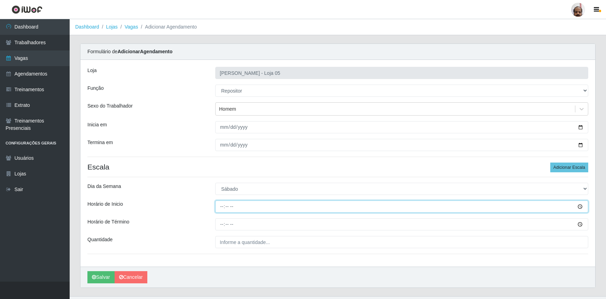
click at [222, 205] on input "Horário de Inicio" at bounding box center [401, 207] width 373 height 12
type input "08:00"
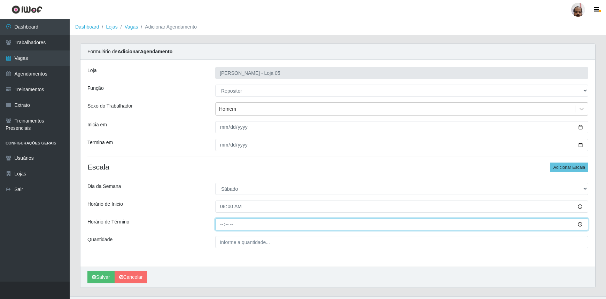
type input "14:00"
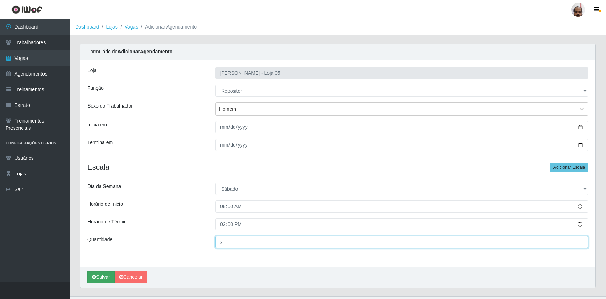
type input "2__"
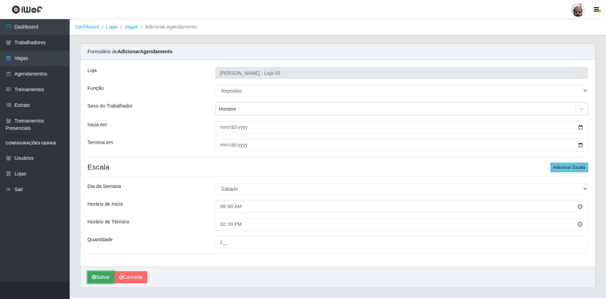
click at [101, 278] on button "Salvar" at bounding box center [100, 277] width 27 height 12
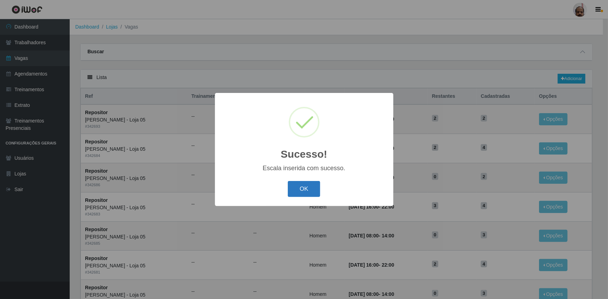
click at [307, 188] on button "OK" at bounding box center [304, 189] width 32 height 16
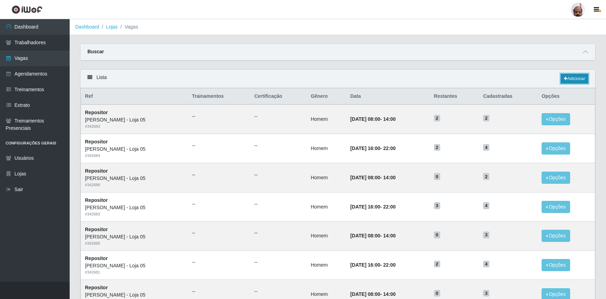
click at [575, 75] on link "Adicionar" at bounding box center [575, 79] width 28 height 10
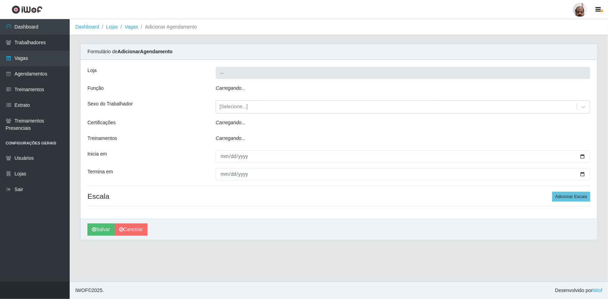
type input "[PERSON_NAME] - Loja 05"
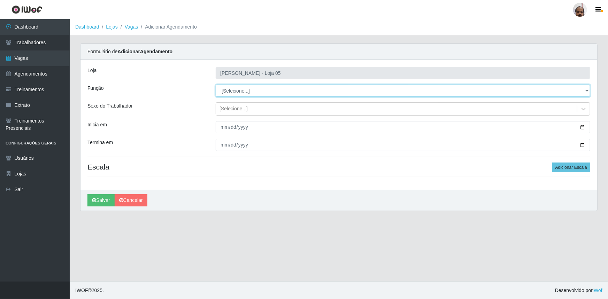
click at [253, 91] on select "[Selecione...] ASG ASG + ASG ++ Auxiliar de Depósito Auxiliar de Depósito + Aux…" at bounding box center [403, 91] width 375 height 12
select select "24"
click at [216, 85] on select "[Selecione...] ASG ASG + ASG ++ Auxiliar de Depósito Auxiliar de Depósito + Aux…" at bounding box center [403, 91] width 375 height 12
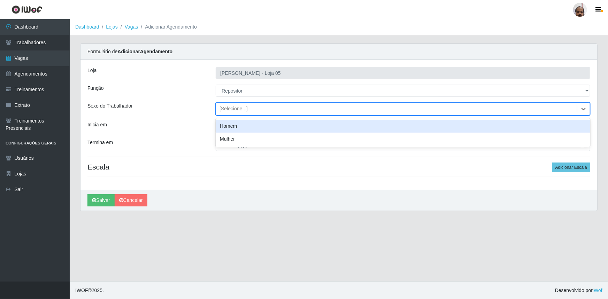
click at [240, 108] on div "[Selecione...]" at bounding box center [234, 109] width 28 height 7
click at [246, 127] on div "Homem" at bounding box center [403, 126] width 375 height 13
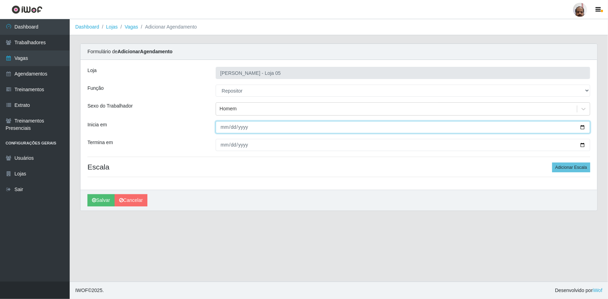
click at [580, 127] on input "Inicia em" at bounding box center [403, 127] width 375 height 12
type input "[DATE]"
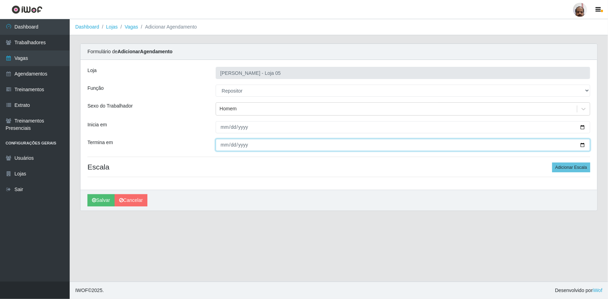
click at [584, 143] on input "Termina em" at bounding box center [403, 145] width 375 height 12
type input "[DATE]"
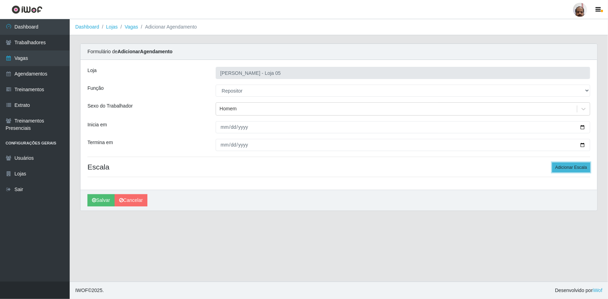
click at [562, 166] on button "Adicionar Escala" at bounding box center [571, 168] width 38 height 10
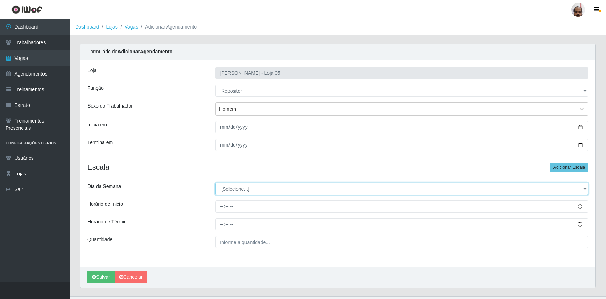
click at [251, 185] on select "[Selecione...] Segunda Terça Quarta Quinta Sexta Sábado Domingo" at bounding box center [401, 189] width 373 height 12
select select "6"
click at [215, 183] on select "[Selecione...] Segunda Terça Quarta Quinta Sexta Sábado Domingo" at bounding box center [401, 189] width 373 height 12
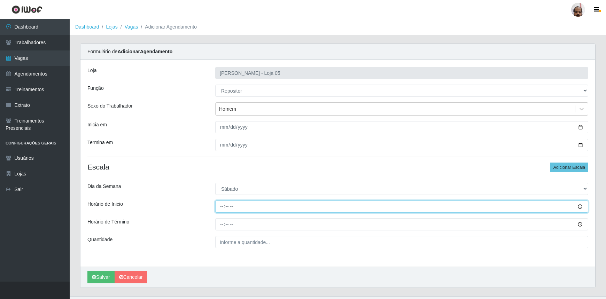
click at [221, 206] on input "Horário de Inicio" at bounding box center [401, 207] width 373 height 12
type input "16:00"
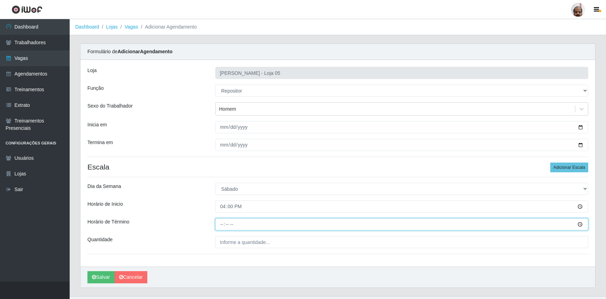
type input "22:00"
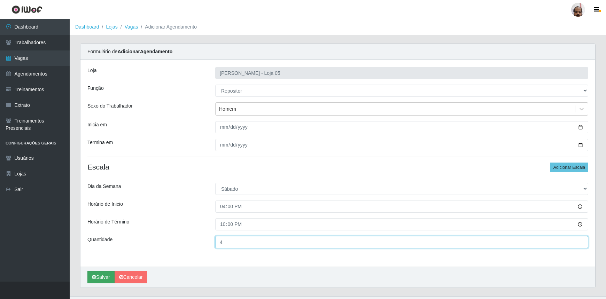
type input "4__"
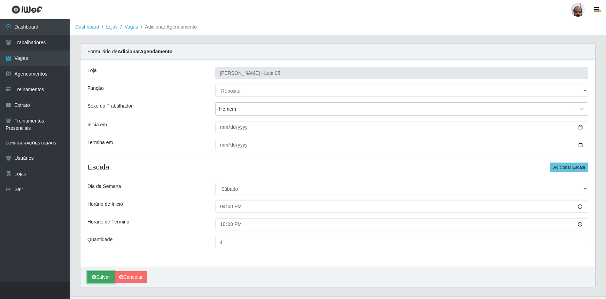
click at [102, 273] on button "Salvar" at bounding box center [100, 277] width 27 height 12
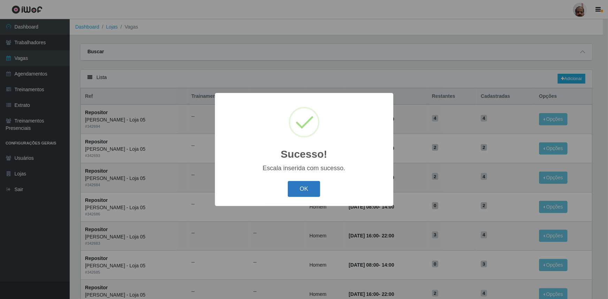
click at [306, 188] on button "OK" at bounding box center [304, 189] width 32 height 16
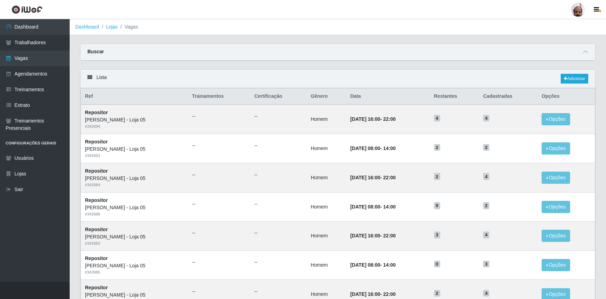
click at [581, 51] on div "Buscar" at bounding box center [338, 52] width 515 height 17
click at [572, 79] on link "Adicionar" at bounding box center [575, 79] width 28 height 10
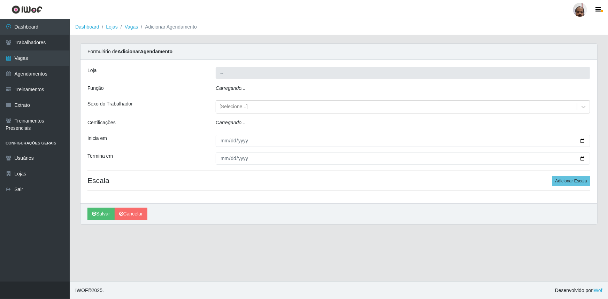
type input "[PERSON_NAME] - Loja 05"
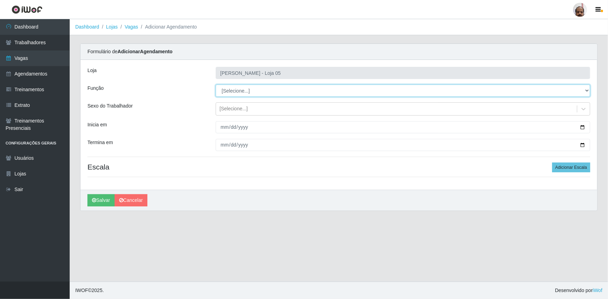
click at [242, 90] on select "[Selecione...] ASG ASG + ASG ++ Auxiliar de Depósito Auxiliar de Depósito + Aux…" at bounding box center [403, 91] width 375 height 12
select select "24"
click at [216, 85] on select "[Selecione...] ASG ASG + ASG ++ Auxiliar de Depósito Auxiliar de Depósito + Aux…" at bounding box center [403, 91] width 375 height 12
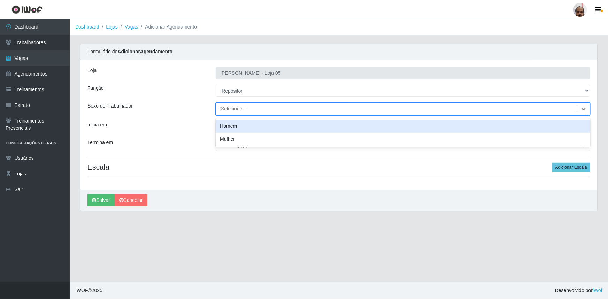
click at [227, 108] on div "[Selecione...]" at bounding box center [234, 109] width 28 height 7
click at [237, 117] on div "Loja Mar Vermelho - Loja 05 Função [Selecione...] ASG ASG + ASG ++ Auxiliar de …" at bounding box center [339, 125] width 517 height 130
click at [242, 106] on div "[Selecione...]" at bounding box center [234, 109] width 28 height 7
click at [238, 130] on div "Homem" at bounding box center [403, 126] width 375 height 13
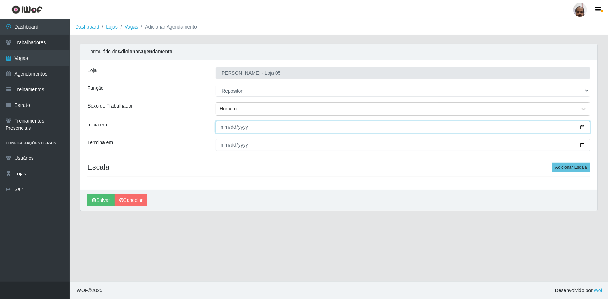
click at [584, 125] on input "Inicia em" at bounding box center [403, 127] width 375 height 12
type input "[DATE]"
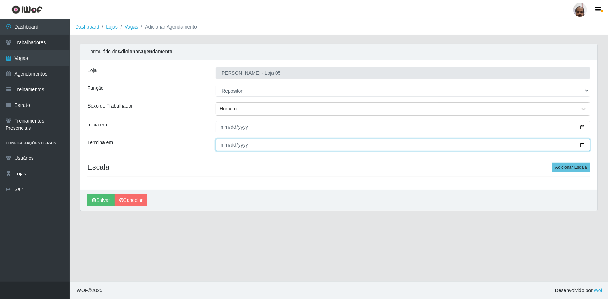
drag, startPoint x: 584, startPoint y: 145, endPoint x: 369, endPoint y: 173, distance: 217.3
click at [584, 145] on input "Termina em" at bounding box center [403, 145] width 375 height 12
type input "[DATE]"
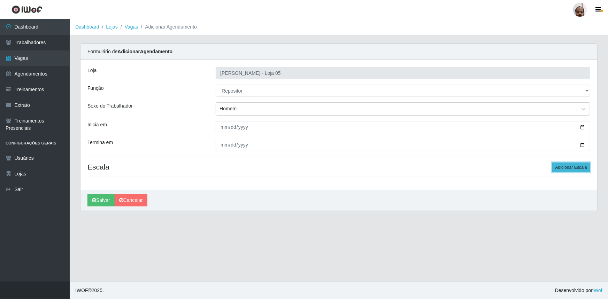
click at [567, 167] on button "Adicionar Escala" at bounding box center [571, 168] width 38 height 10
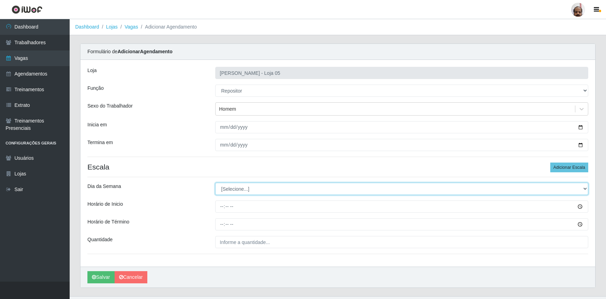
click at [253, 191] on select "[Selecione...] Segunda Terça Quarta Quinta Sexta Sábado Domingo" at bounding box center [401, 189] width 373 height 12
select select "0"
click at [215, 183] on select "[Selecione...] Segunda Terça Quarta Quinta Sexta Sábado Domingo" at bounding box center [401, 189] width 373 height 12
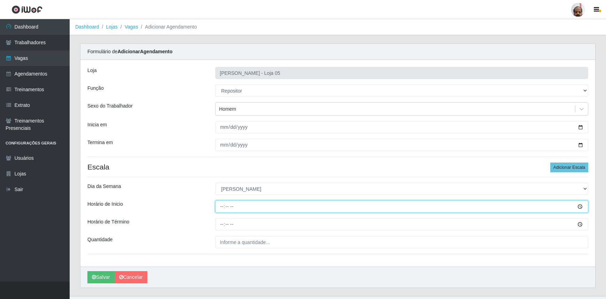
click at [218, 208] on input "Horário de Inicio" at bounding box center [401, 207] width 373 height 12
type input "08:00"
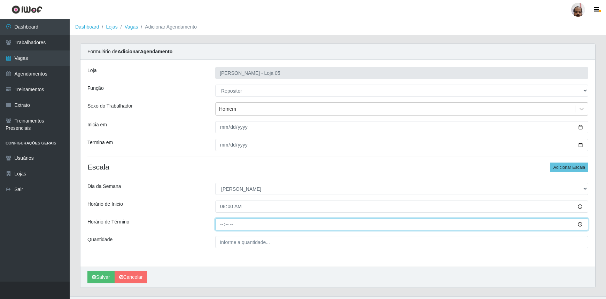
type input "14:00"
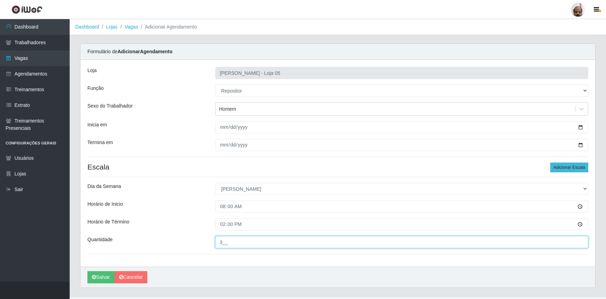
type input "3__"
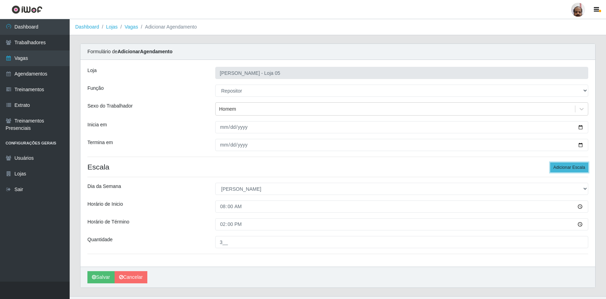
click at [568, 167] on button "Adicionar Escala" at bounding box center [570, 168] width 38 height 10
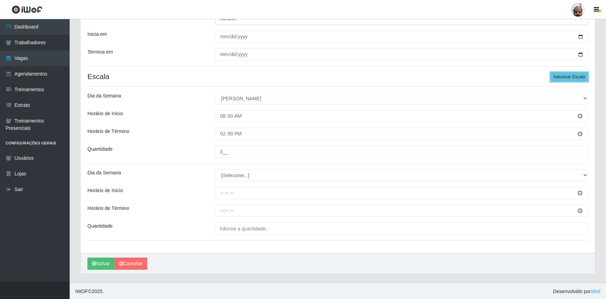
scroll to position [91, 0]
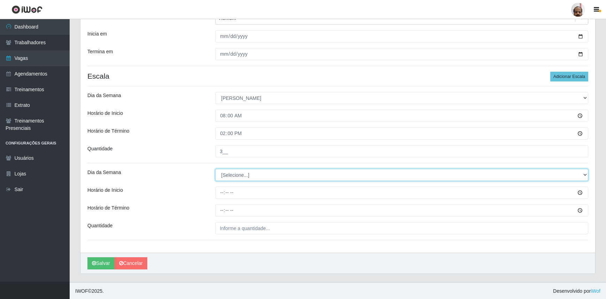
click at [234, 175] on select "[Selecione...] Segunda Terça Quarta Quinta Sexta Sábado Domingo" at bounding box center [401, 175] width 373 height 12
select select "0"
click at [215, 169] on select "[Selecione...] Segunda Terça Quarta Quinta Sexta Sábado Domingo" at bounding box center [401, 175] width 373 height 12
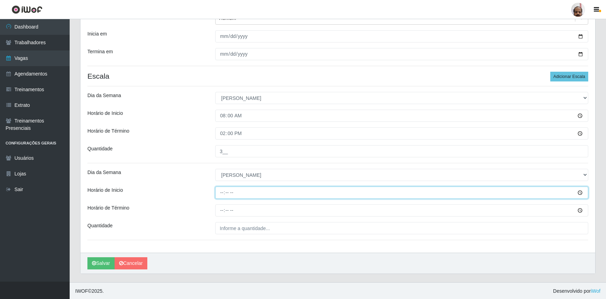
click at [219, 191] on input "Horário de Inicio" at bounding box center [401, 193] width 373 height 12
type input "13:00"
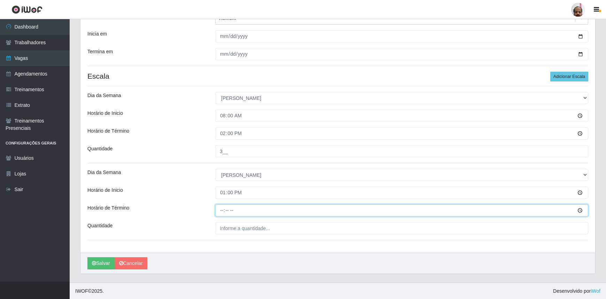
type input "19:00"
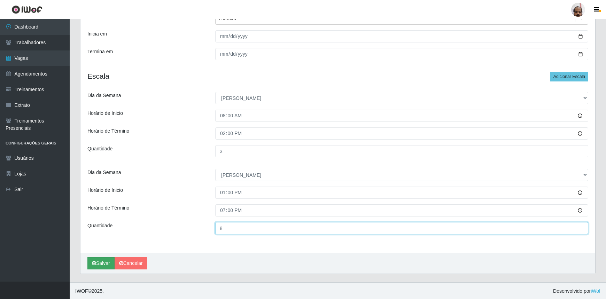
type input "8__"
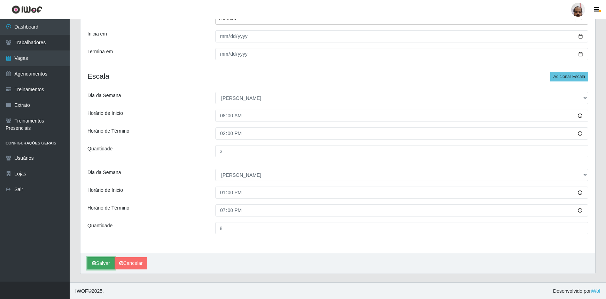
click at [100, 263] on button "Salvar" at bounding box center [100, 264] width 27 height 12
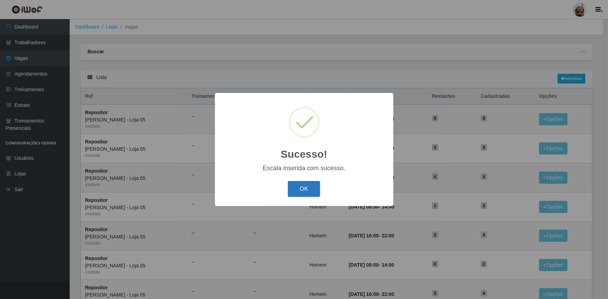
click at [308, 186] on button "OK" at bounding box center [304, 189] width 32 height 16
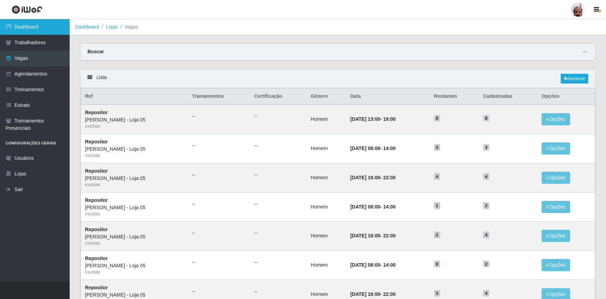
click at [20, 27] on link "Dashboard" at bounding box center [35, 27] width 70 height 16
